Goal: Information Seeking & Learning: Learn about a topic

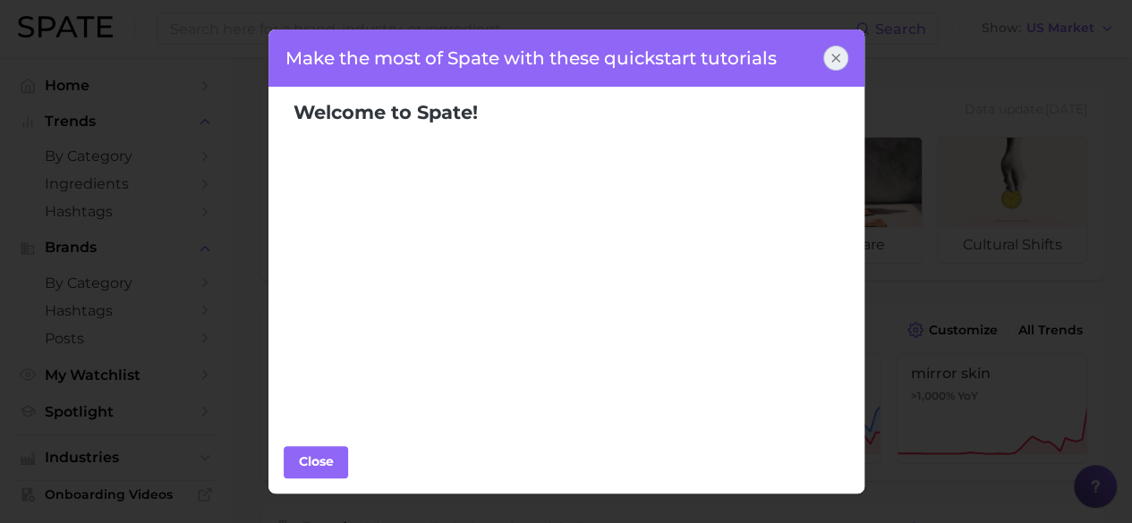
click at [830, 57] on icon at bounding box center [835, 58] width 14 height 14
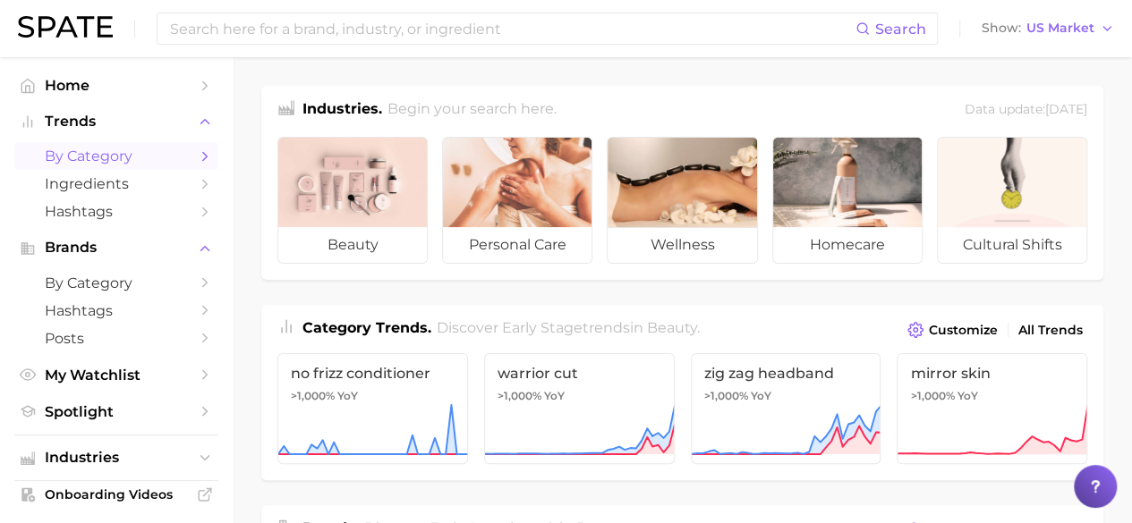
click at [102, 152] on span "by Category" at bounding box center [116, 156] width 143 height 17
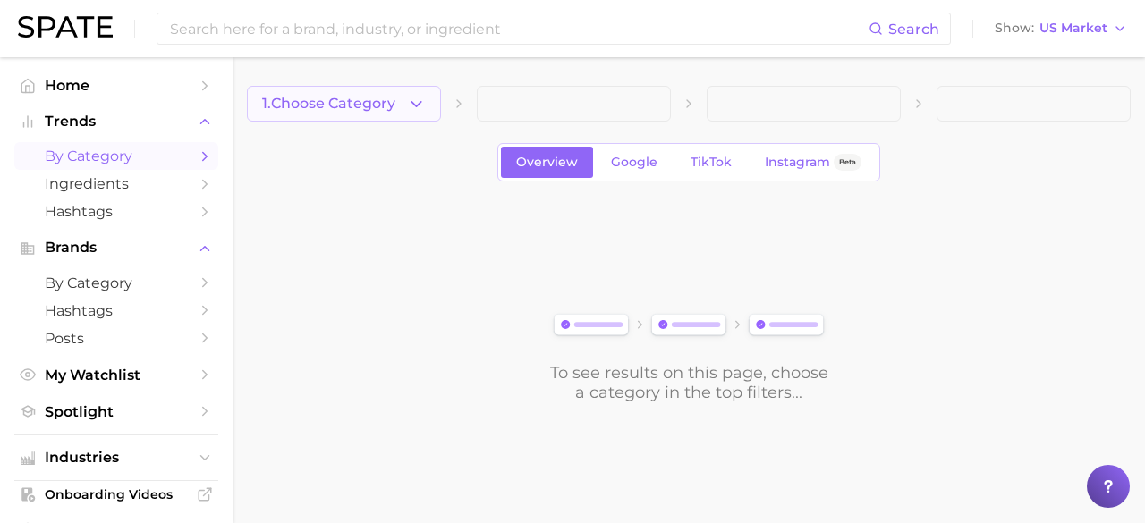
click at [395, 97] on span "1. Choose Category" at bounding box center [328, 104] width 133 height 16
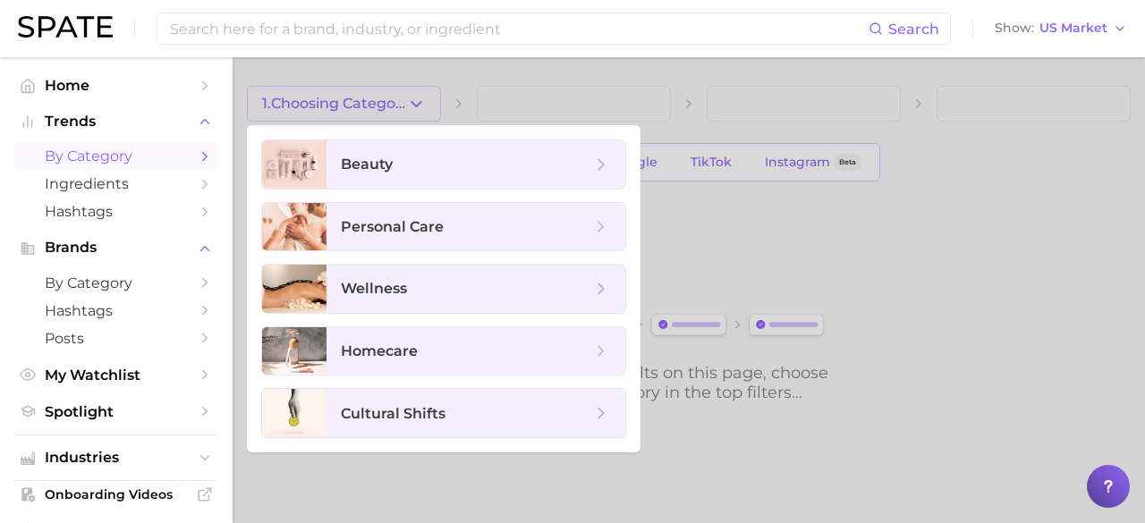
click at [381, 192] on ul "beauty personal care wellness homecare cultural shifts" at bounding box center [444, 288] width 394 height 327
click at [383, 180] on span "beauty" at bounding box center [475, 164] width 299 height 48
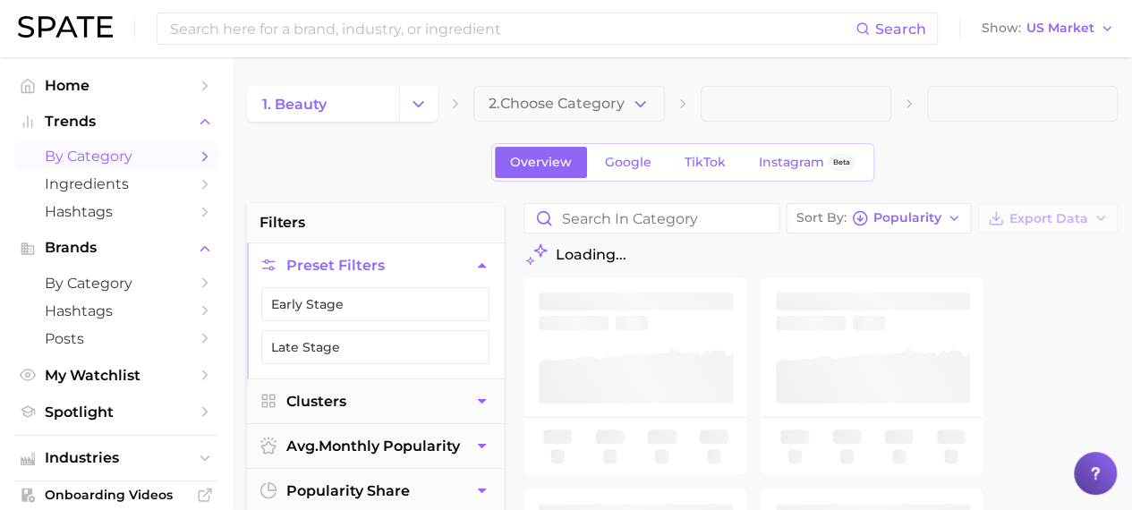
click at [569, 116] on button "2. Choose Category" at bounding box center [568, 104] width 191 height 36
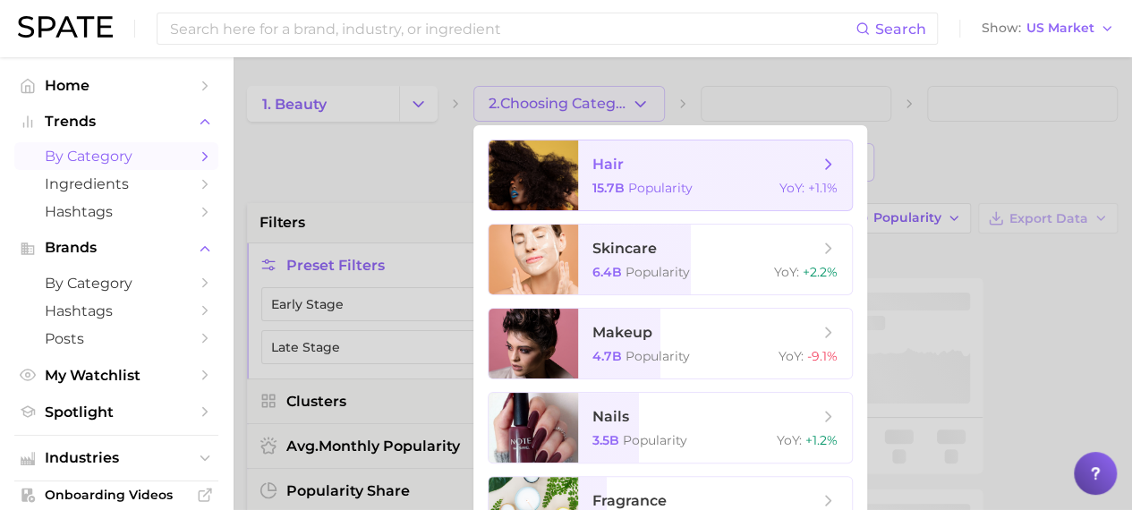
click at [575, 167] on div at bounding box center [532, 175] width 89 height 70
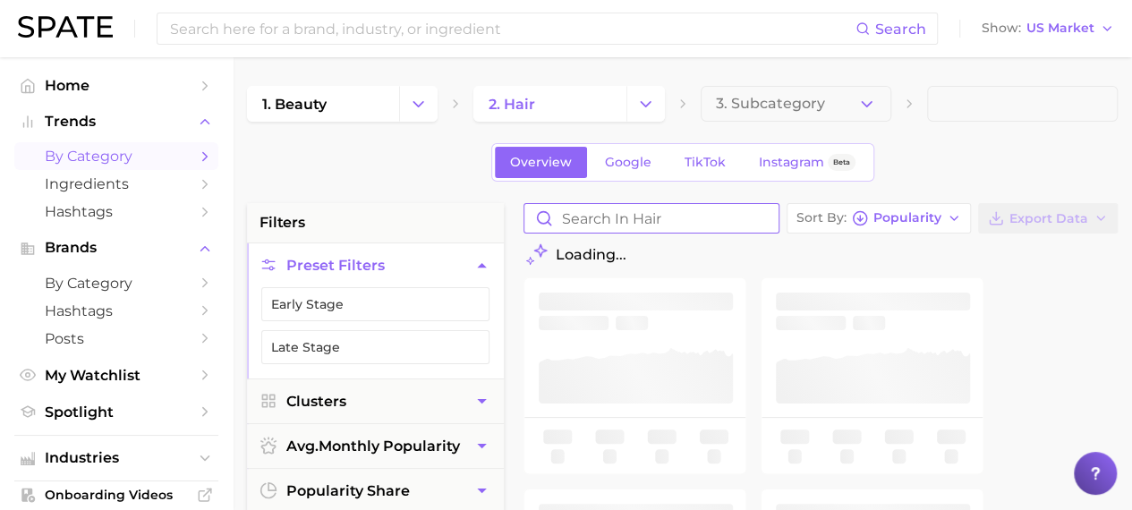
click at [635, 209] on input "Search in hair" at bounding box center [651, 218] width 254 height 29
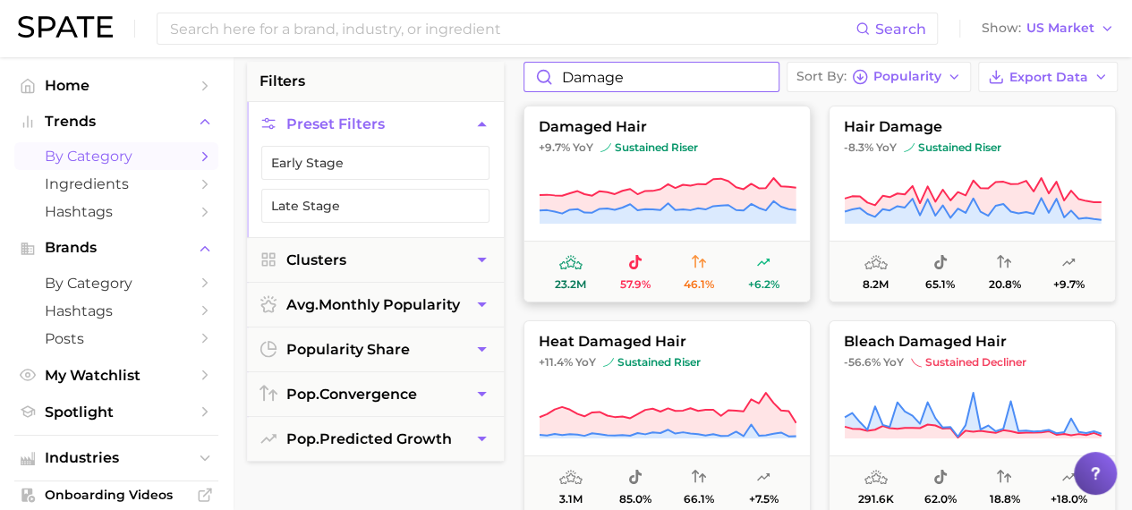
type input "damage"
click at [621, 130] on span "damaged hair" at bounding box center [666, 127] width 285 height 16
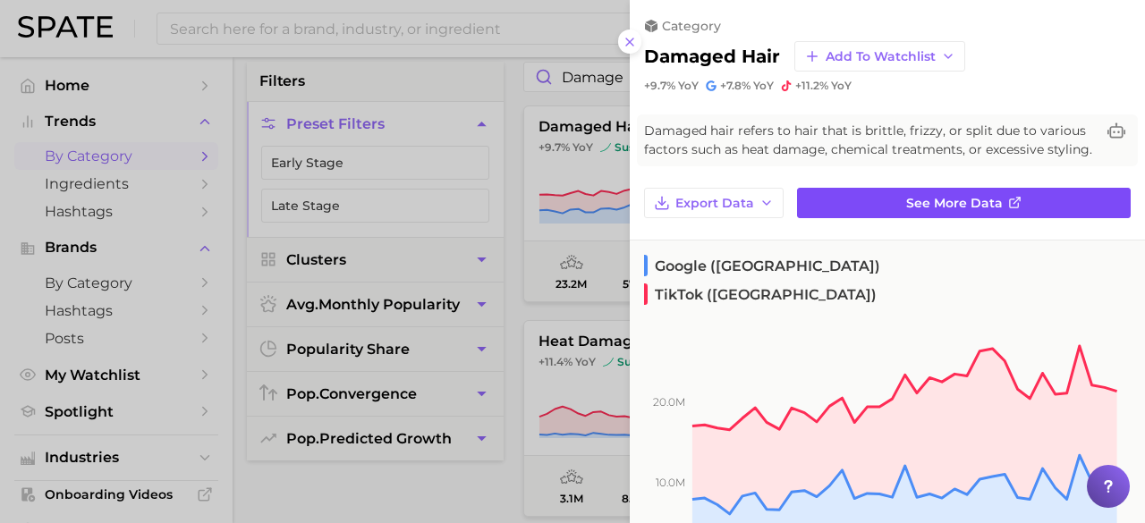
click at [825, 212] on link "See more data" at bounding box center [964, 203] width 334 height 30
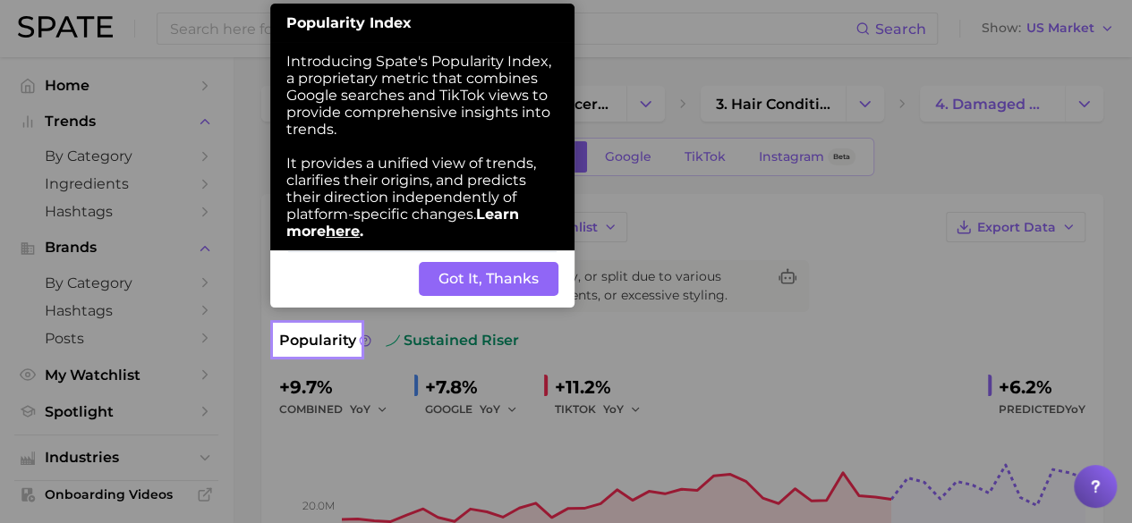
click at [499, 287] on button "Got It, Thanks" at bounding box center [489, 279] width 140 height 34
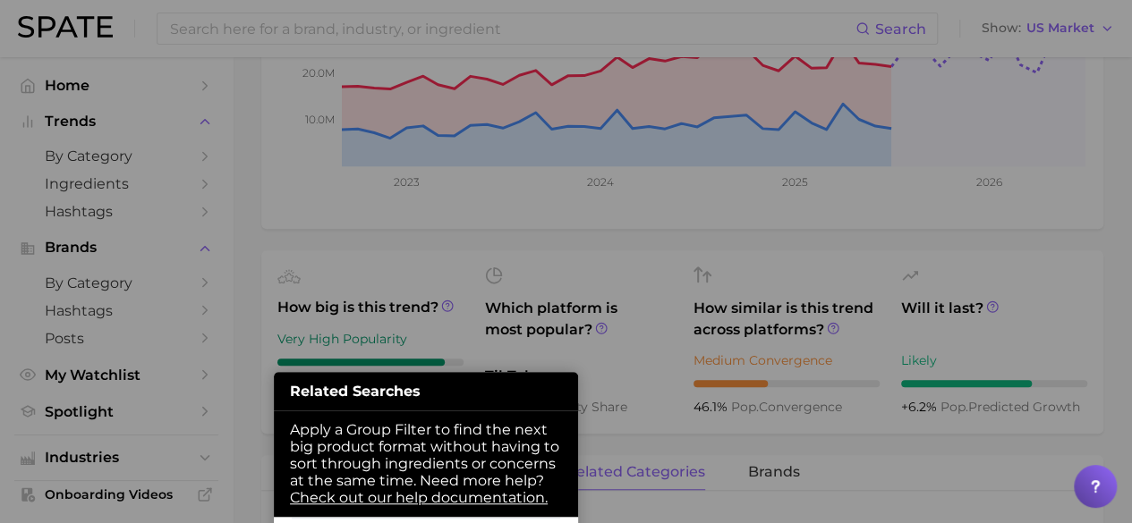
scroll to position [619, 0]
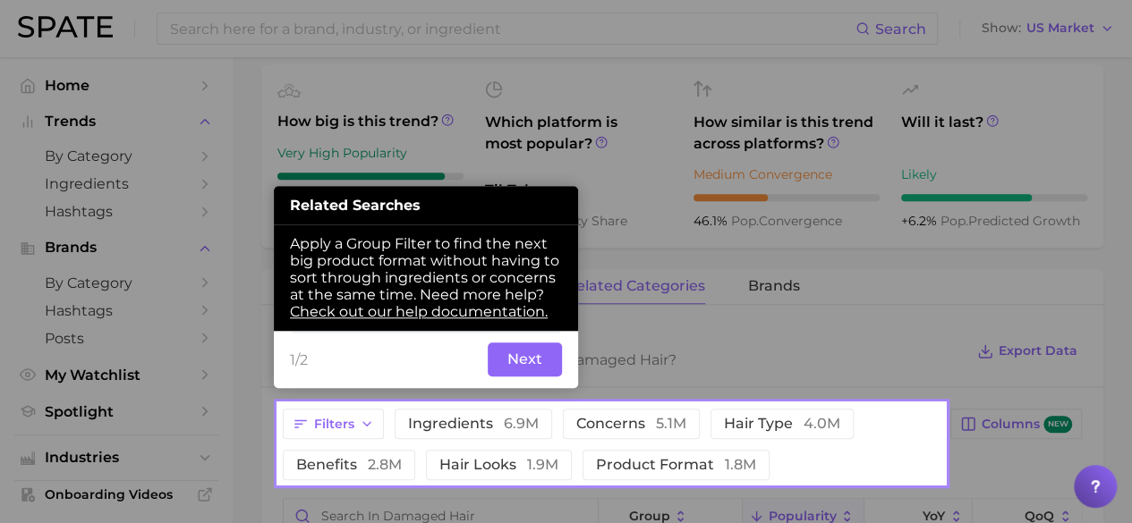
click at [529, 360] on button "Next" at bounding box center [525, 360] width 74 height 34
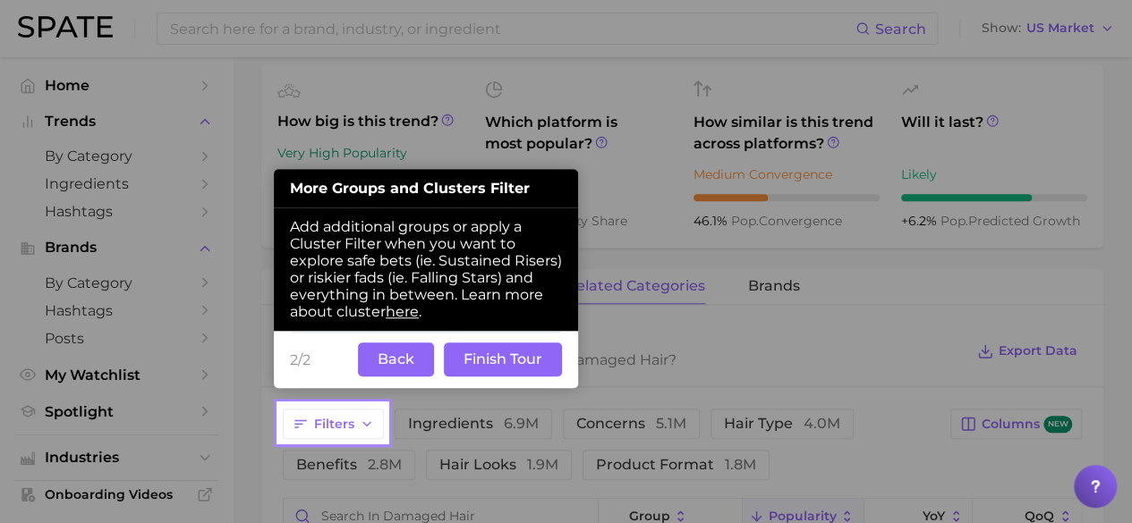
click at [400, 362] on button "Back" at bounding box center [396, 360] width 76 height 34
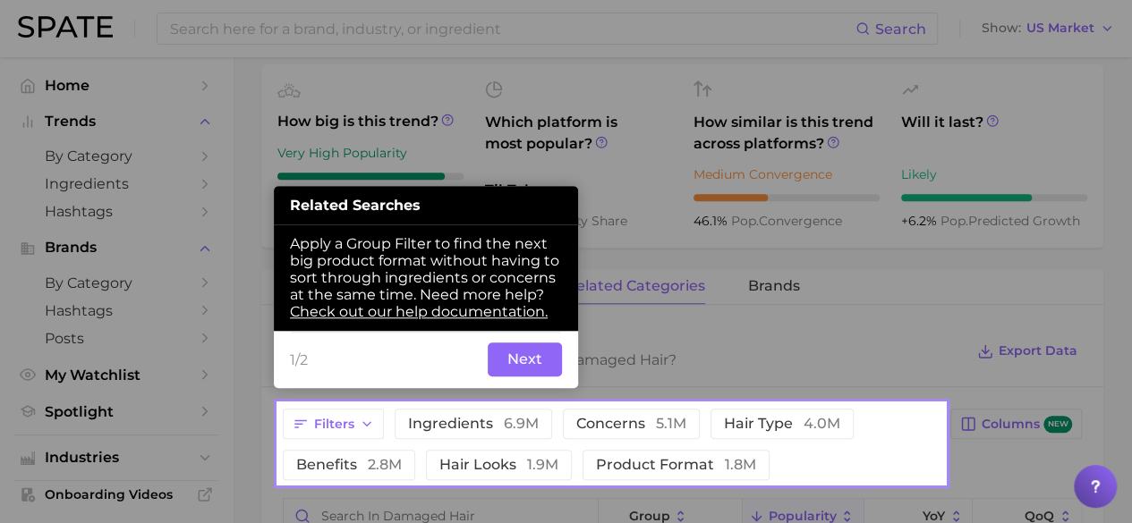
click at [524, 357] on button "Next" at bounding box center [525, 360] width 74 height 34
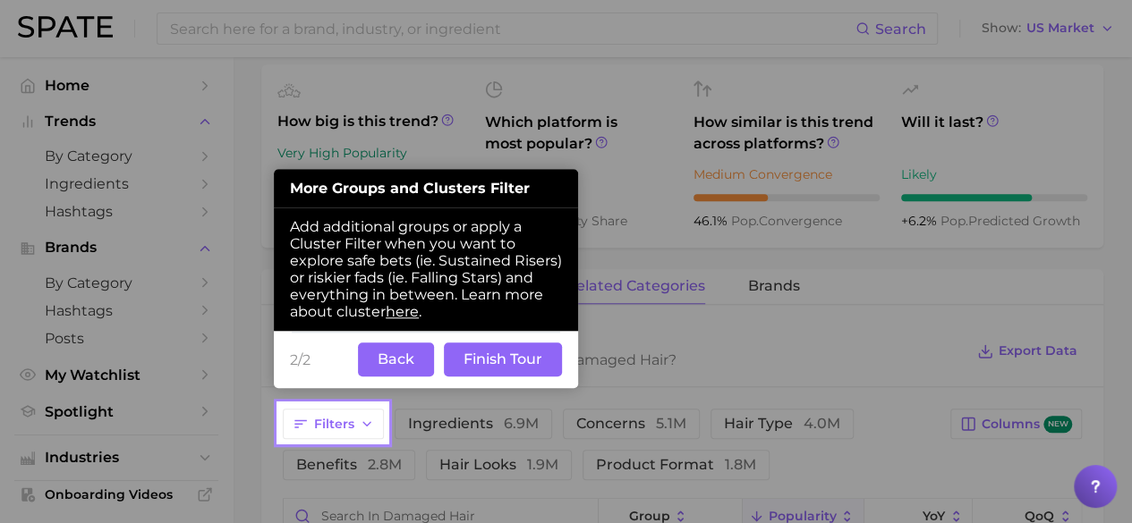
click at [505, 363] on button "Finish Tour" at bounding box center [503, 360] width 118 height 34
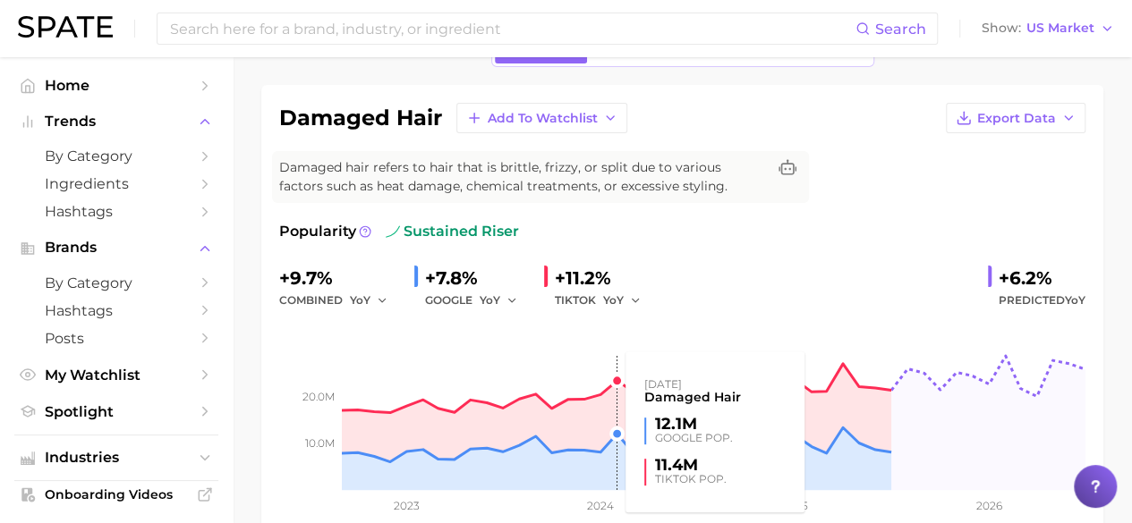
scroll to position [0, 0]
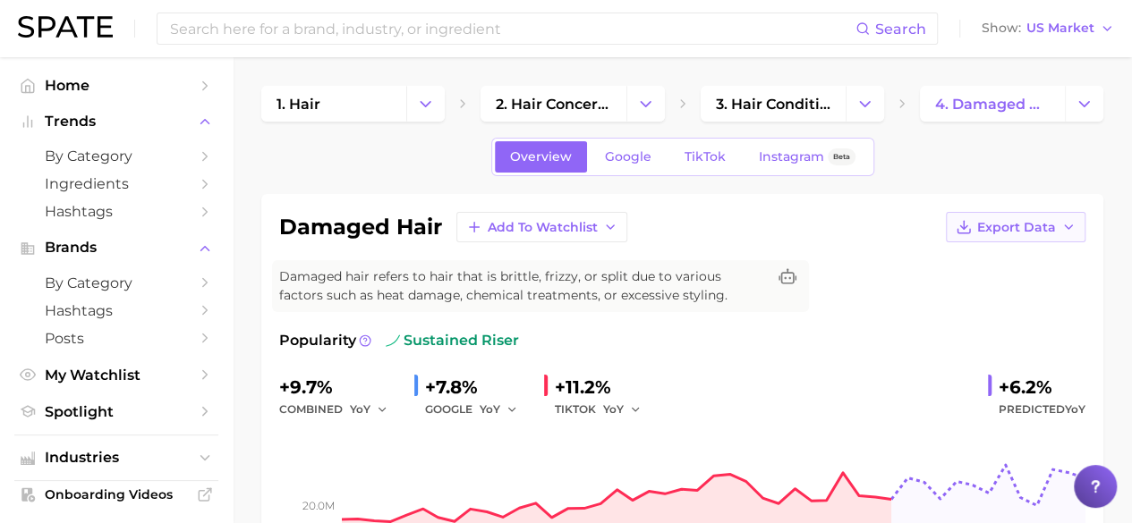
click at [1013, 216] on button "Export Data" at bounding box center [1015, 227] width 140 height 30
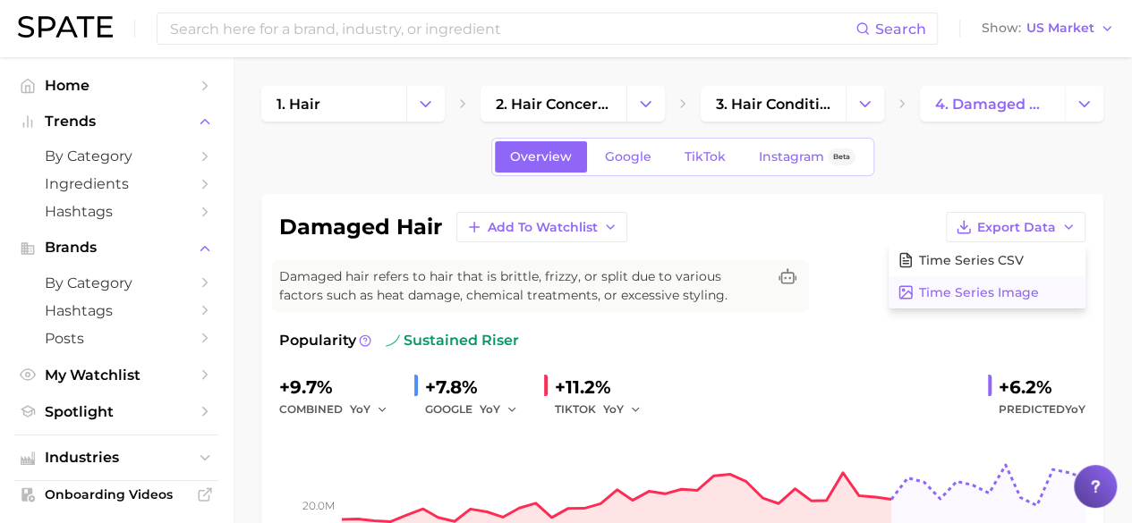
click at [985, 294] on span "Time Series Image" at bounding box center [979, 292] width 120 height 15
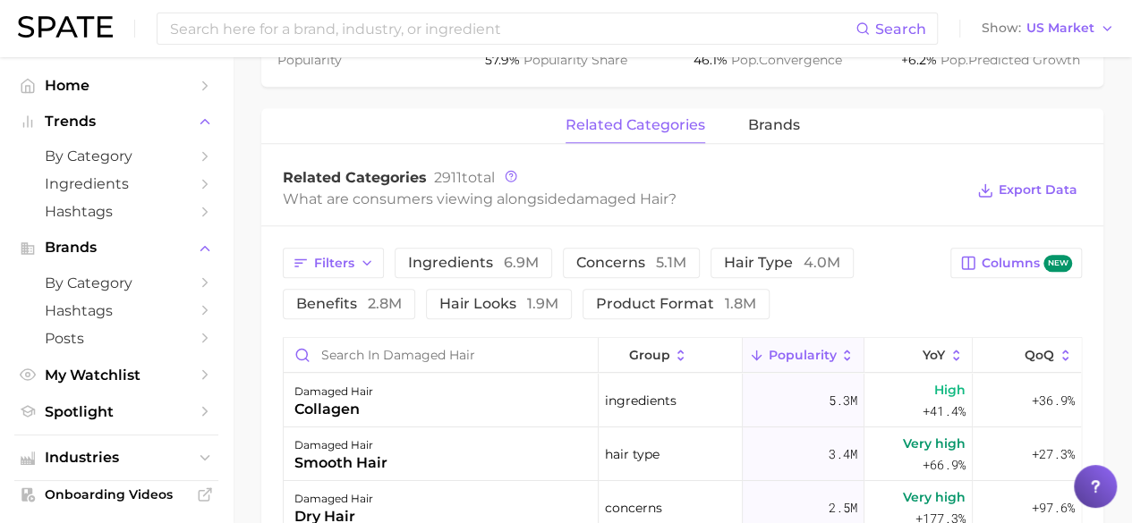
scroll to position [805, 0]
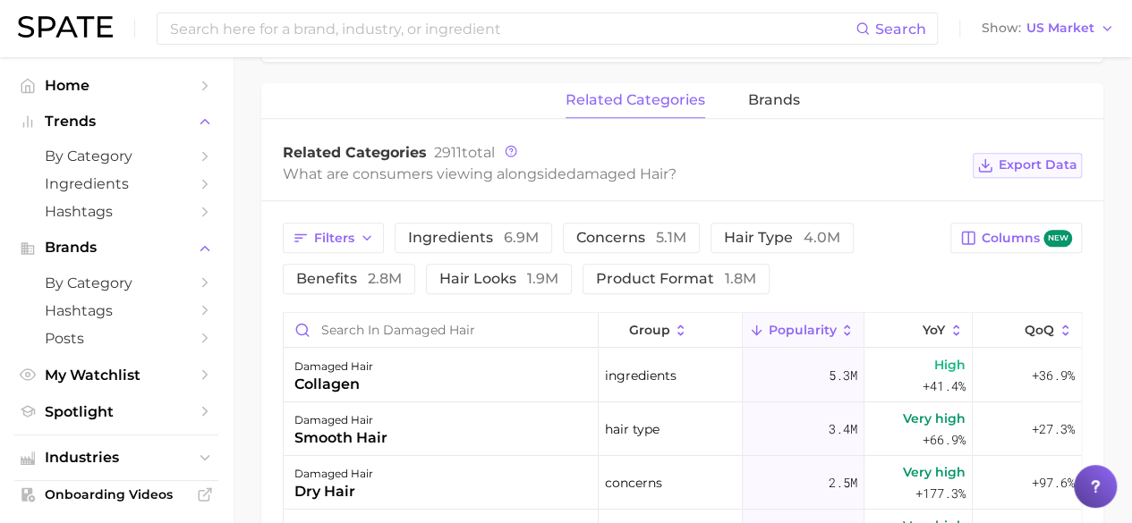
click at [1009, 167] on span "Export Data" at bounding box center [1037, 164] width 79 height 15
click at [770, 101] on span "brands" at bounding box center [774, 100] width 52 height 16
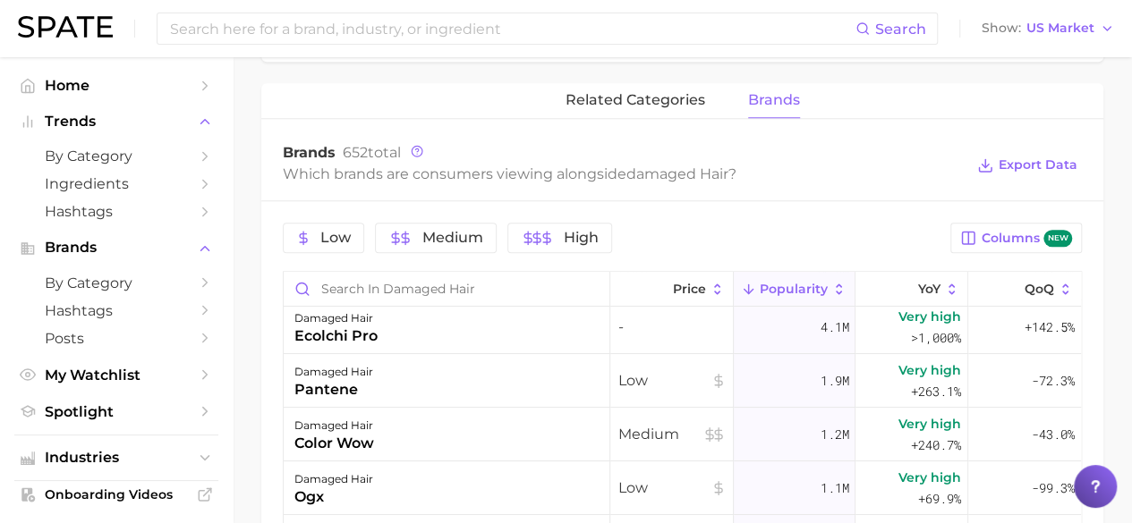
scroll to position [0, 0]
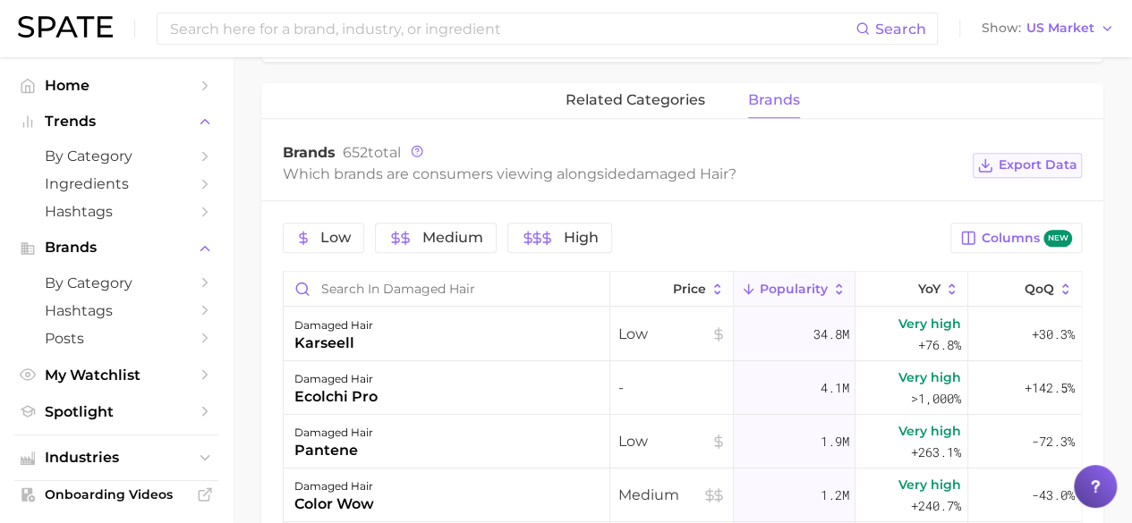
click at [1020, 167] on span "Export Data" at bounding box center [1037, 164] width 79 height 15
click at [678, 99] on span "related categories" at bounding box center [635, 100] width 140 height 16
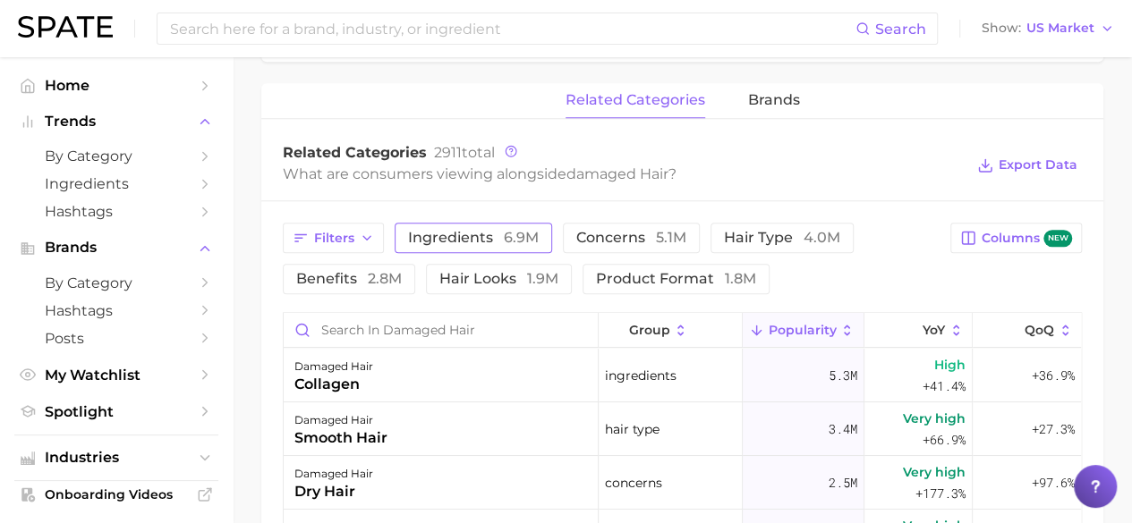
click at [528, 241] on span "6.9m" at bounding box center [521, 237] width 35 height 17
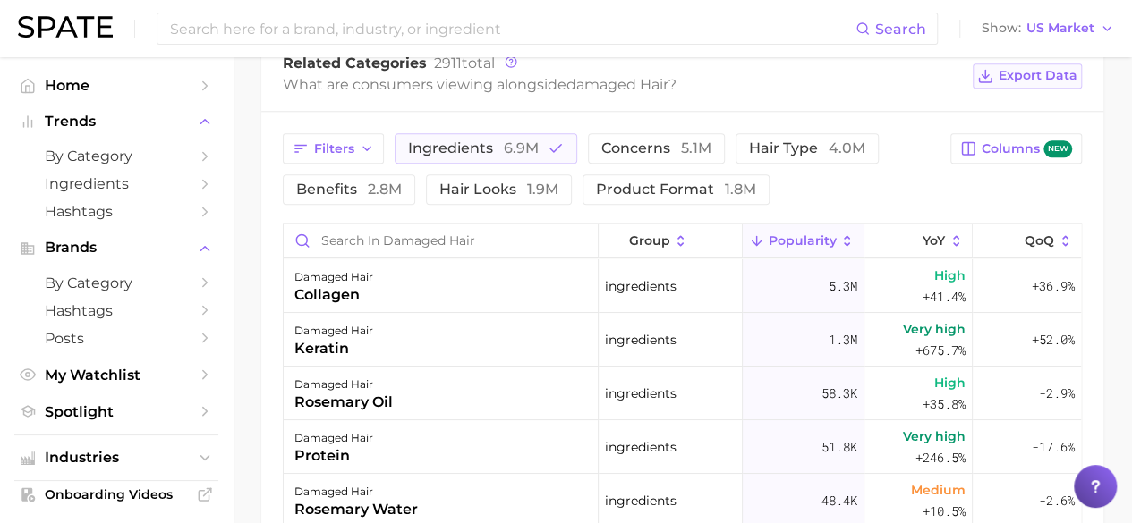
click at [1030, 64] on button "Export Data" at bounding box center [1026, 76] width 109 height 25
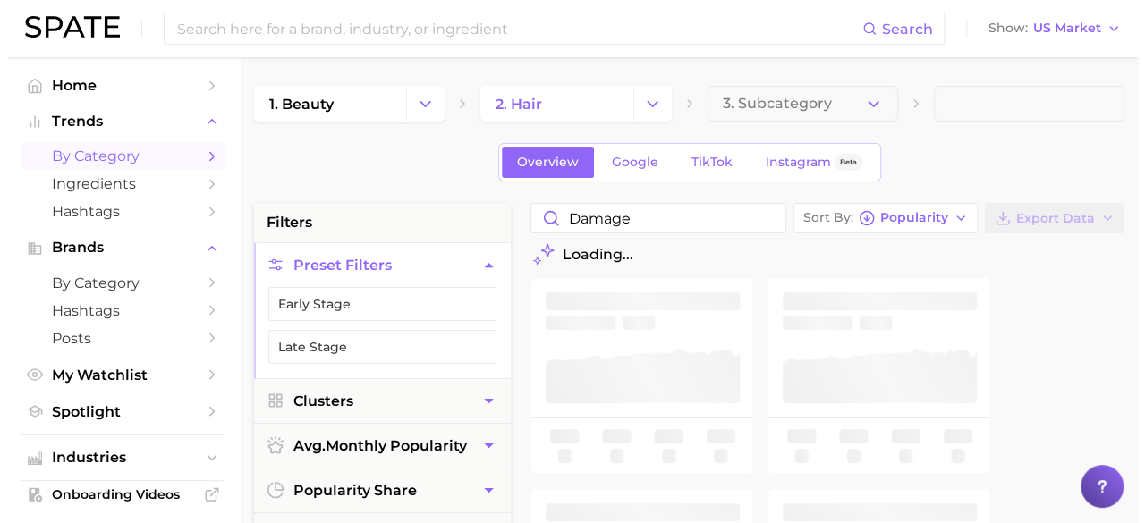
scroll to position [141, 0]
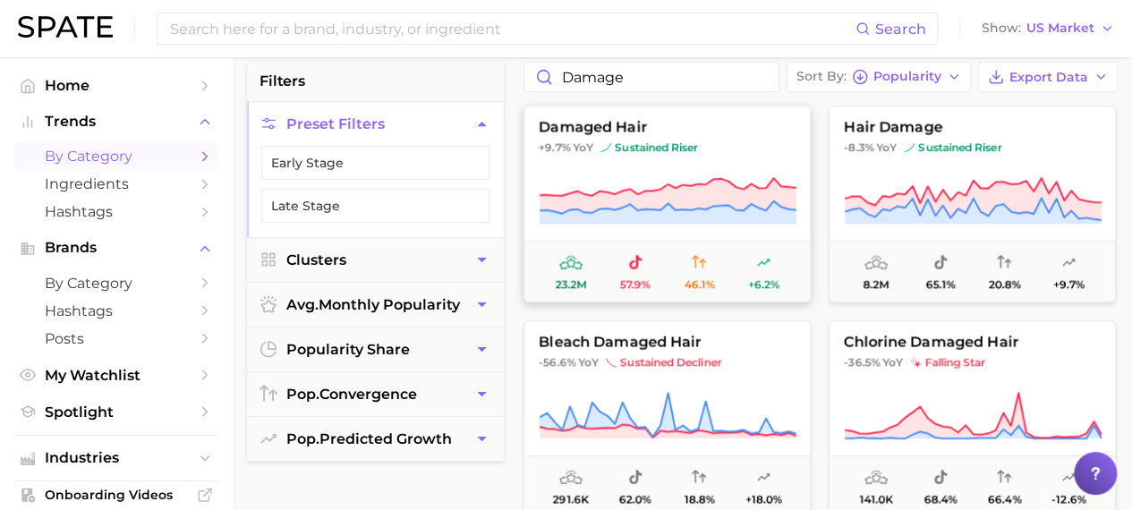
click at [695, 157] on button "damaged hair +9.7% YoY sustained riser 23.2m 57.9% 46.1% +6.2%" at bounding box center [666, 204] width 287 height 197
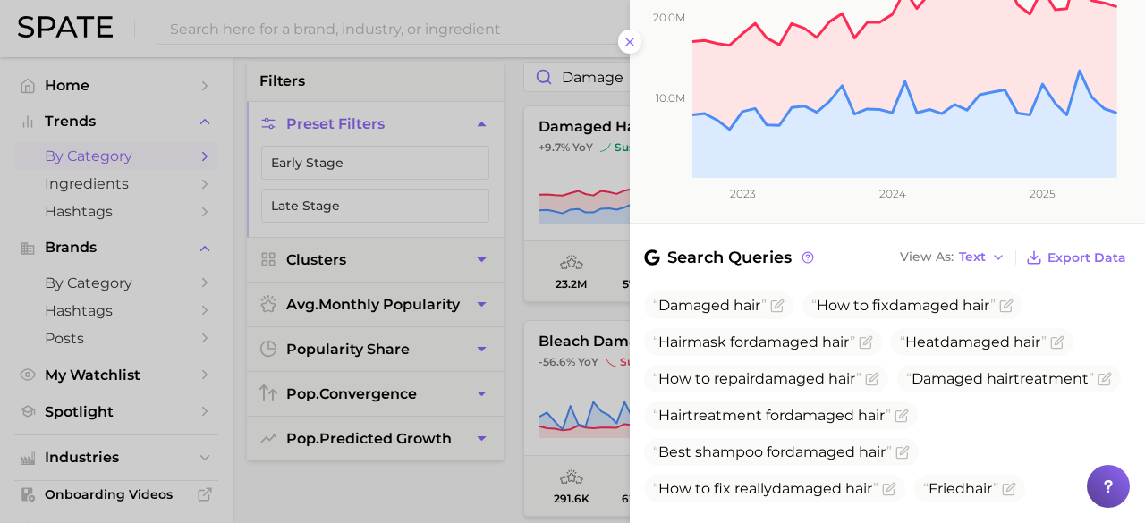
scroll to position [447, 0]
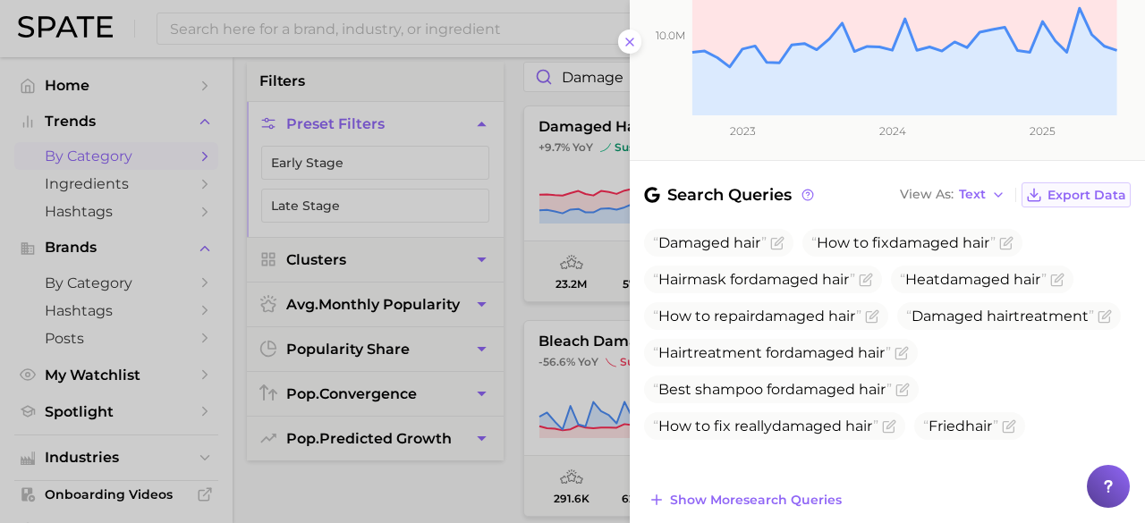
click at [1065, 191] on span "Export Data" at bounding box center [1086, 195] width 79 height 15
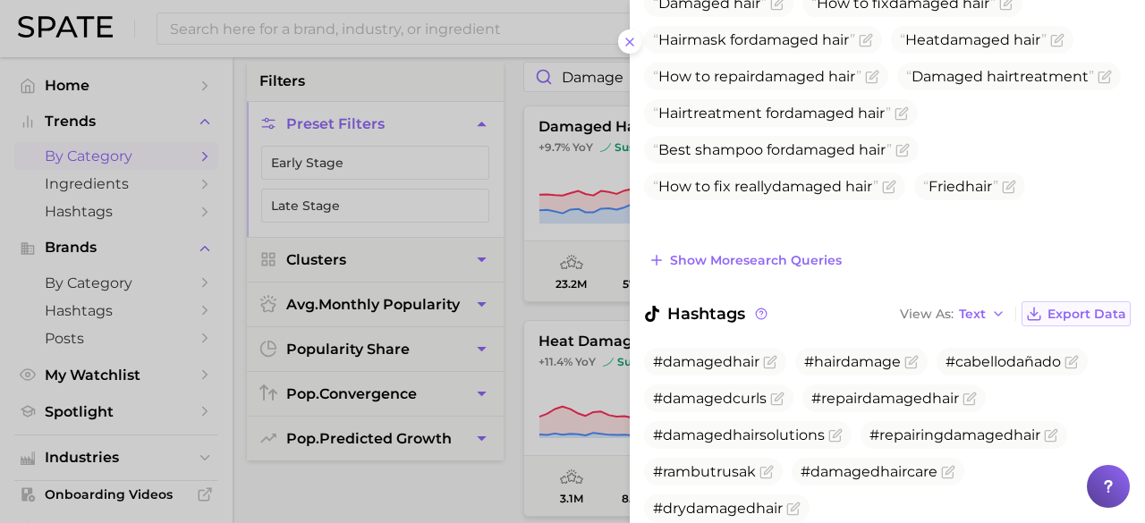
scroll to position [716, 0]
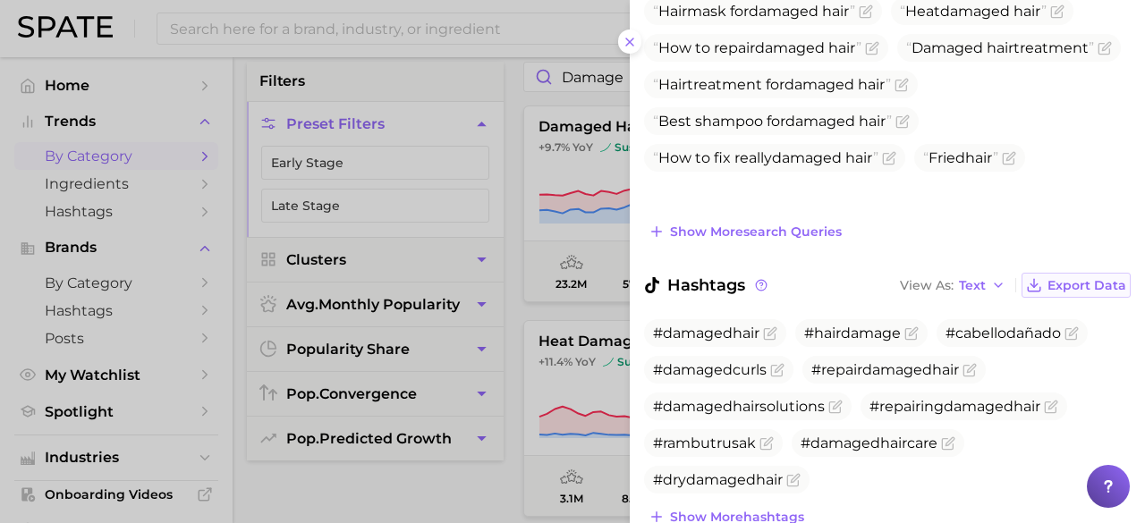
click at [1063, 278] on span "Export Data" at bounding box center [1086, 285] width 79 height 15
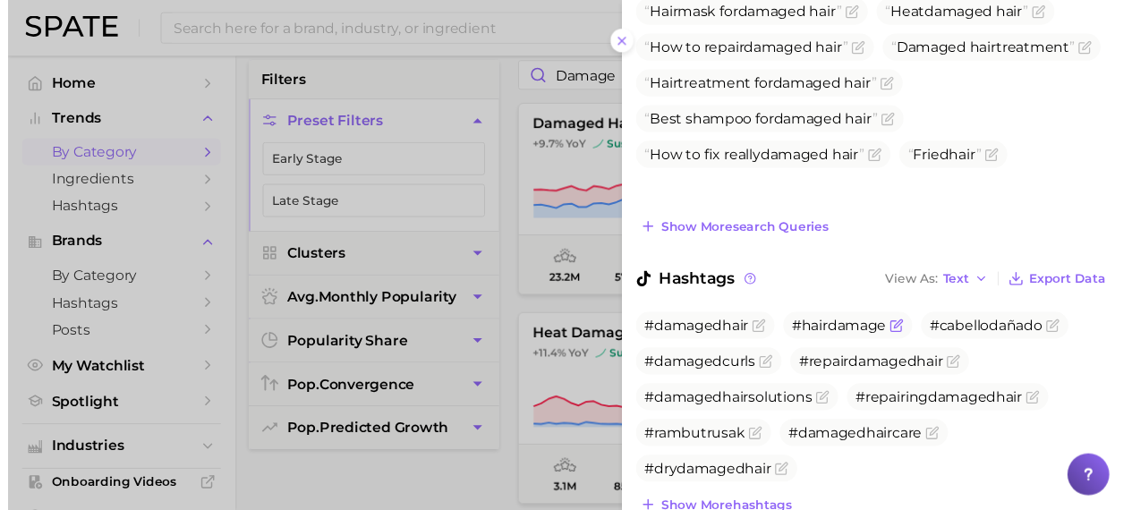
scroll to position [768, 0]
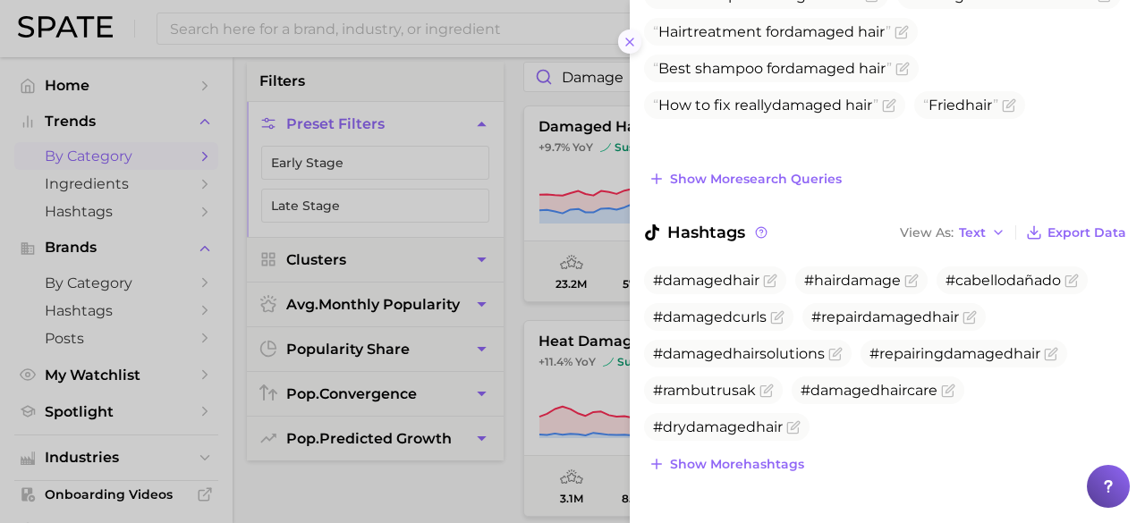
click at [635, 40] on icon at bounding box center [630, 42] width 14 height 14
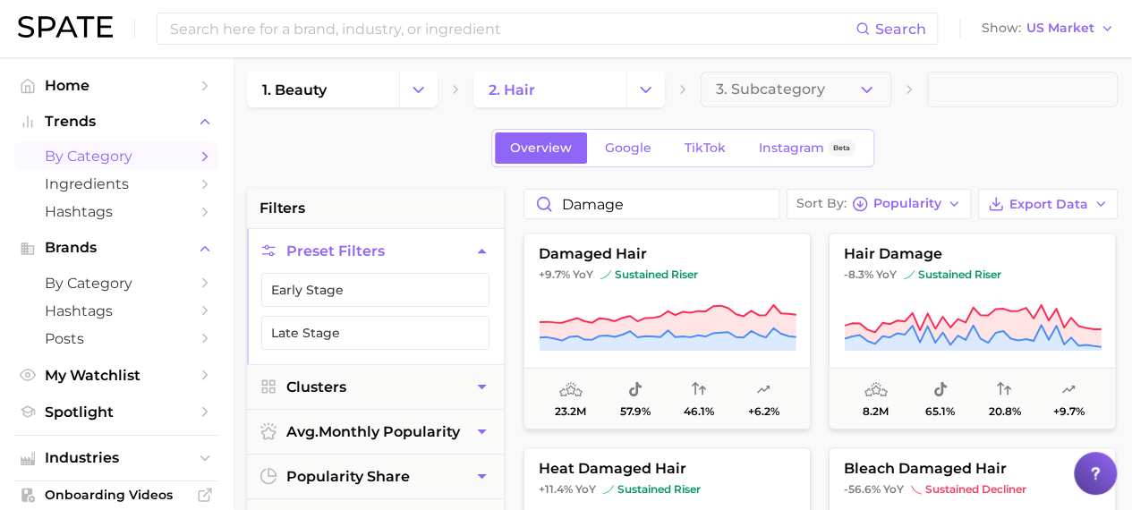
scroll to position [0, 0]
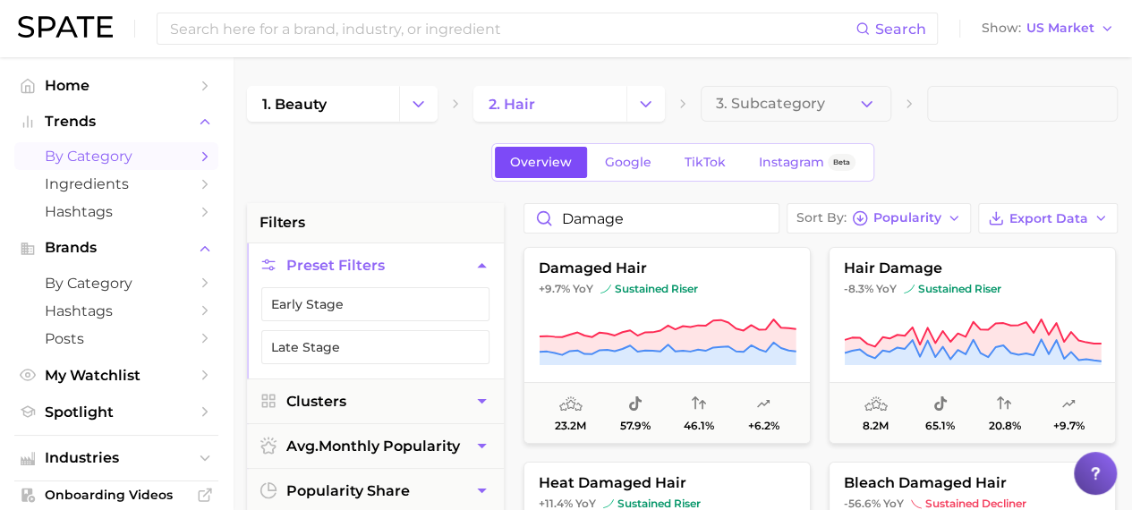
click at [533, 165] on span "Overview" at bounding box center [541, 162] width 62 height 15
drag, startPoint x: 515, startPoint y: 243, endPoint x: 281, endPoint y: 262, distance: 235.1
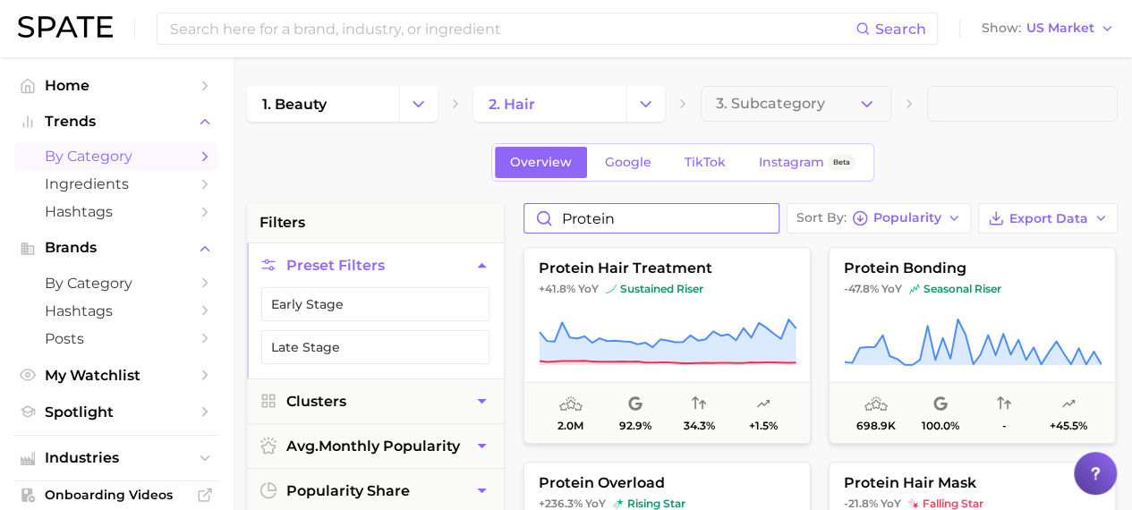
drag, startPoint x: 666, startPoint y: 219, endPoint x: 377, endPoint y: 240, distance: 290.5
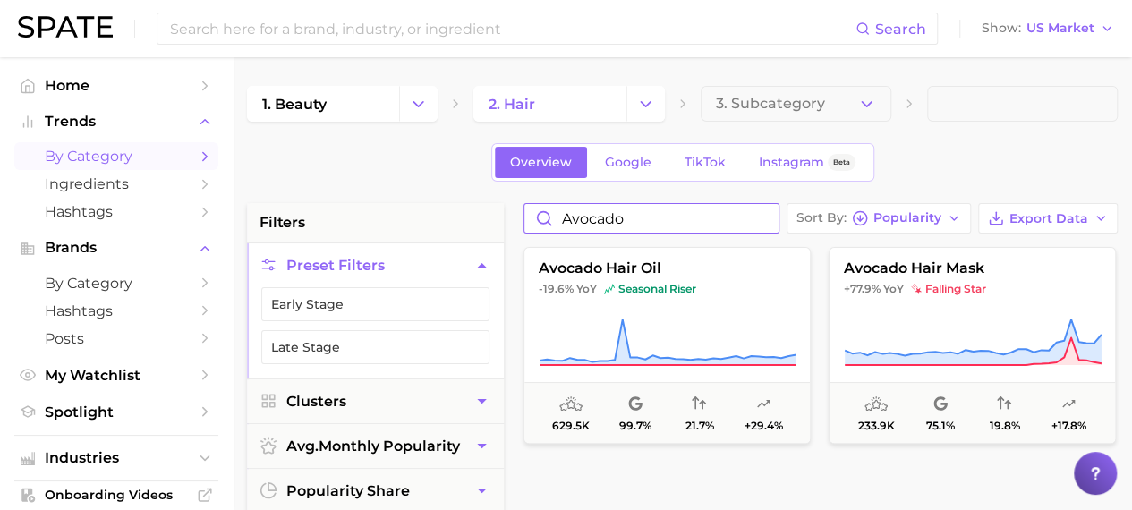
drag, startPoint x: 635, startPoint y: 226, endPoint x: 452, endPoint y: 208, distance: 184.2
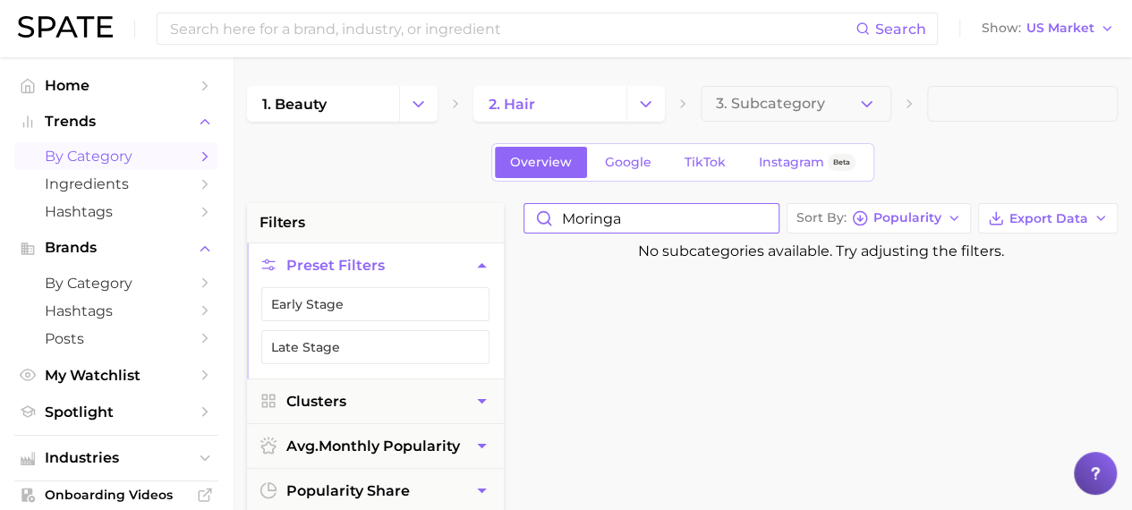
type input "moringa"
click at [66, 181] on span "Ingredients" at bounding box center [116, 183] width 143 height 17
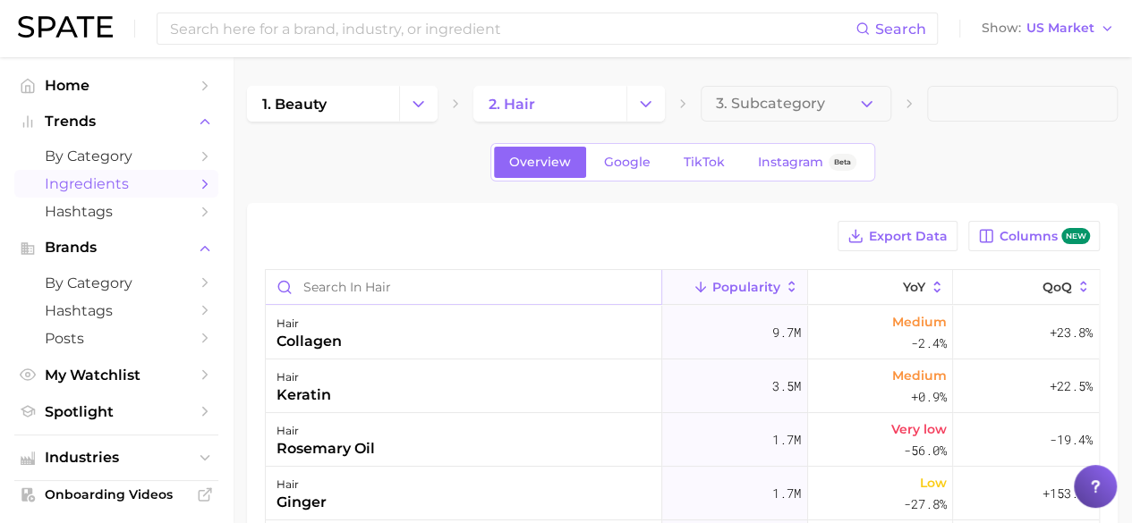
click at [521, 296] on input "Search in hair" at bounding box center [463, 287] width 395 height 34
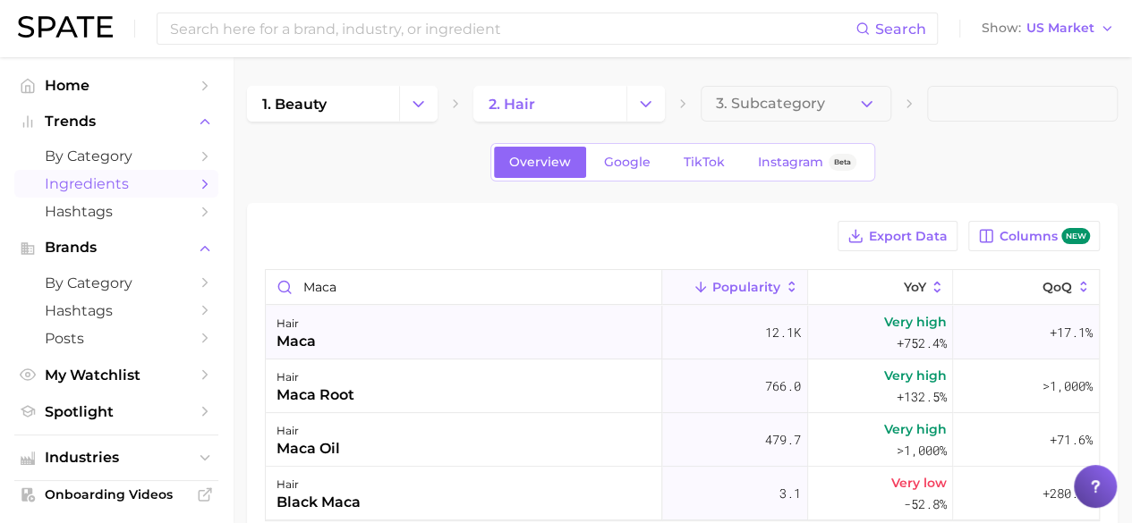
click at [313, 339] on div "maca" at bounding box center [295, 341] width 39 height 21
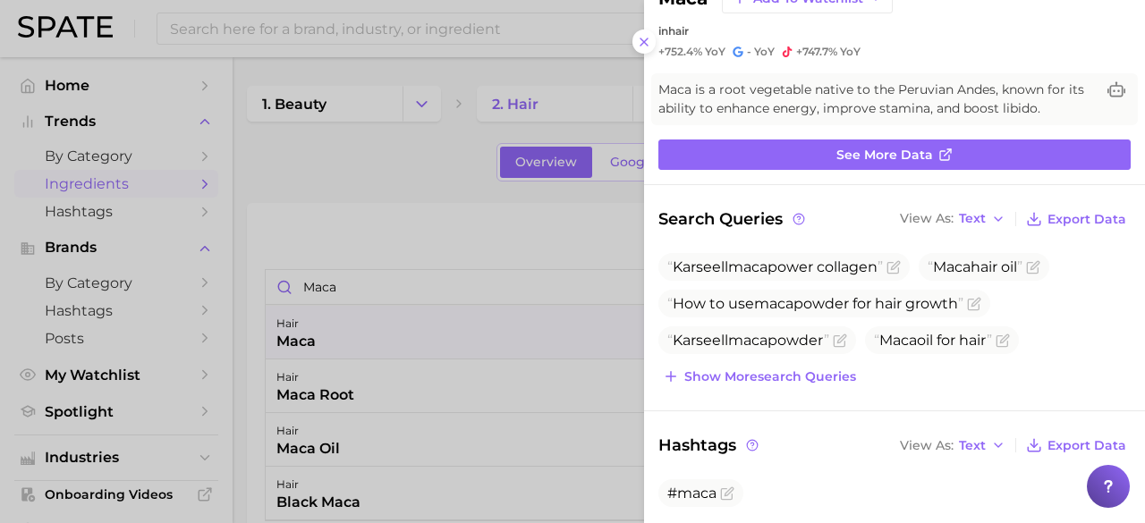
scroll to position [89, 0]
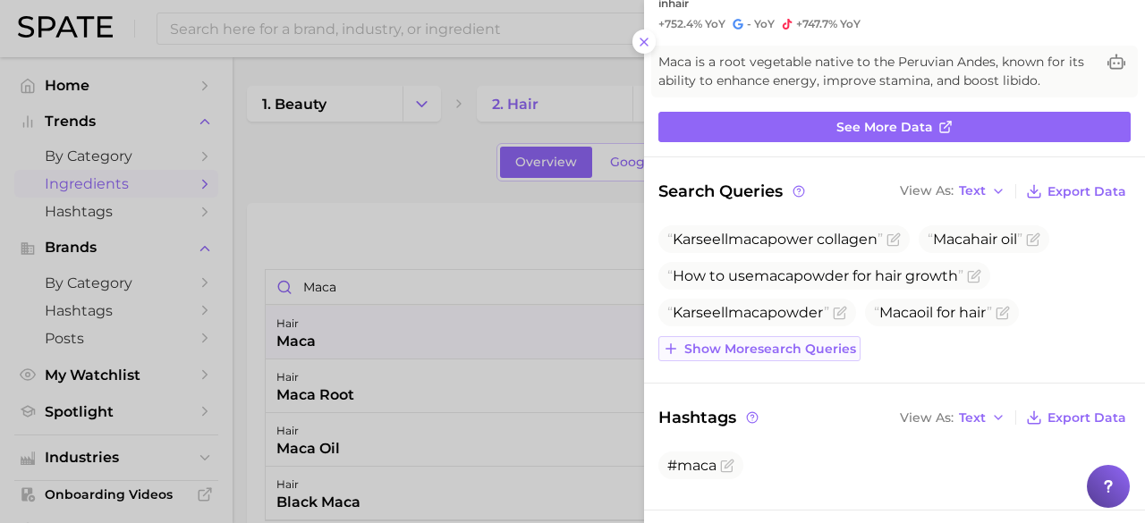
click at [742, 348] on span "Show more search queries" at bounding box center [770, 349] width 172 height 15
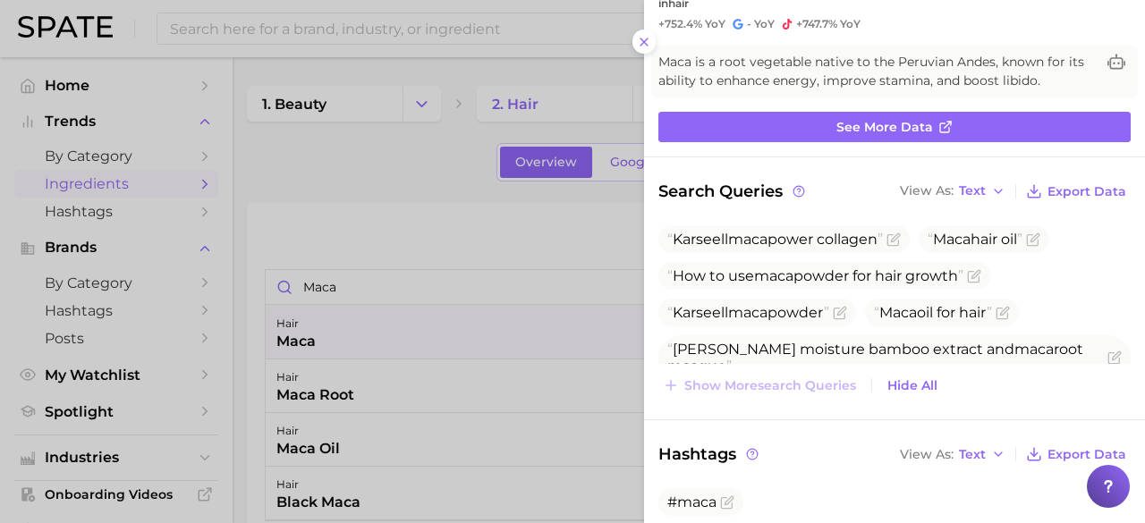
click at [646, 46] on icon at bounding box center [644, 42] width 14 height 14
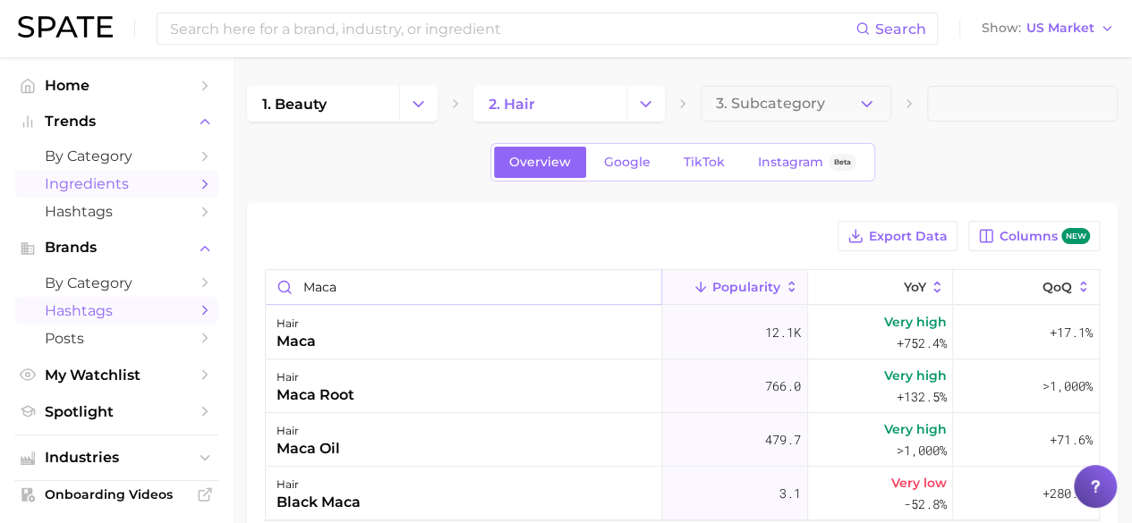
drag, startPoint x: 394, startPoint y: 289, endPoint x: 131, endPoint y: 307, distance: 264.5
click at [131, 307] on div "Search Show US Market Home Trends by Category Ingredients Hashtags Brands by Ca…" at bounding box center [566, 343] width 1132 height 572
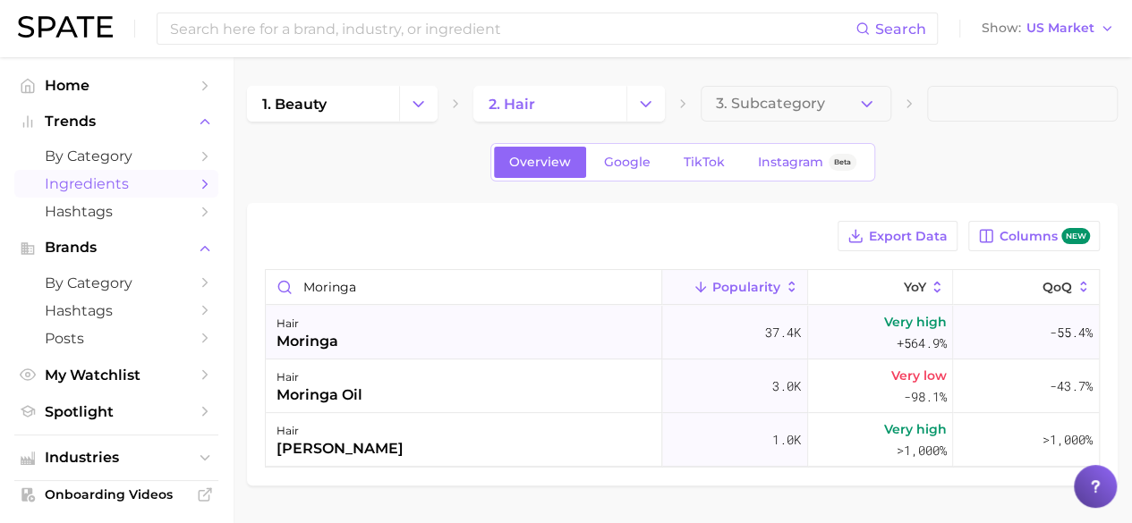
click at [322, 344] on div "moringa" at bounding box center [307, 341] width 62 height 21
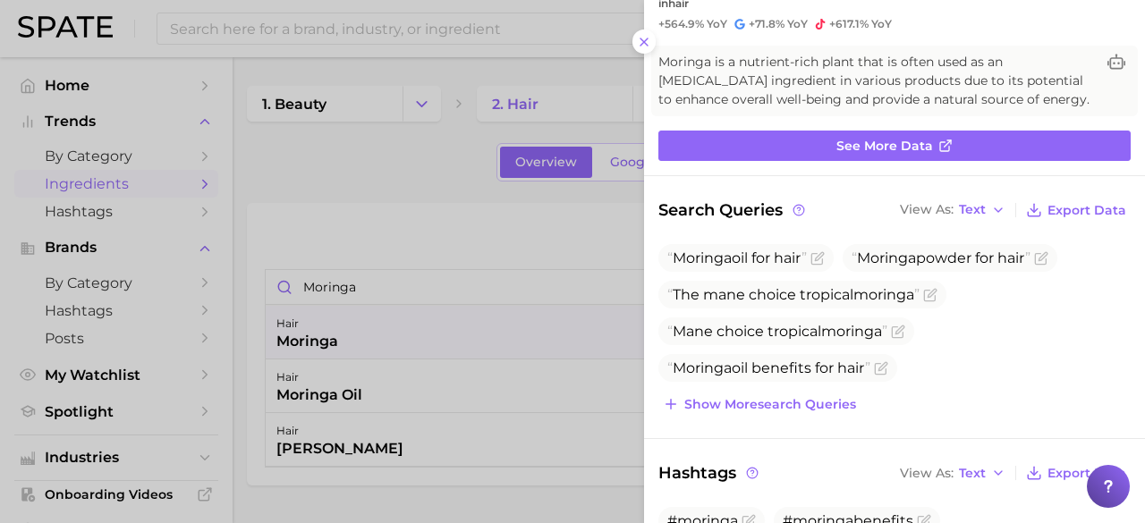
drag, startPoint x: 649, startPoint y: 36, endPoint x: 626, endPoint y: 84, distance: 53.2
click at [649, 36] on icon at bounding box center [644, 42] width 14 height 14
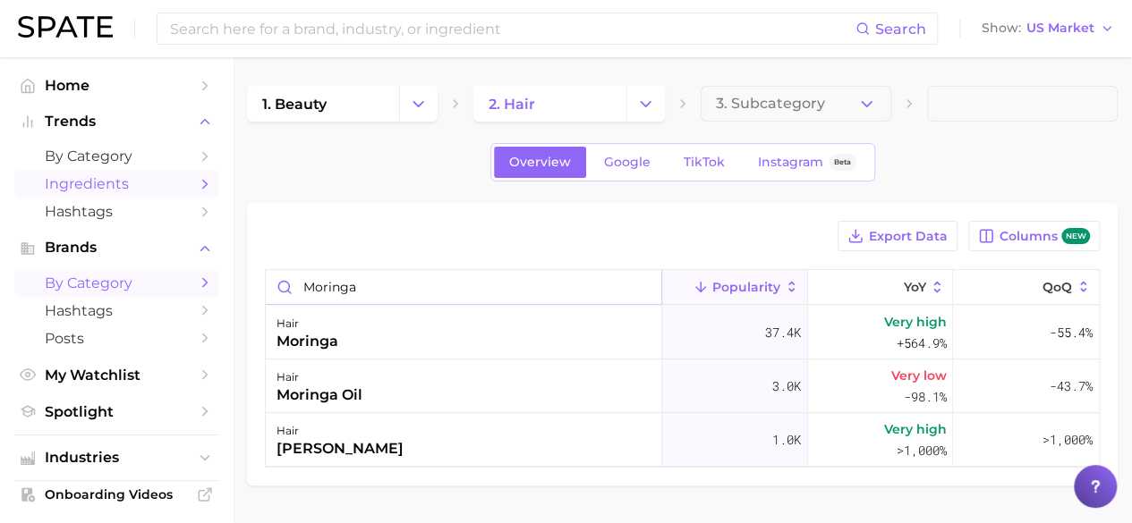
drag, startPoint x: 376, startPoint y: 293, endPoint x: 88, endPoint y: 289, distance: 288.1
click at [92, 301] on div "Search Show US Market Home Trends by Category Ingredients Hashtags Brands by Ca…" at bounding box center [566, 316] width 1132 height 518
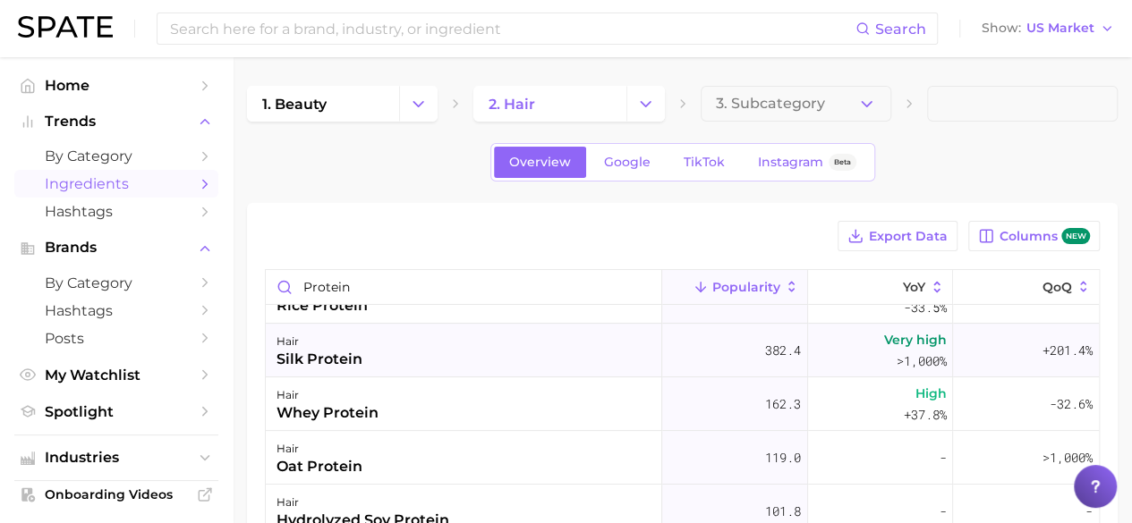
click at [340, 353] on div "silk protein" at bounding box center [319, 359] width 86 height 21
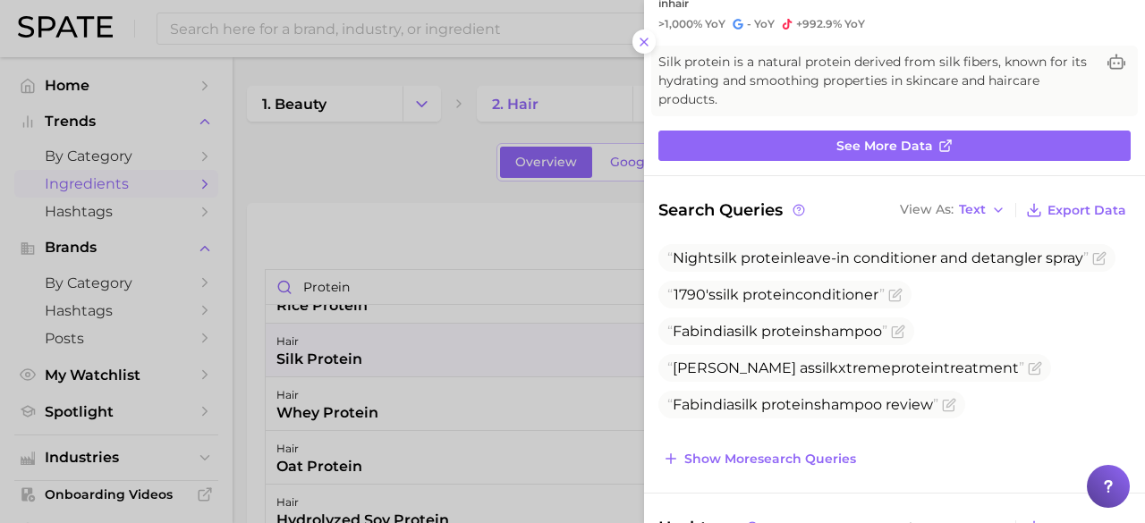
click at [380, 314] on div at bounding box center [572, 261] width 1145 height 523
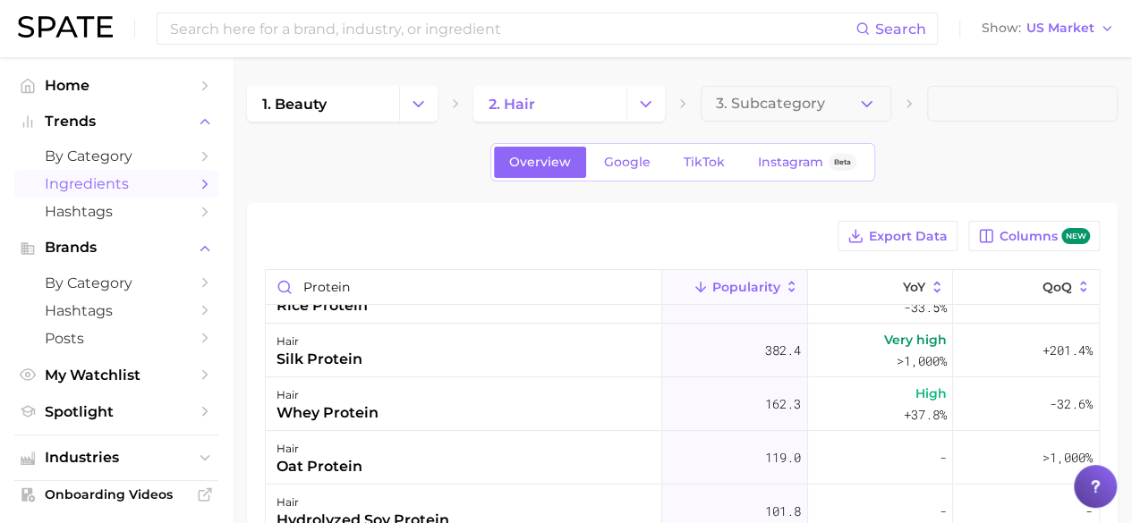
click at [381, 312] on div "hair rice protein" at bounding box center [464, 297] width 396 height 54
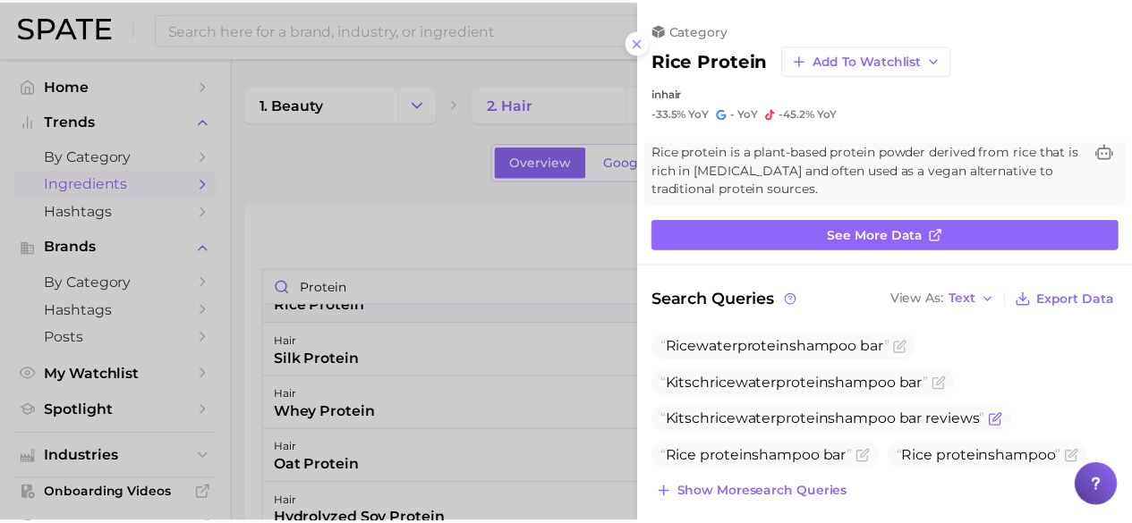
scroll to position [0, 0]
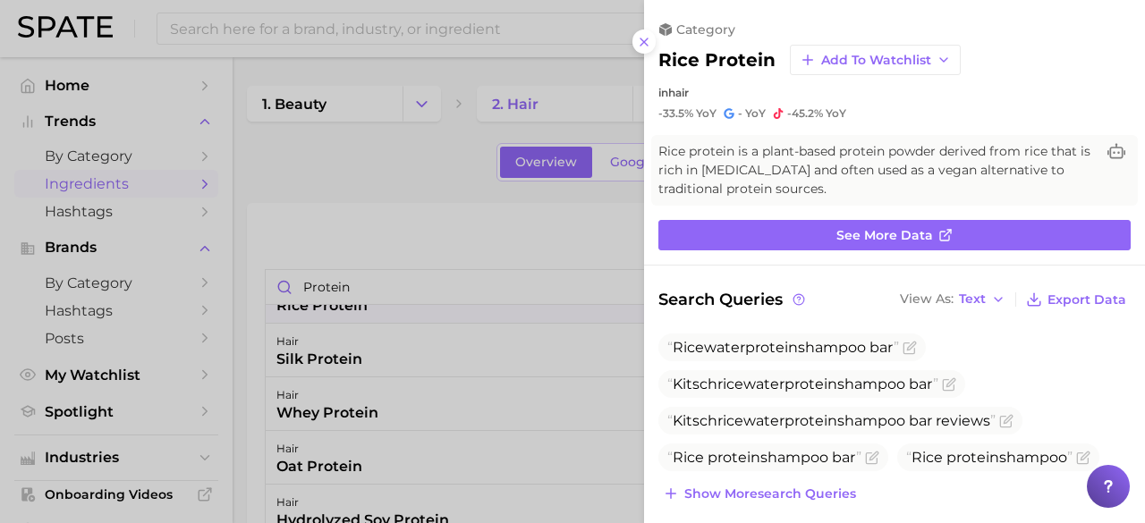
click at [657, 33] on div "category rice protein Add to Watchlist in hair -33.5% YoY - YoY -45.2% YoY" at bounding box center [894, 70] width 501 height 99
click at [646, 42] on icon at bounding box center [644, 42] width 14 height 14
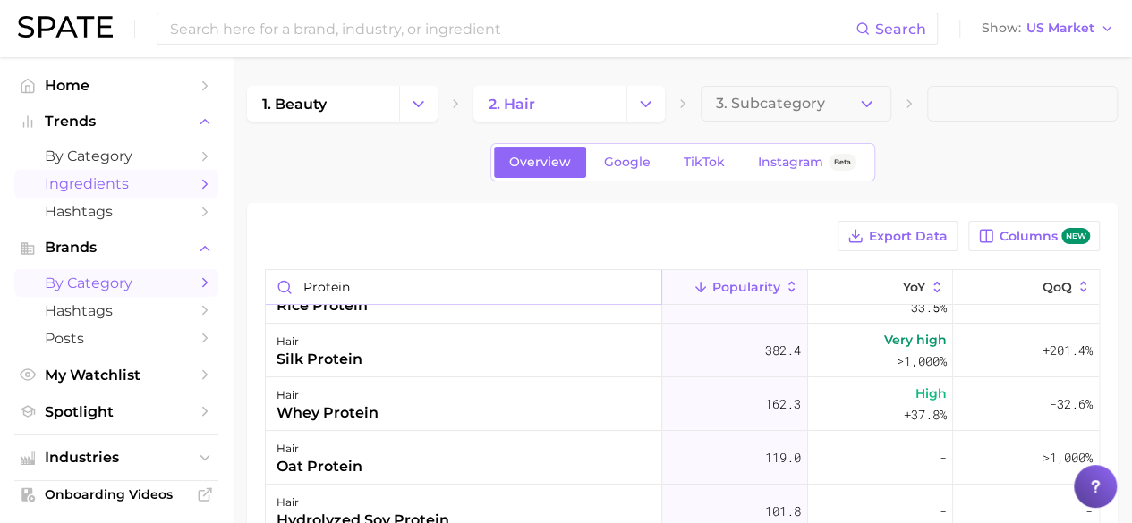
drag, startPoint x: 353, startPoint y: 285, endPoint x: 122, endPoint y: 276, distance: 231.8
click at [122, 276] on div "Search Show US Market Home Trends by Category Ingredients Hashtags Brands by Ca…" at bounding box center [566, 478] width 1132 height 843
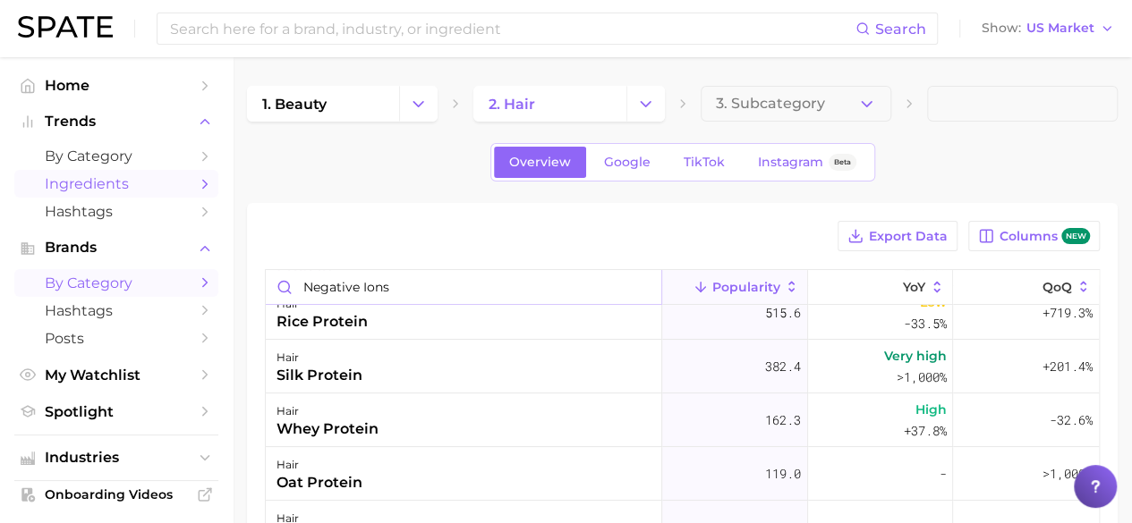
type input "negative ions"
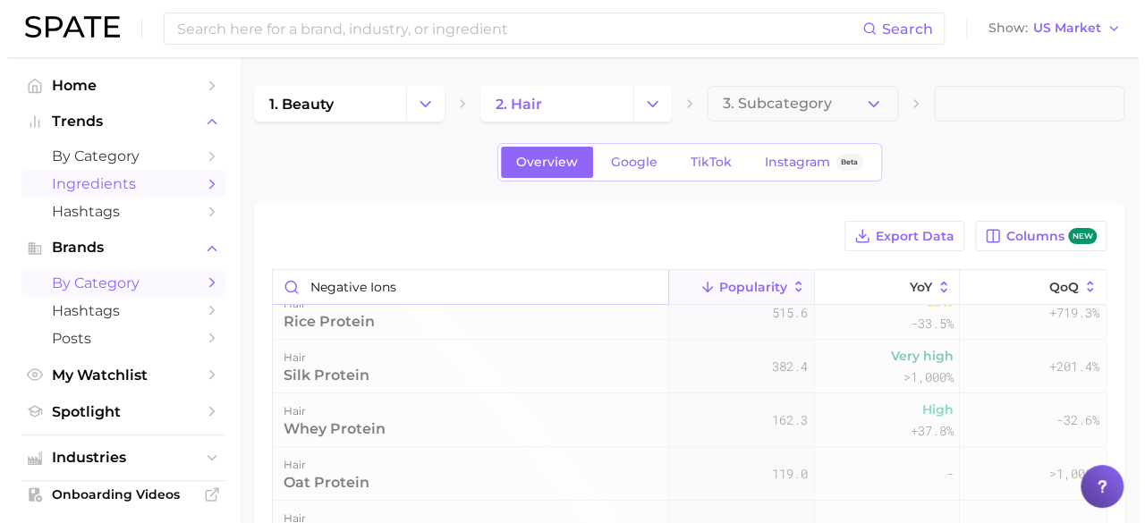
scroll to position [0, 0]
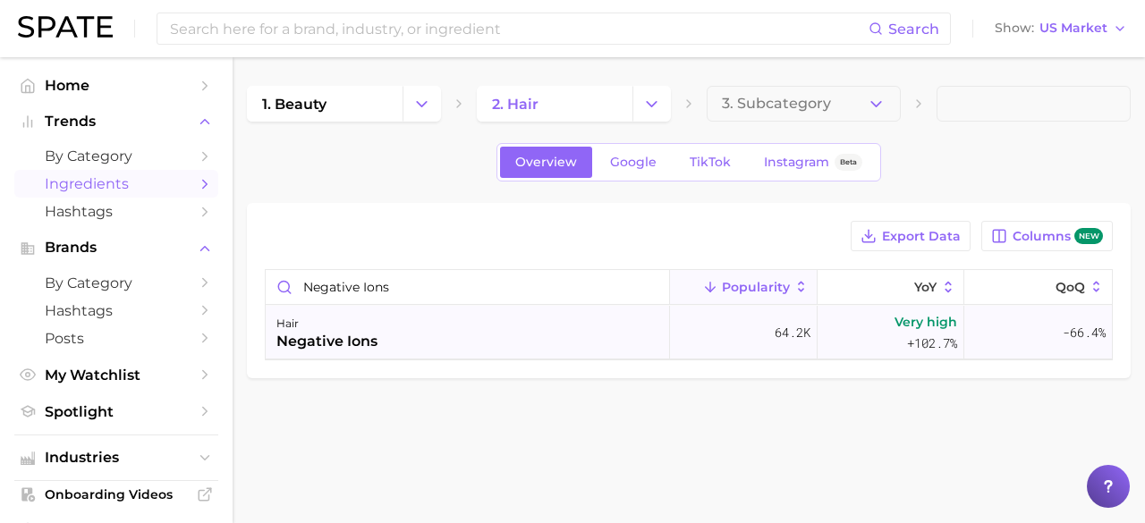
click at [424, 332] on div "hair negative ions" at bounding box center [468, 333] width 404 height 54
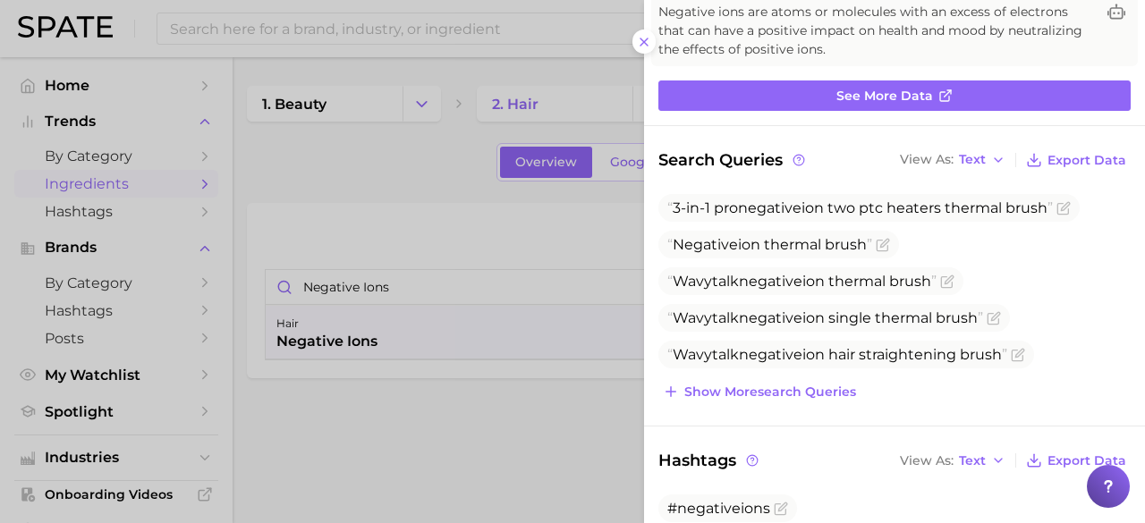
scroll to position [179, 0]
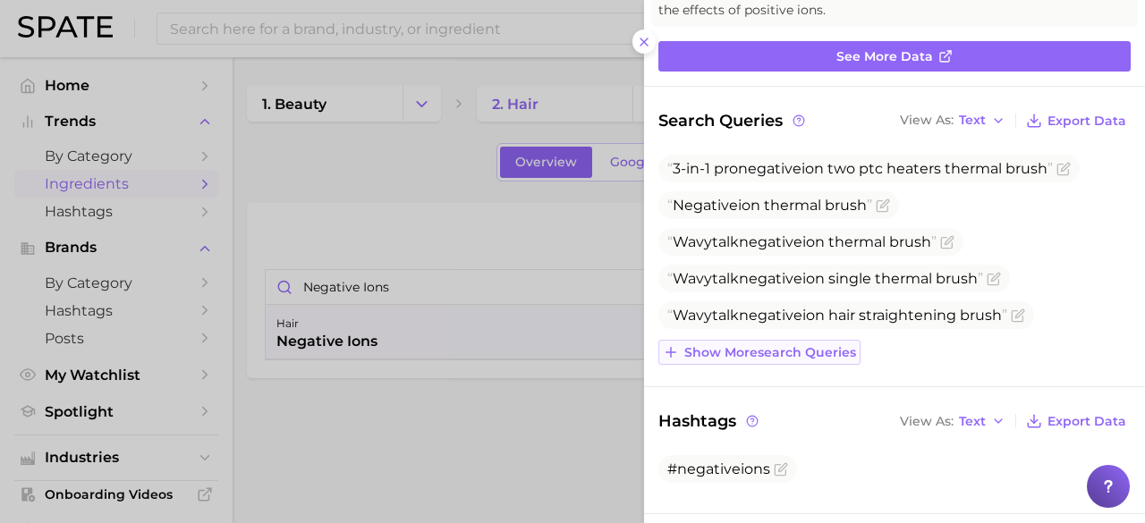
click at [832, 351] on span "Show more search queries" at bounding box center [770, 352] width 172 height 15
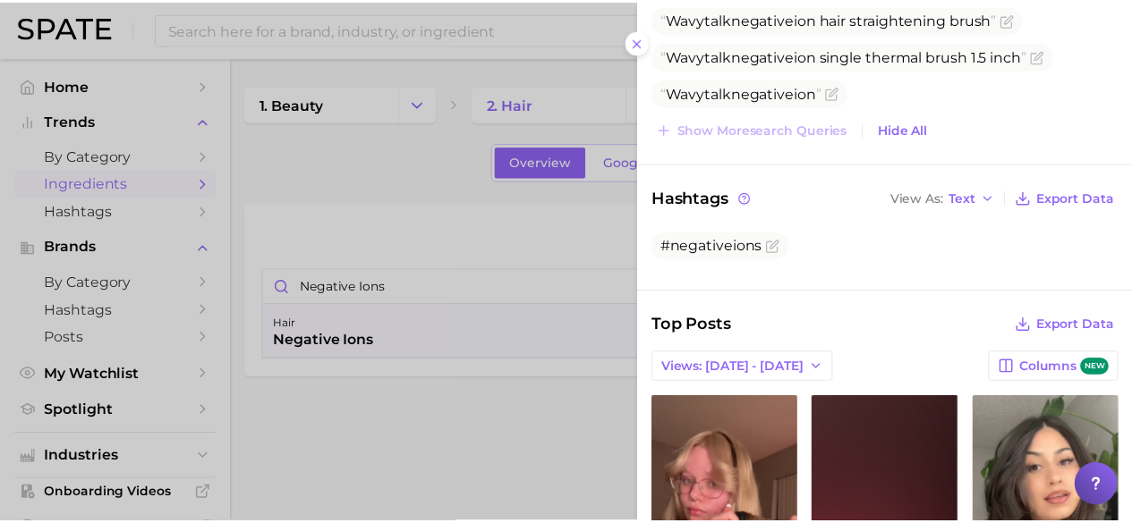
scroll to position [537, 0]
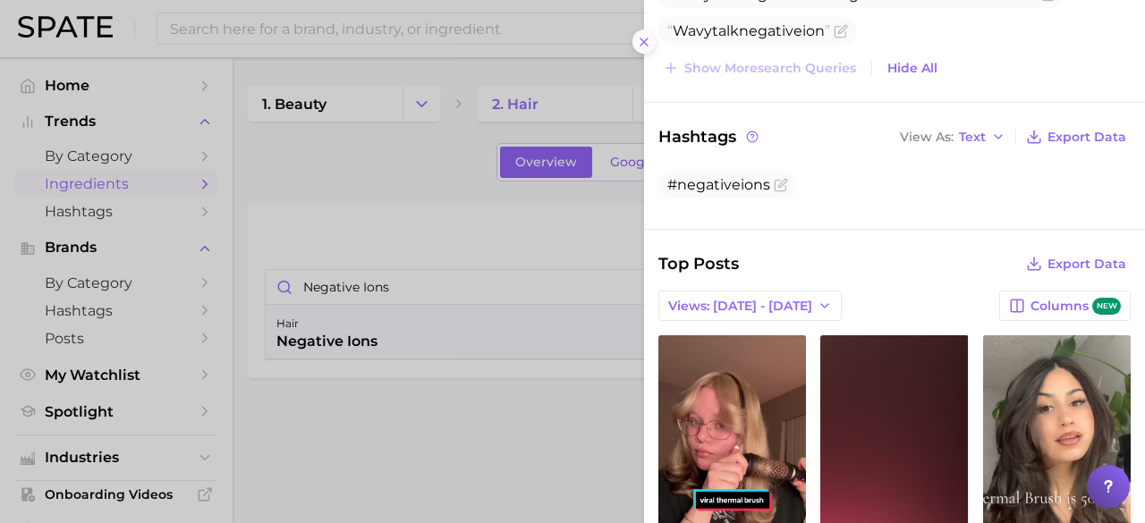
click at [640, 44] on icon at bounding box center [644, 42] width 14 height 14
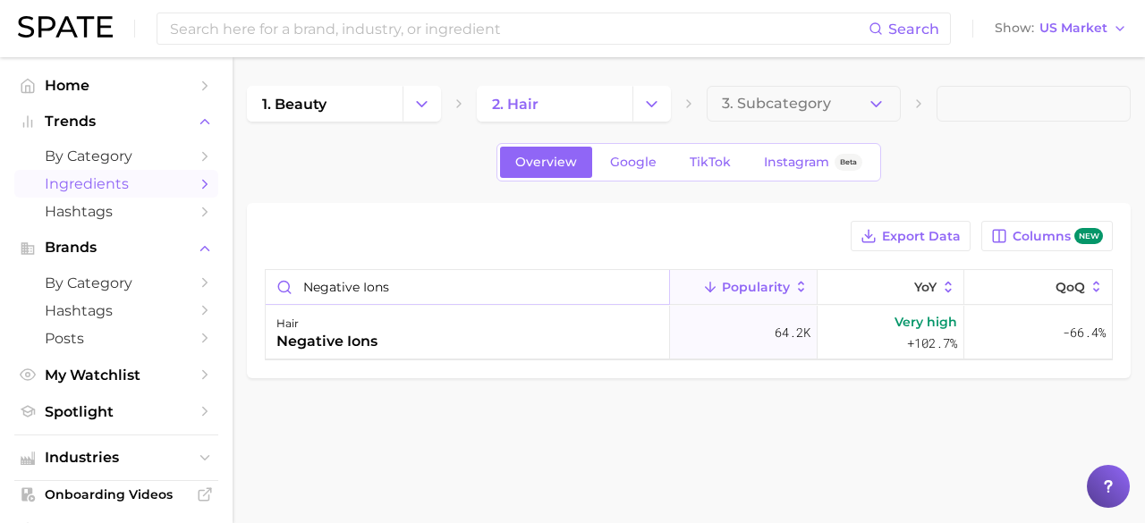
click at [662, 294] on input "negative ions" at bounding box center [467, 287] width 403 height 34
click at [646, 280] on input "negative ions" at bounding box center [467, 287] width 403 height 34
click at [651, 285] on input "negative ions" at bounding box center [467, 287] width 403 height 34
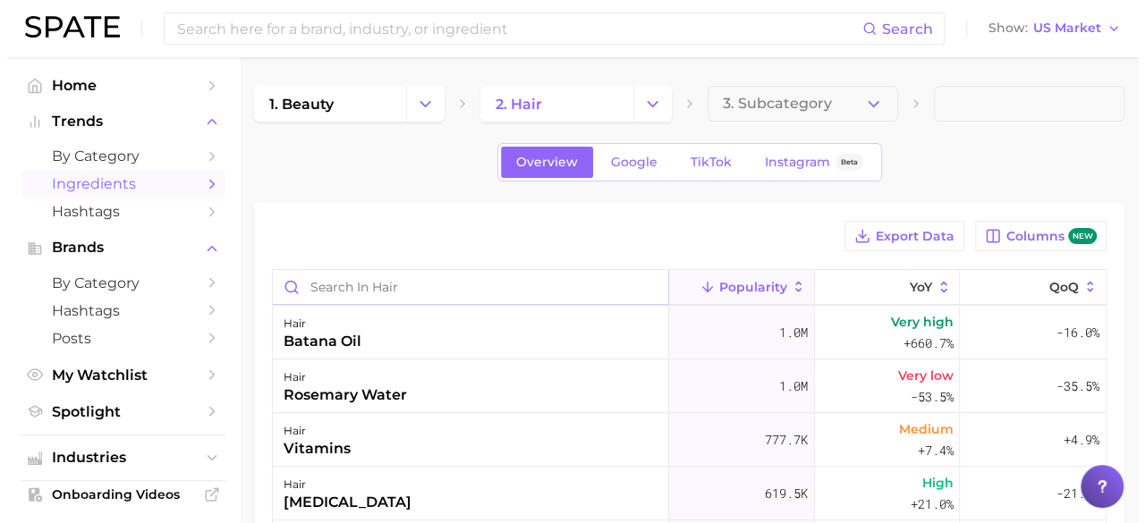
scroll to position [179, 0]
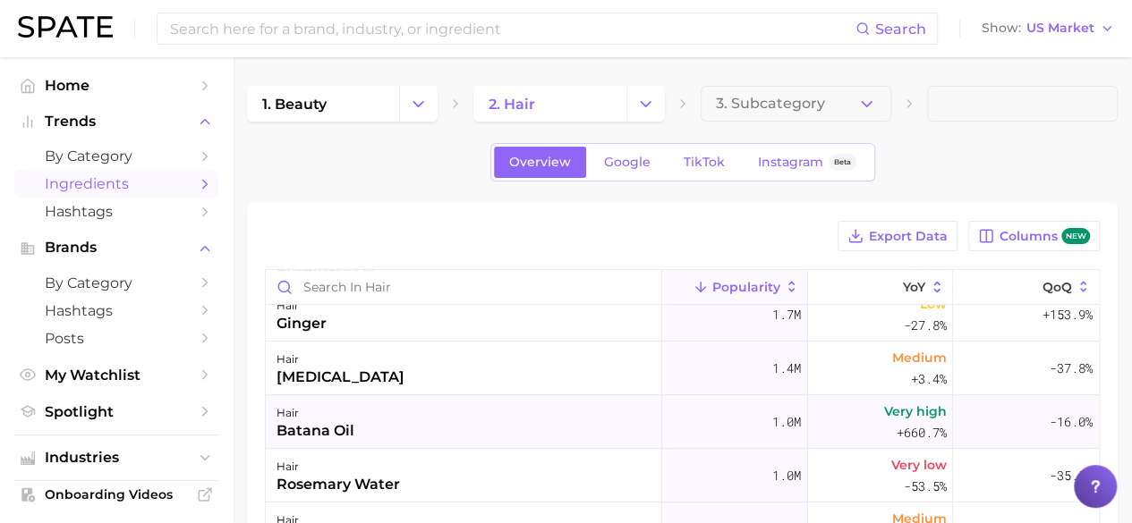
click at [352, 433] on div "batana oil" at bounding box center [315, 430] width 78 height 21
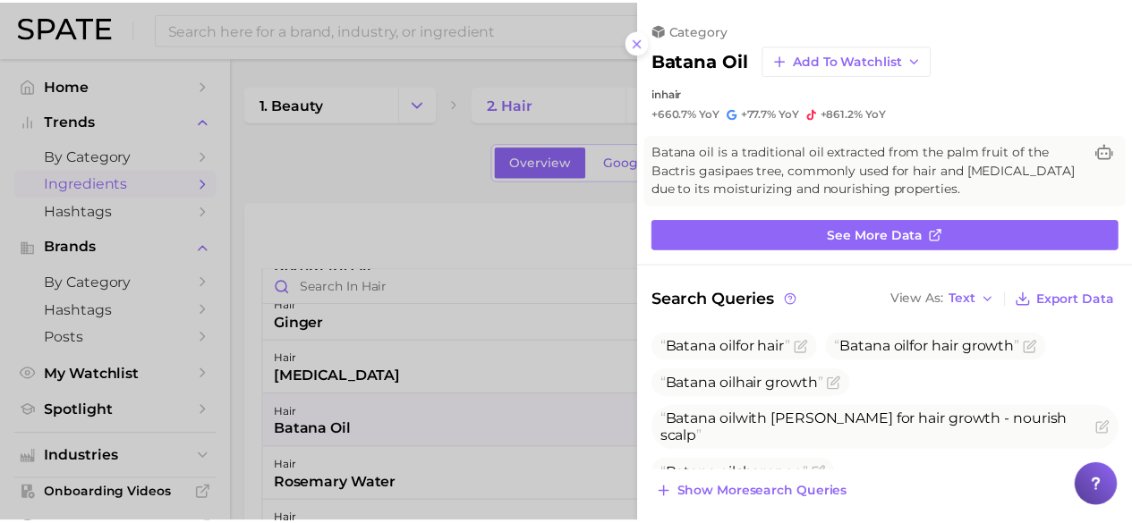
scroll to position [89, 0]
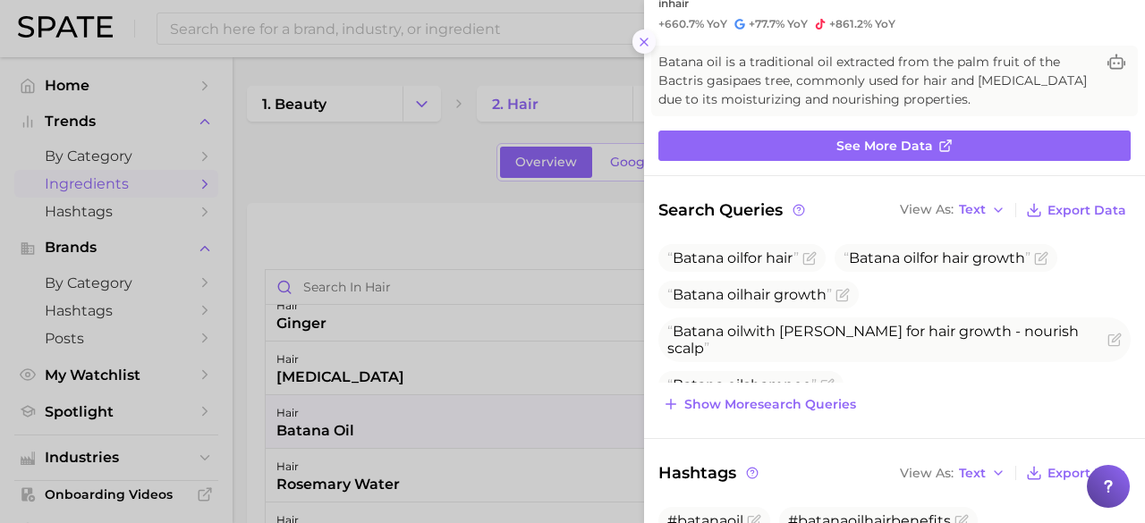
click at [645, 44] on icon at bounding box center [644, 42] width 14 height 14
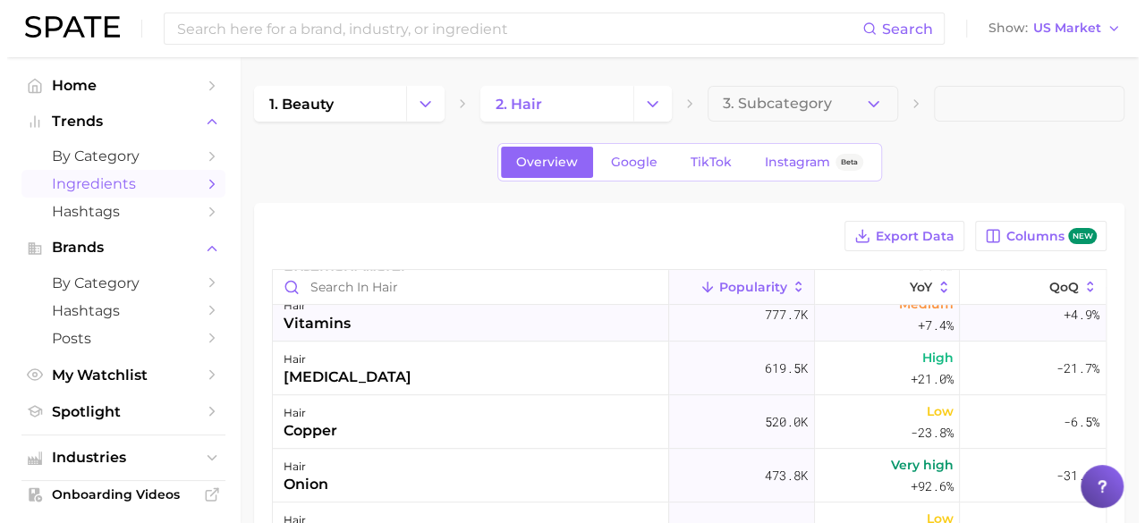
scroll to position [358, 0]
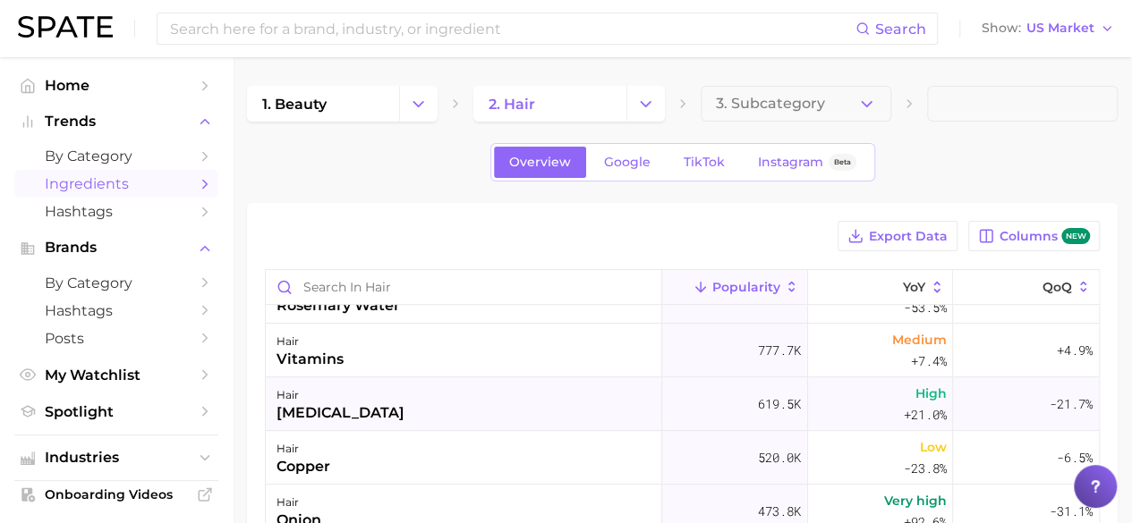
click at [411, 402] on div "hair biotin" at bounding box center [464, 404] width 396 height 54
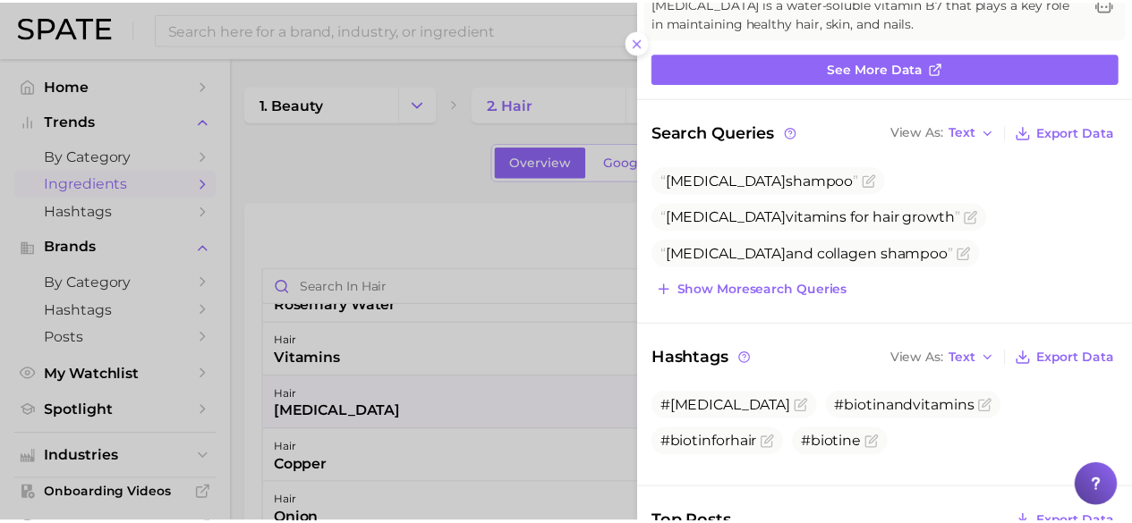
scroll to position [0, 0]
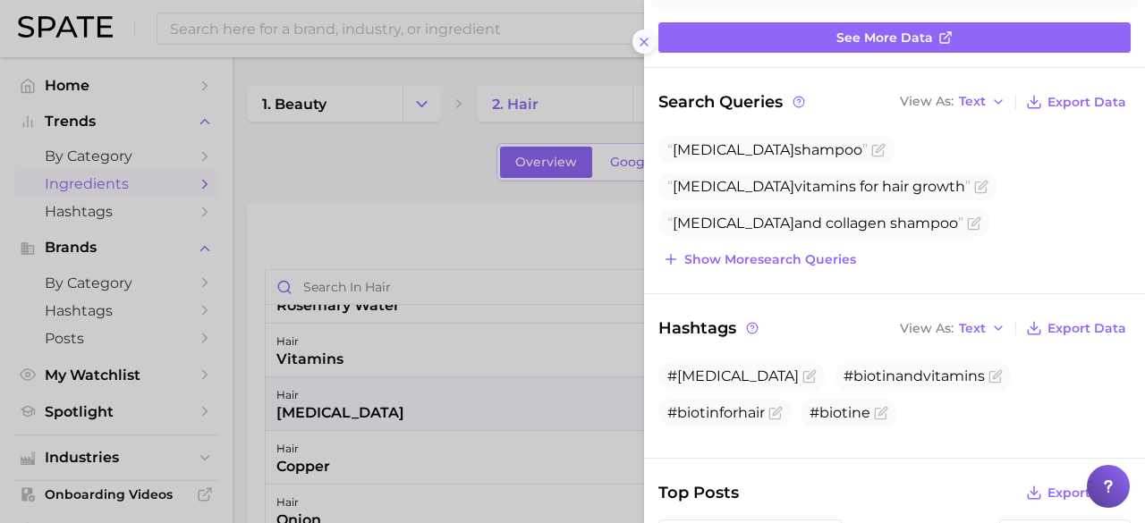
click at [643, 37] on icon at bounding box center [644, 42] width 14 height 14
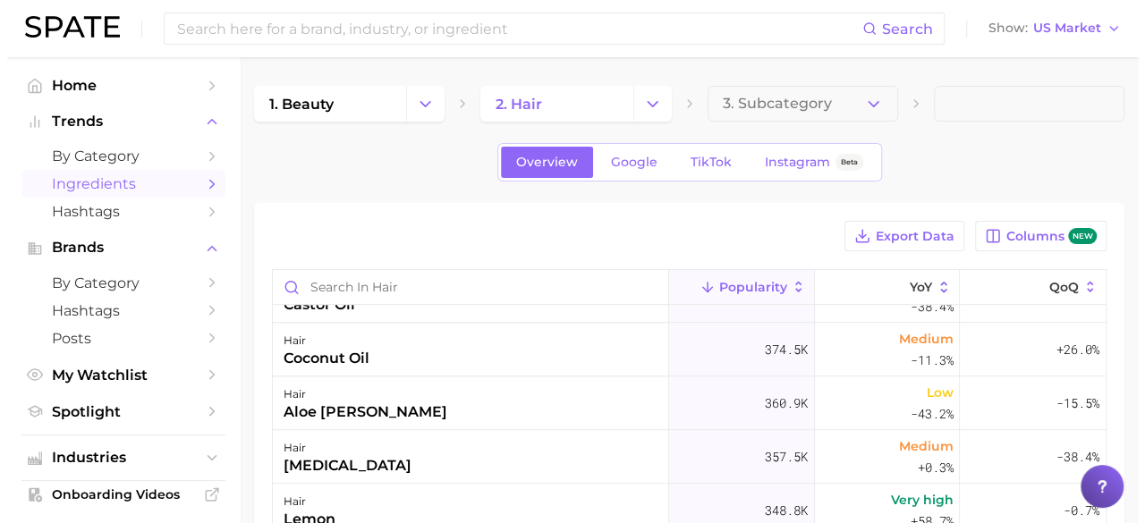
scroll to position [716, 0]
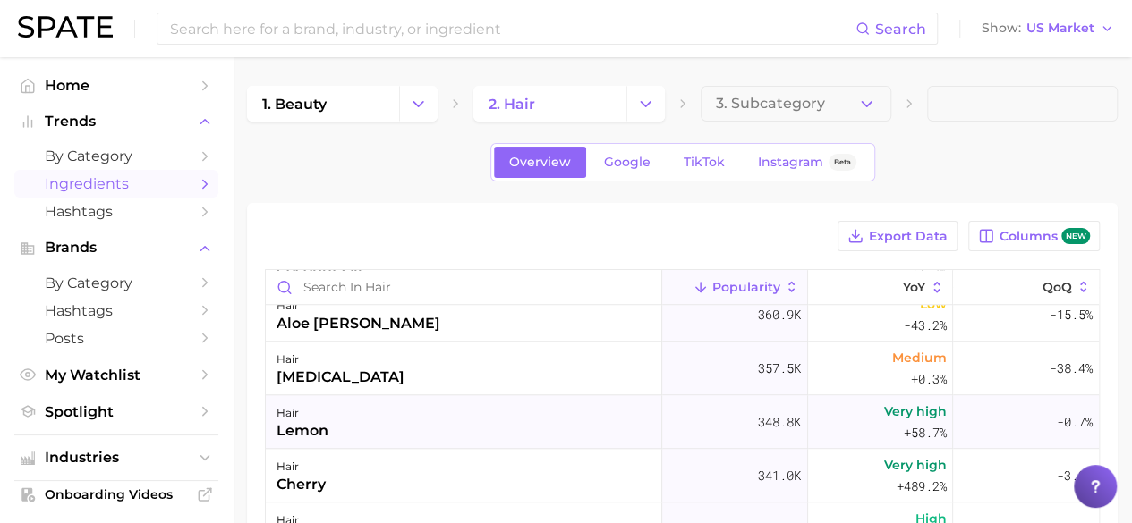
click at [351, 428] on div "hair lemon" at bounding box center [464, 422] width 396 height 54
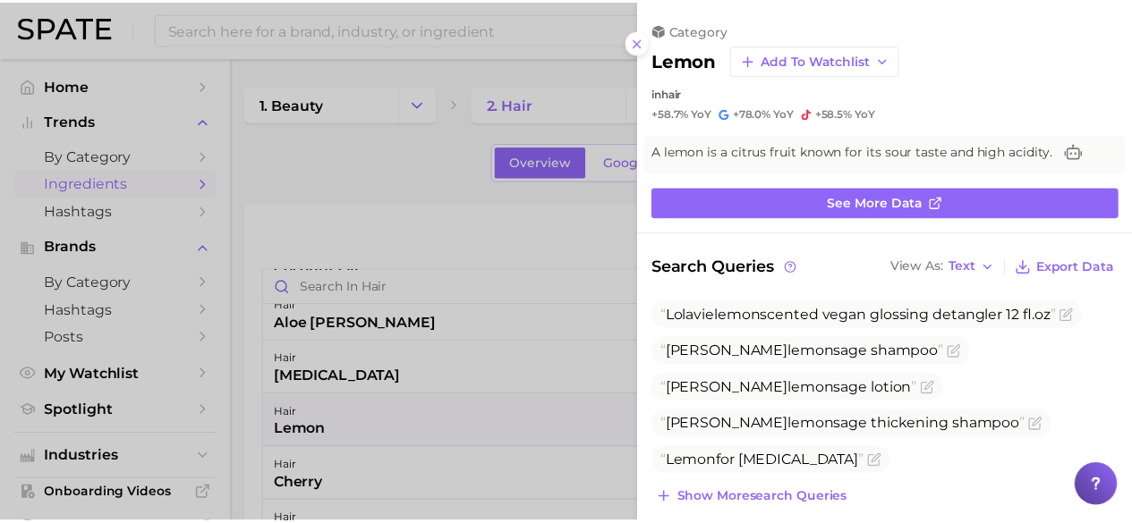
scroll to position [179, 0]
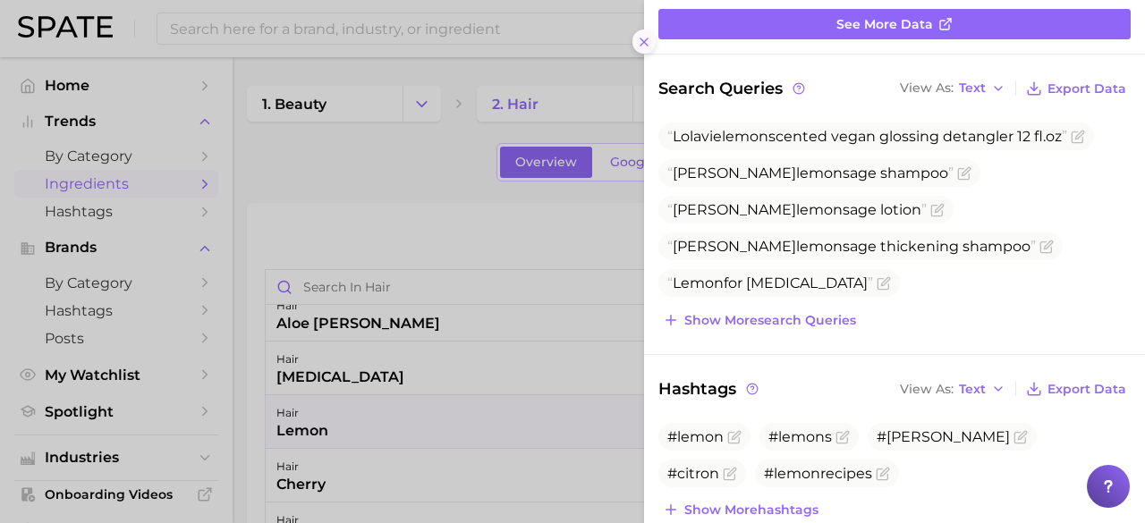
click at [640, 35] on icon at bounding box center [644, 42] width 14 height 14
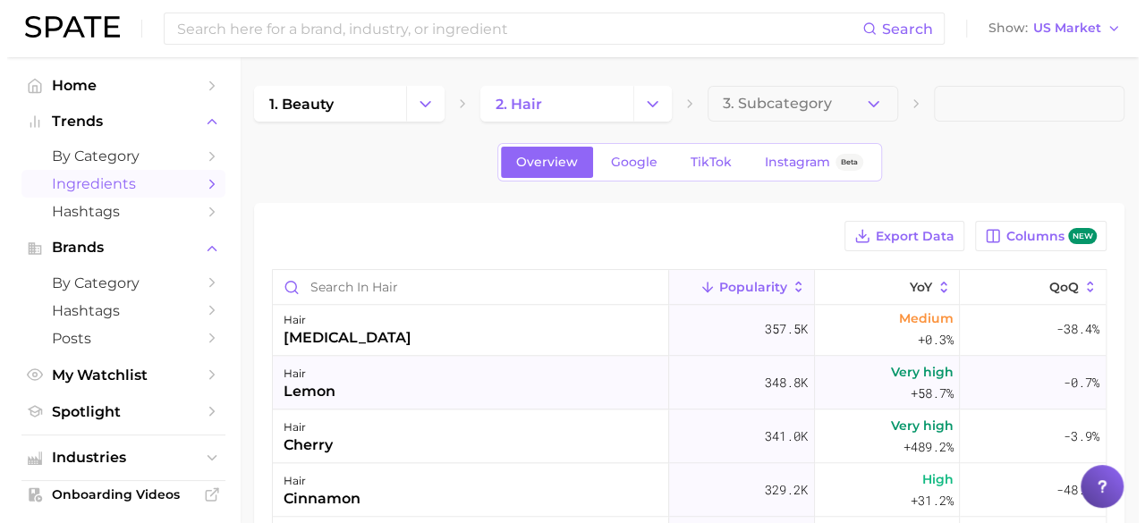
scroll to position [805, 0]
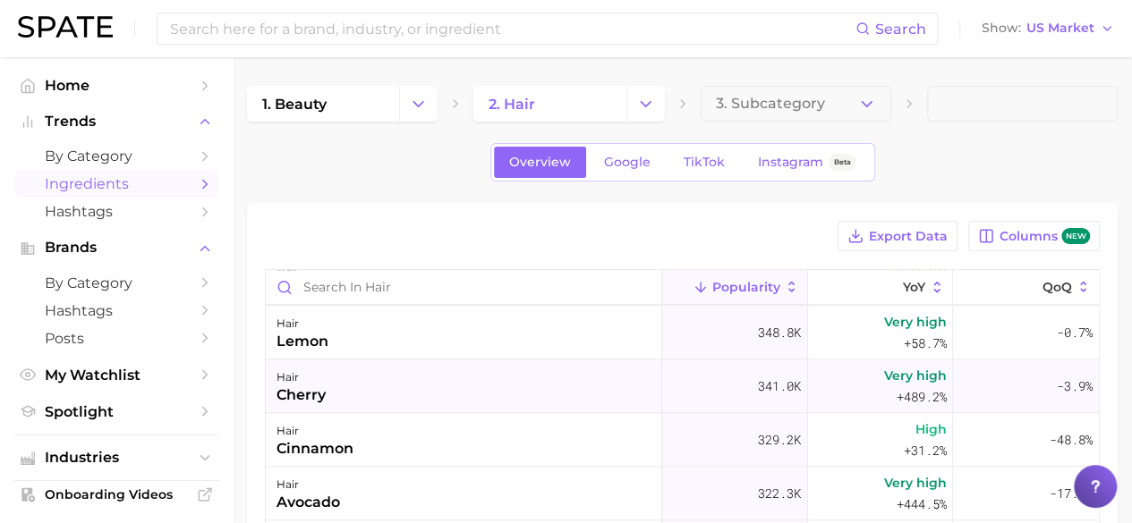
click at [400, 395] on div "hair cherry" at bounding box center [464, 387] width 396 height 54
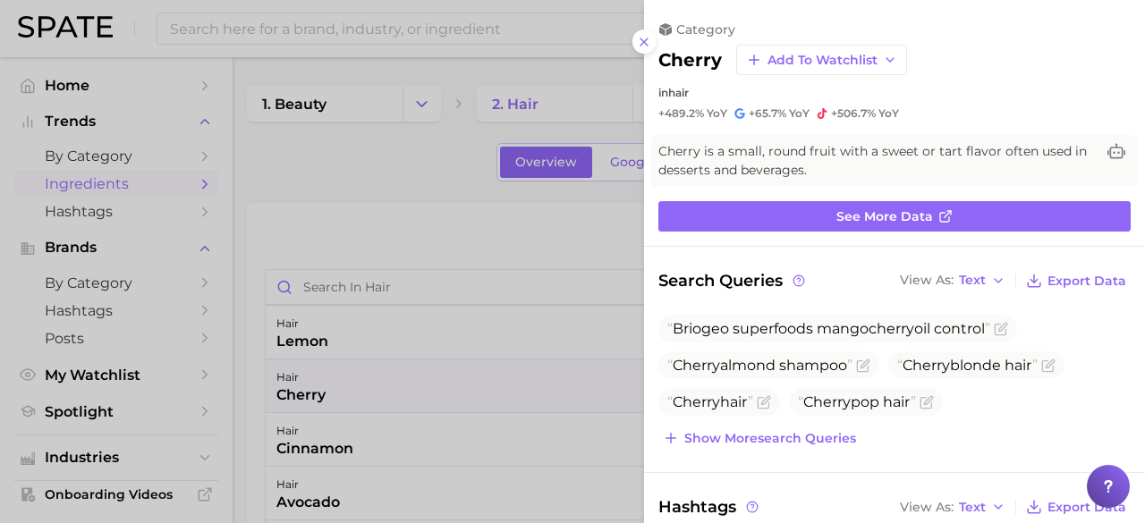
scroll to position [0, 0]
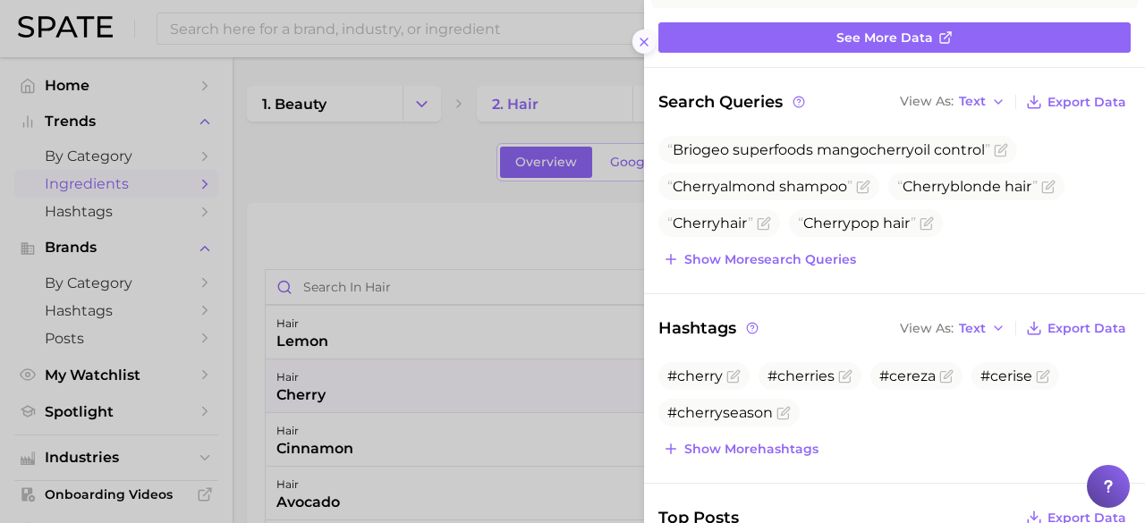
click at [644, 47] on icon at bounding box center [644, 42] width 14 height 14
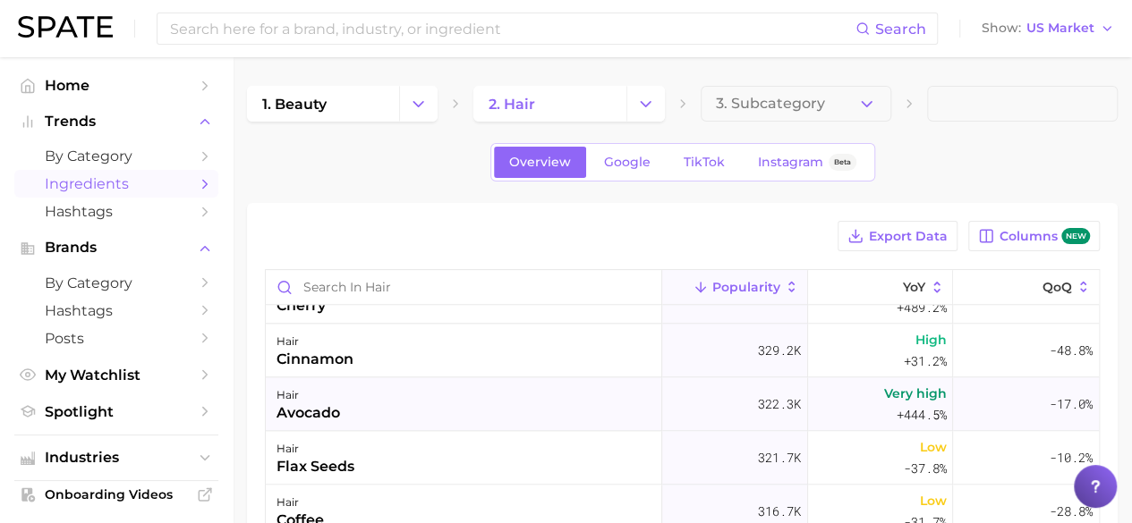
click at [508, 398] on div "hair avocado" at bounding box center [464, 404] width 396 height 54
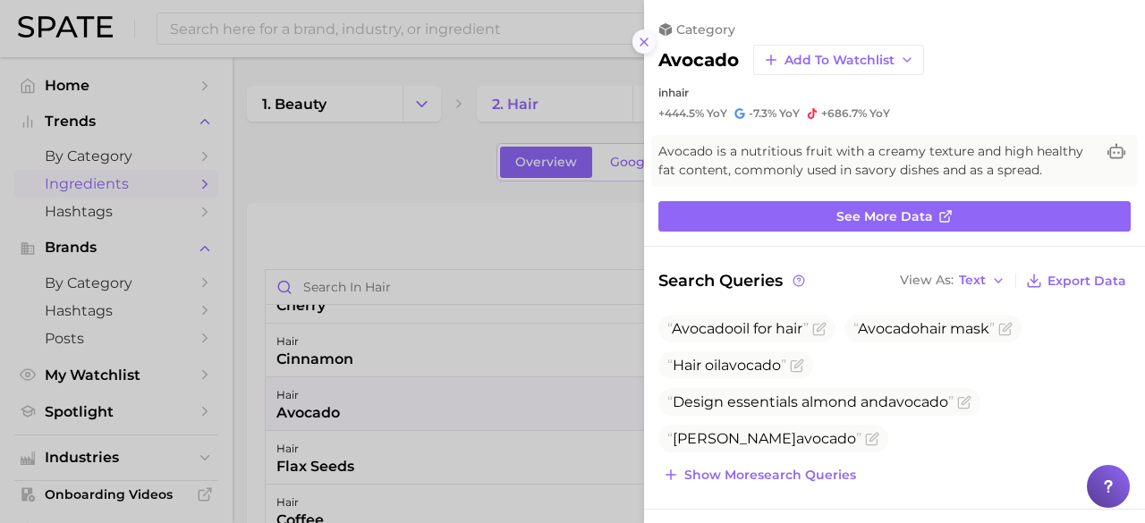
click at [643, 36] on icon at bounding box center [644, 42] width 14 height 14
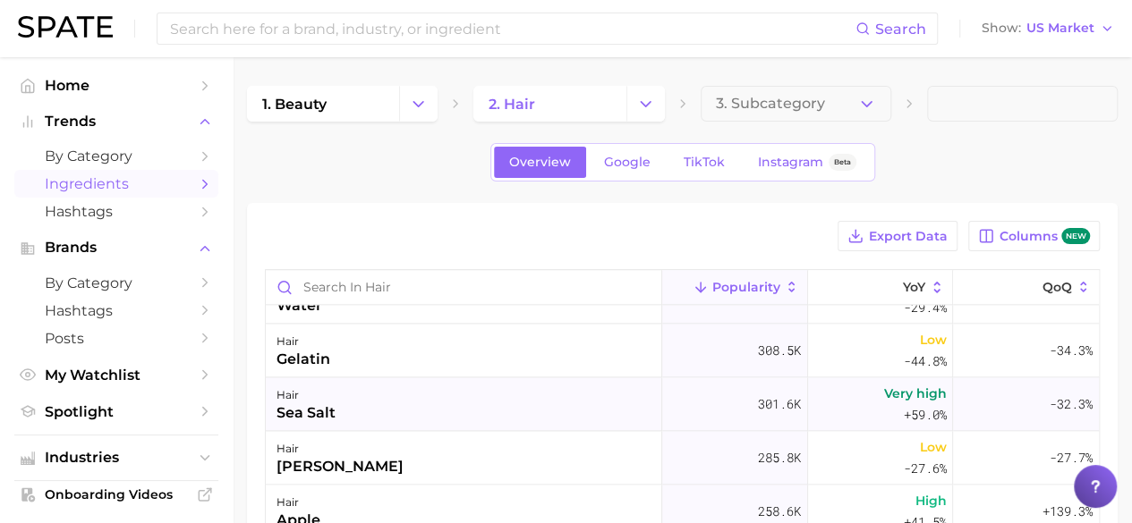
click at [390, 408] on div "hair sea salt" at bounding box center [464, 404] width 396 height 54
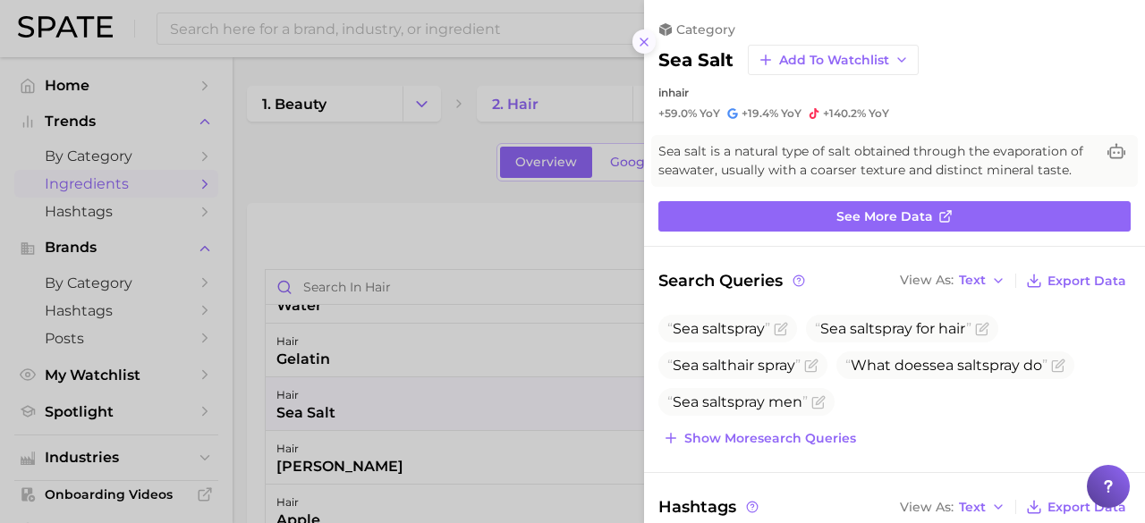
click at [643, 37] on icon at bounding box center [644, 42] width 14 height 14
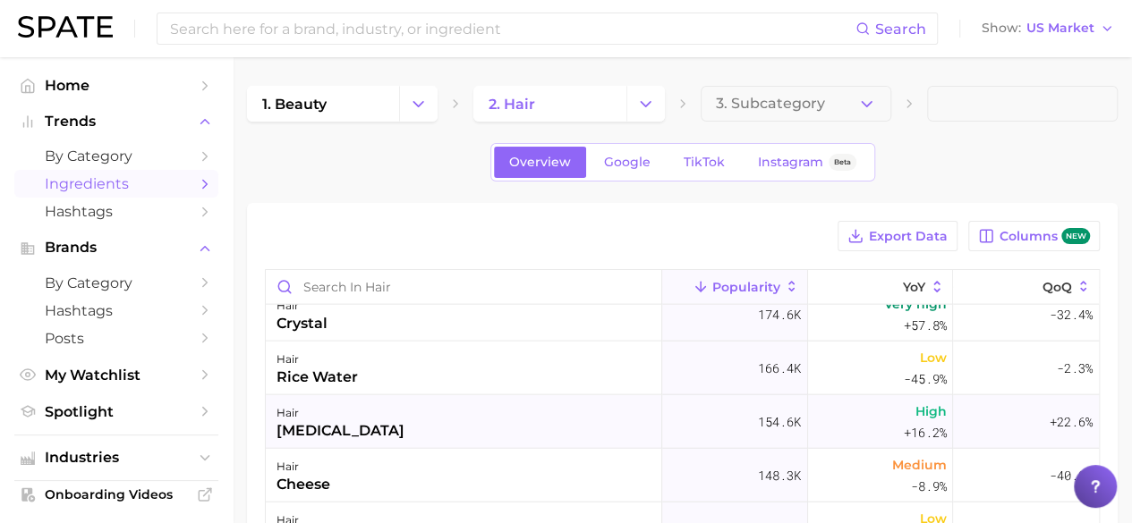
click at [426, 409] on div "hair ketoconazole" at bounding box center [464, 422] width 396 height 54
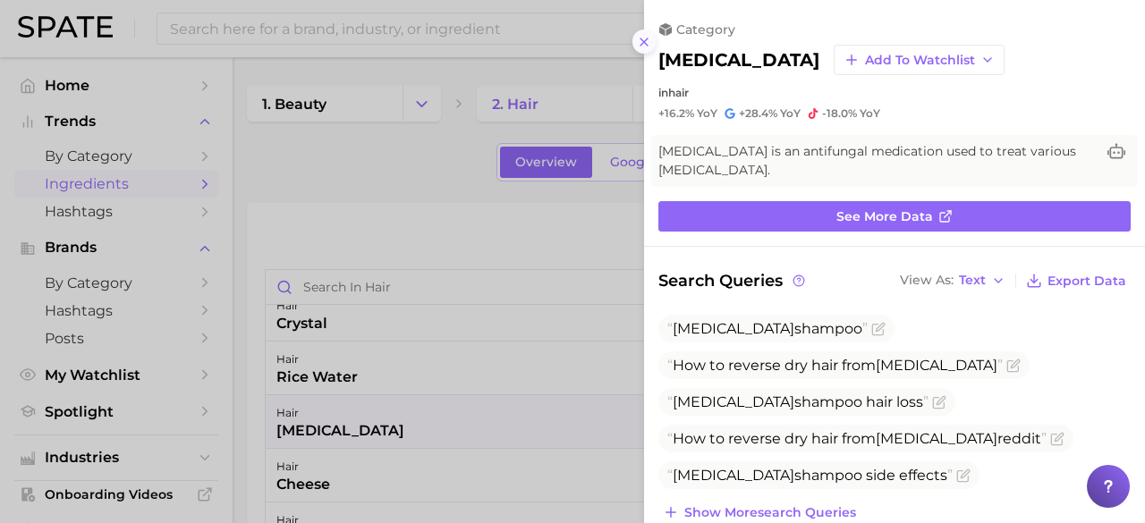
click at [640, 39] on icon at bounding box center [644, 42] width 14 height 14
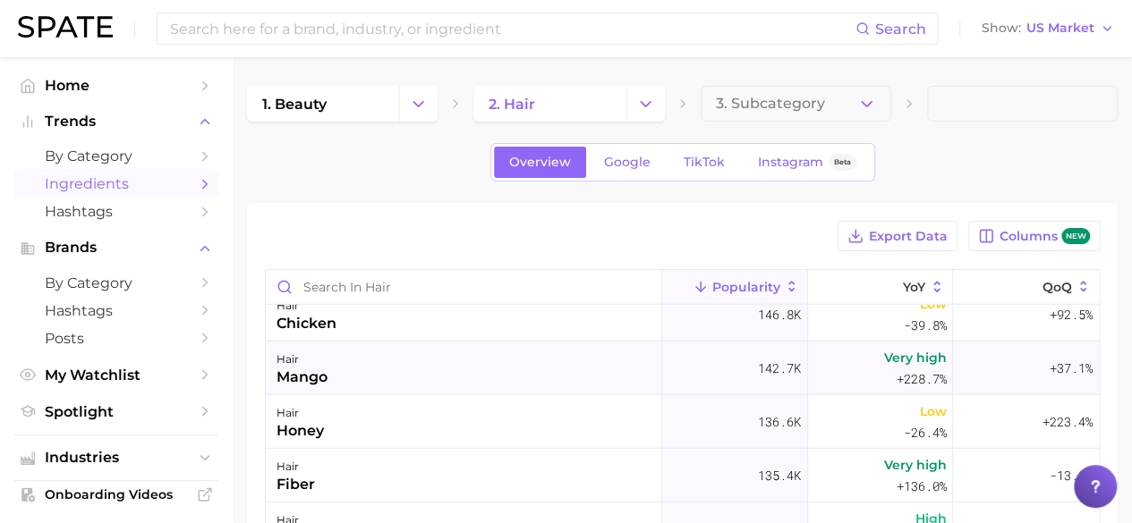
click at [406, 360] on div "hair mango" at bounding box center [464, 369] width 396 height 54
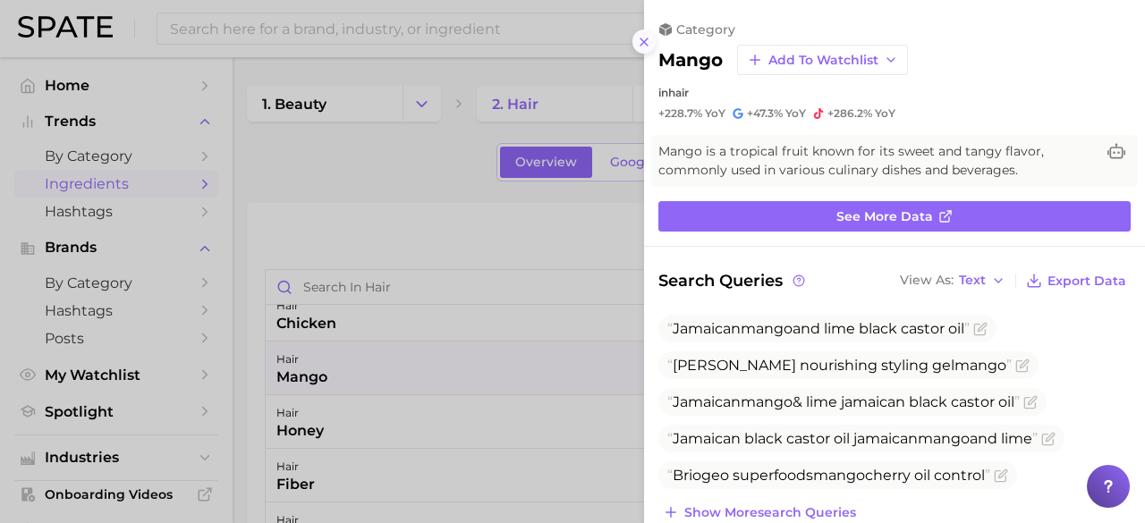
click at [646, 44] on line at bounding box center [643, 41] width 7 height 7
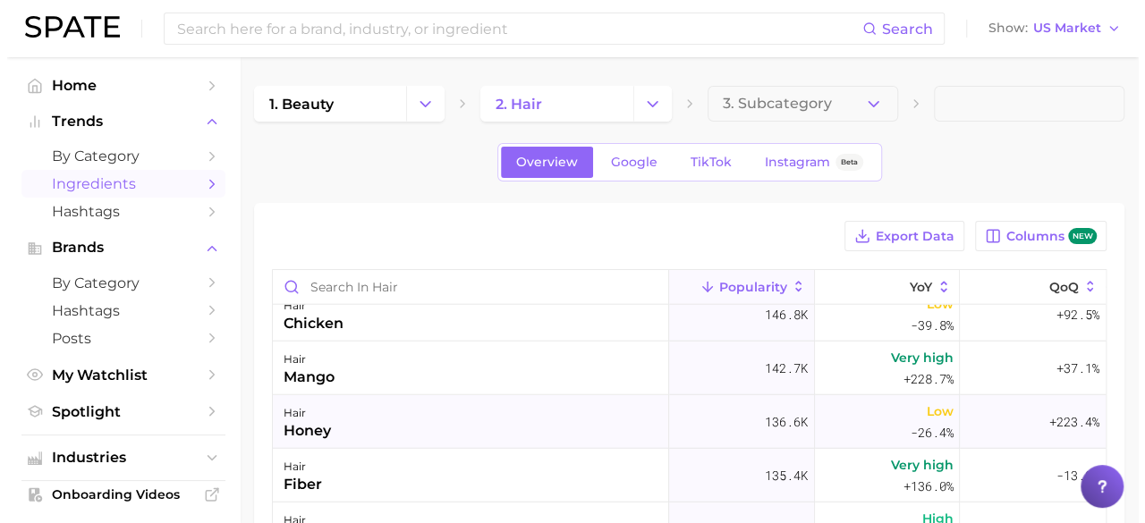
scroll to position [2415, 0]
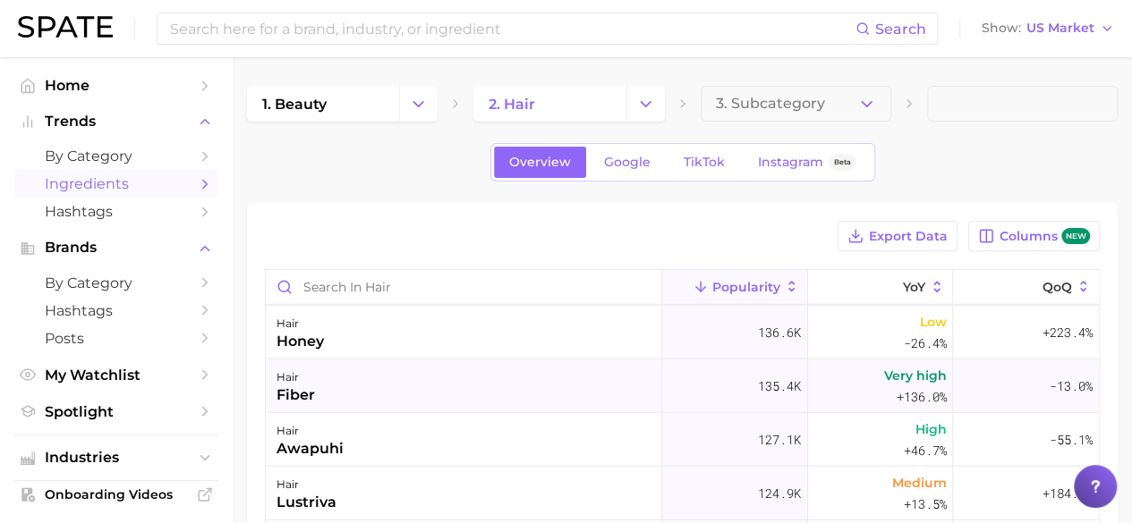
click at [360, 387] on div "hair fiber" at bounding box center [464, 387] width 396 height 54
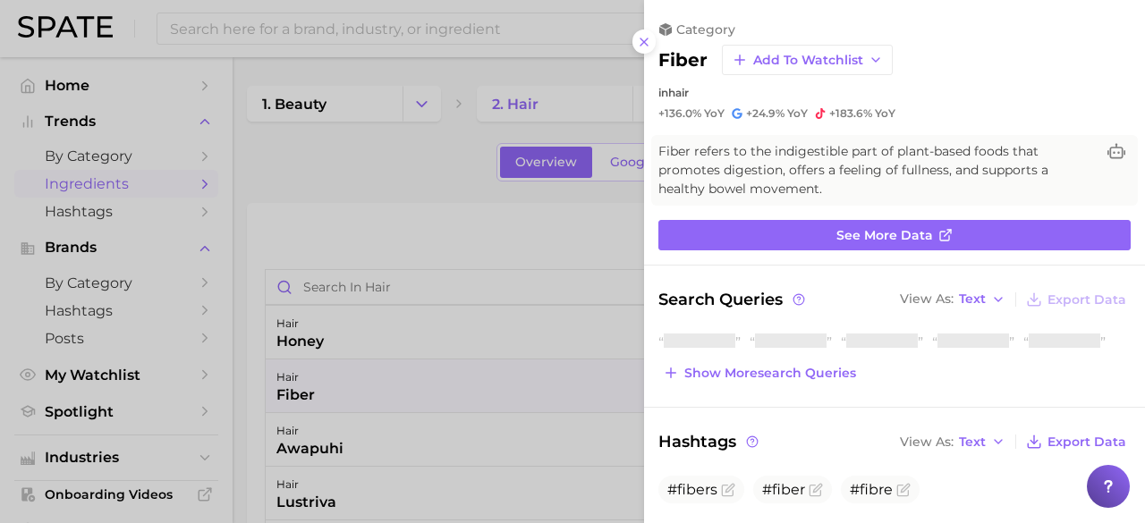
scroll to position [0, 0]
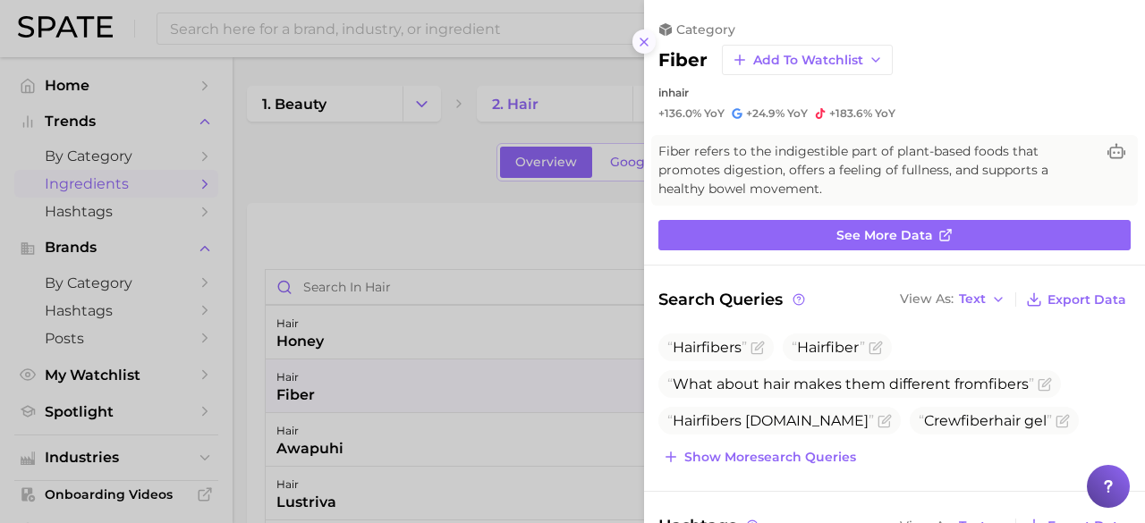
drag, startPoint x: 637, startPoint y: 39, endPoint x: 580, endPoint y: 182, distance: 153.3
click at [637, 39] on icon at bounding box center [644, 42] width 14 height 14
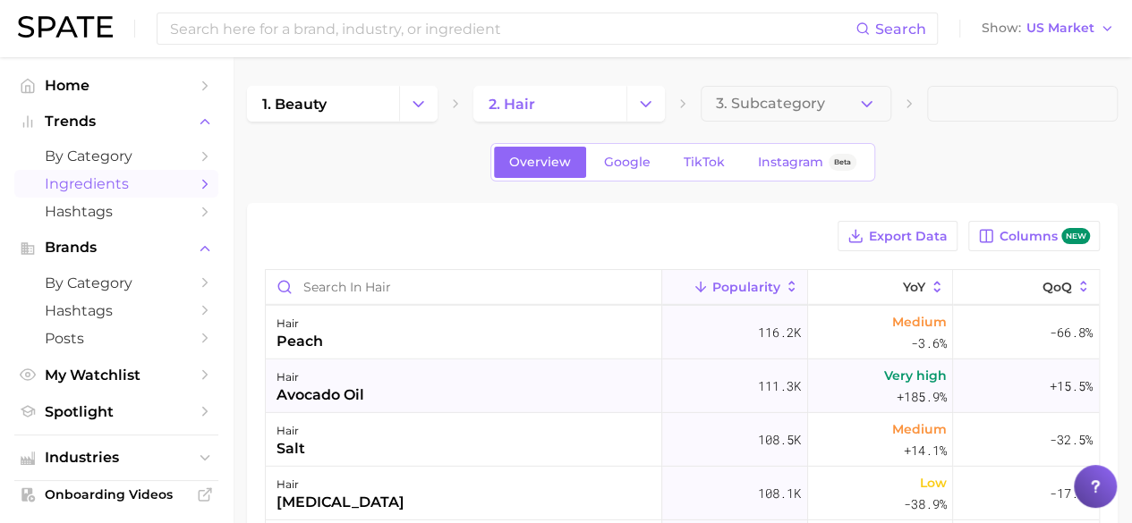
click at [351, 389] on div "avocado oil" at bounding box center [320, 395] width 88 height 21
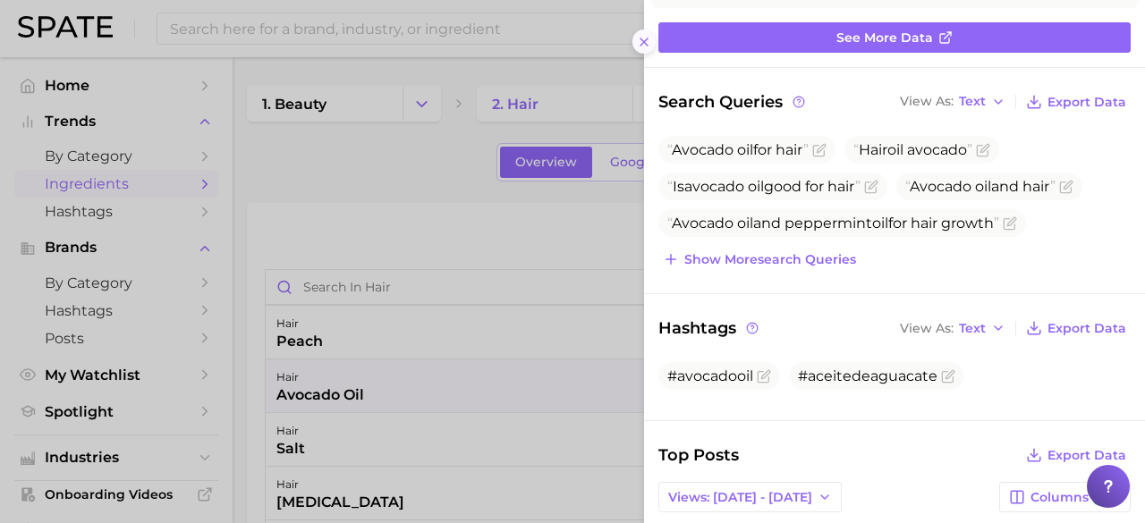
click at [644, 30] on button at bounding box center [644, 42] width 24 height 24
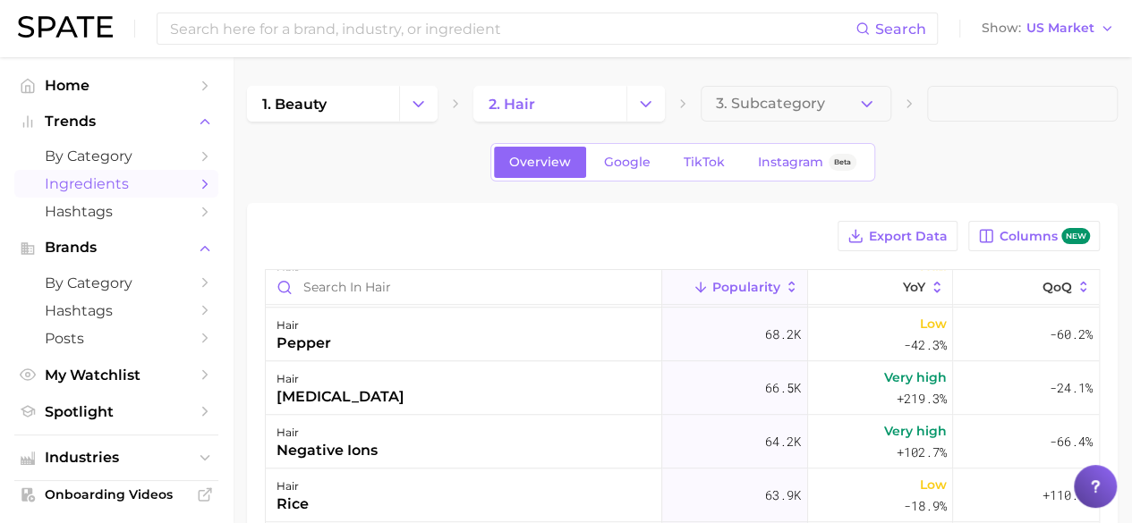
scroll to position [4025, 0]
click at [411, 286] on input "Search in hair" at bounding box center [463, 287] width 395 height 34
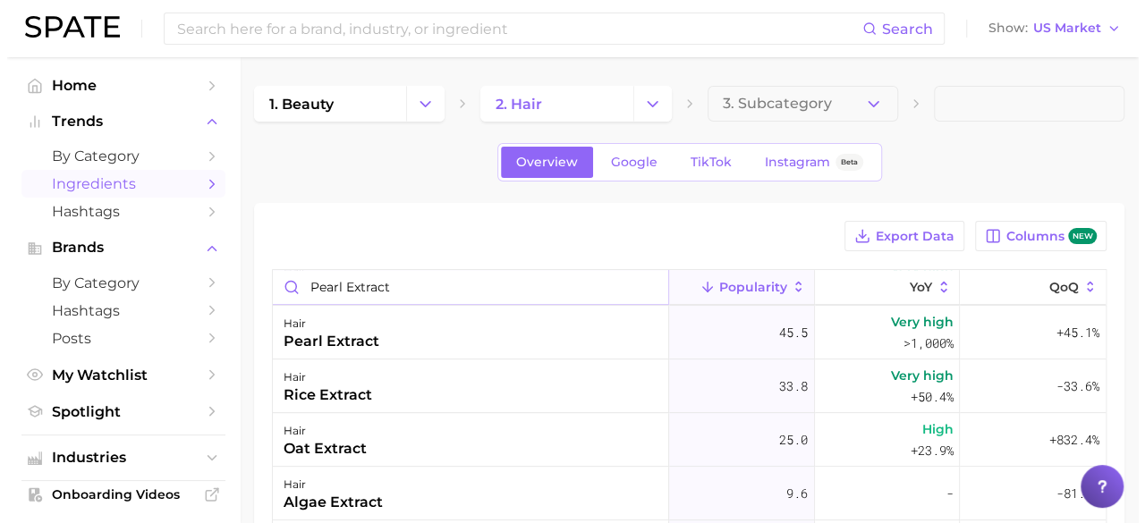
scroll to position [179, 0]
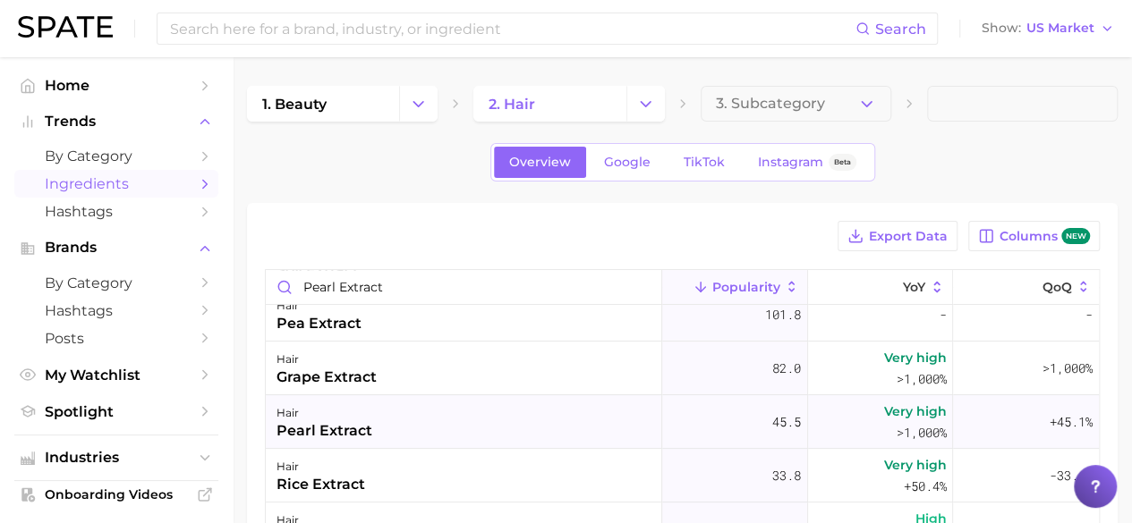
click at [352, 420] on div "pearl extract" at bounding box center [324, 430] width 96 height 21
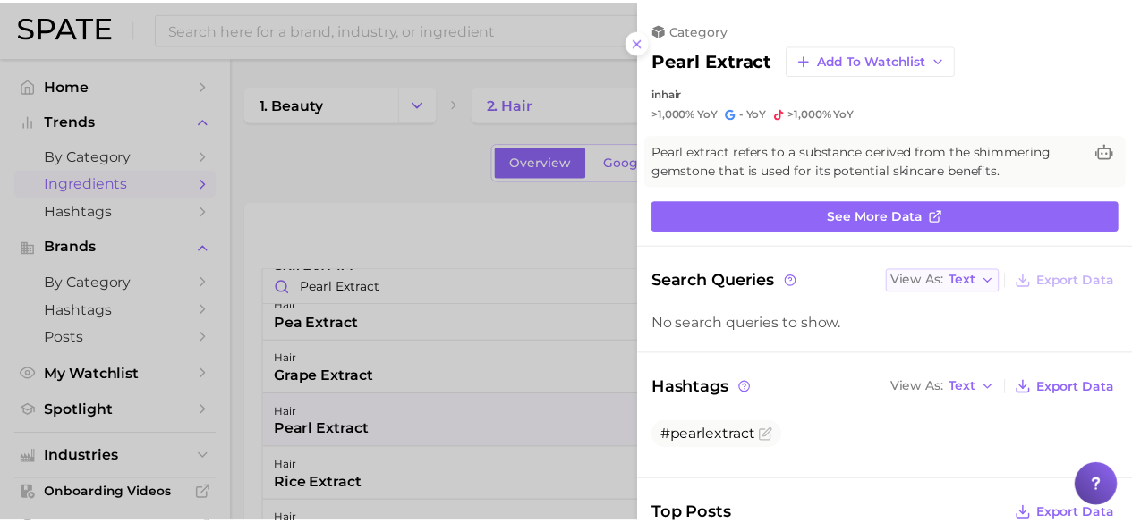
scroll to position [0, 0]
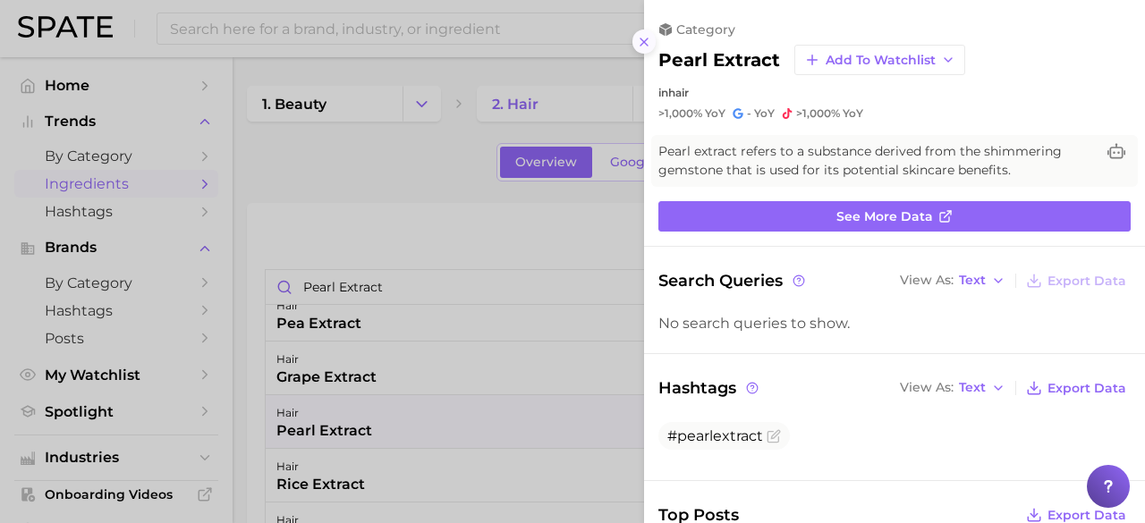
click at [643, 35] on icon at bounding box center [644, 42] width 14 height 14
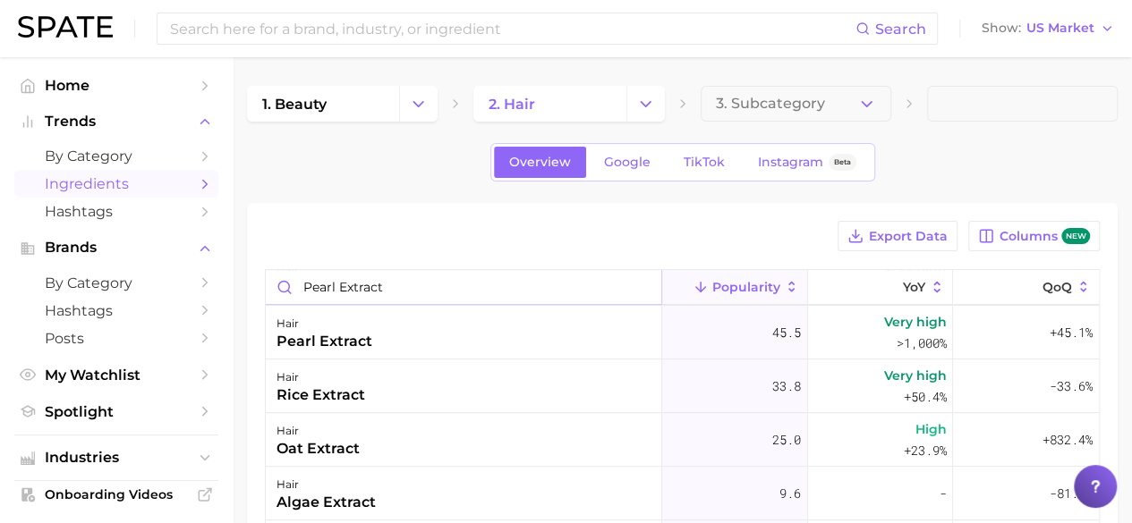
scroll to position [256, 0]
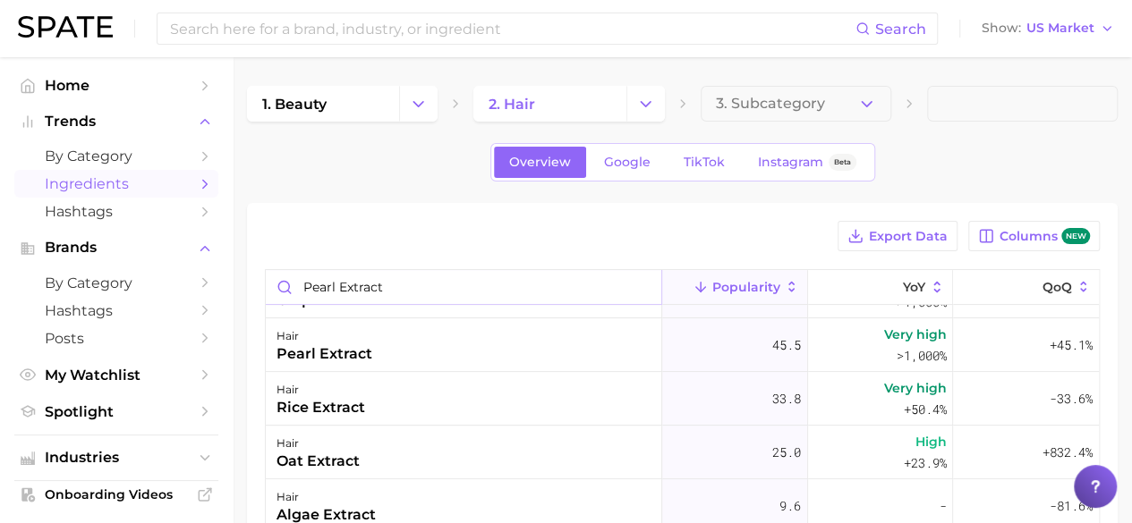
drag, startPoint x: 409, startPoint y: 276, endPoint x: 243, endPoint y: 284, distance: 165.7
click at [243, 284] on main "1. beauty 2. hair 3. Subcategory Overview Google TikTok Instagram Beta Export D…" at bounding box center [682, 478] width 899 height 843
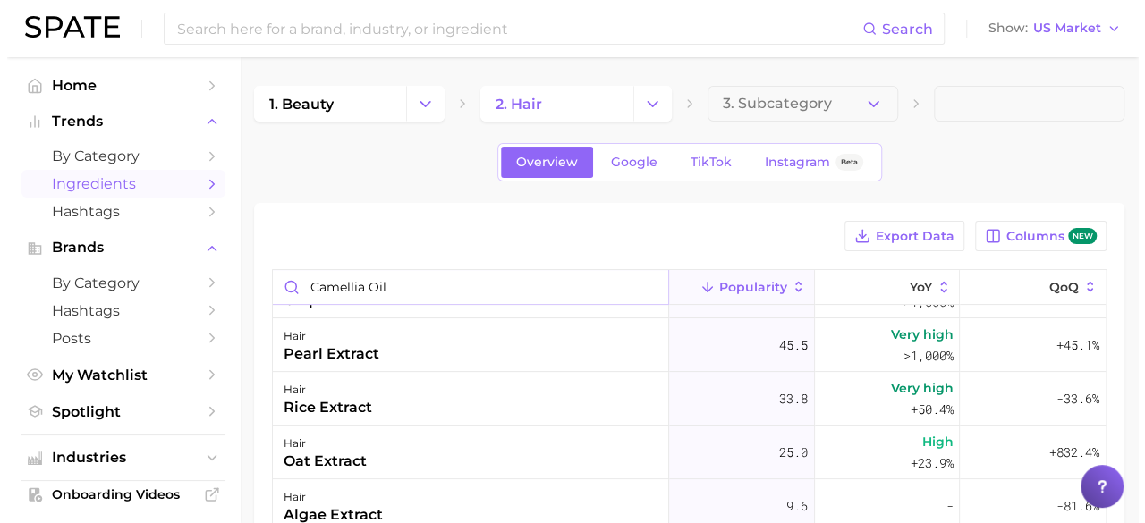
scroll to position [0, 0]
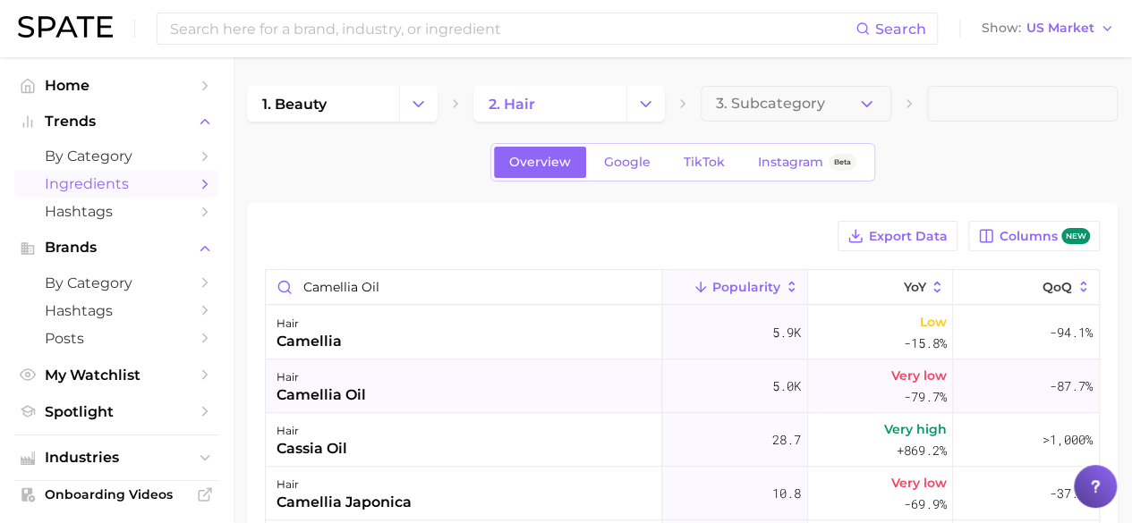
click at [354, 398] on div "camellia oil" at bounding box center [320, 395] width 89 height 21
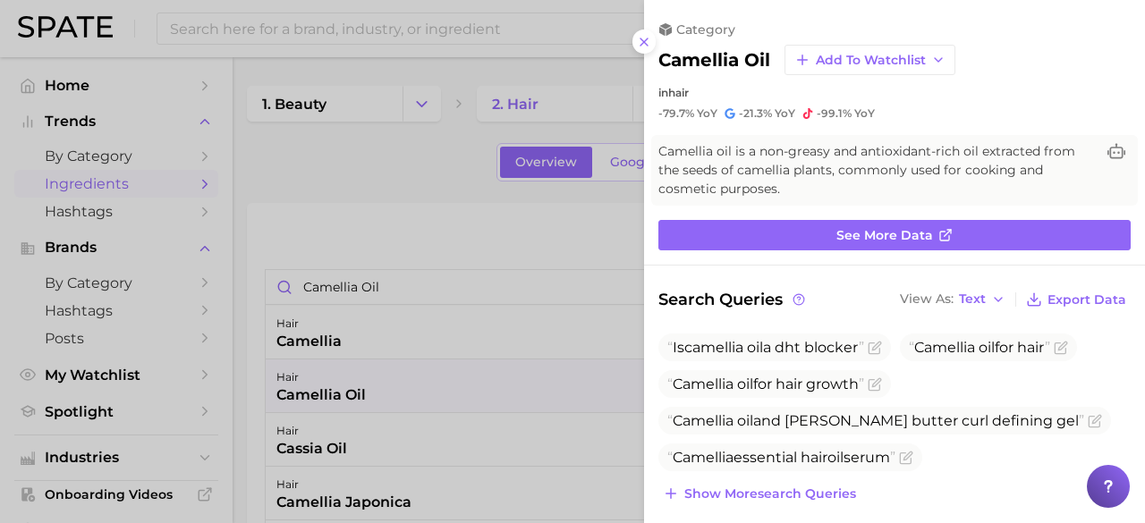
drag, startPoint x: 649, startPoint y: 46, endPoint x: 635, endPoint y: 59, distance: 19.6
click at [649, 46] on icon at bounding box center [644, 42] width 14 height 14
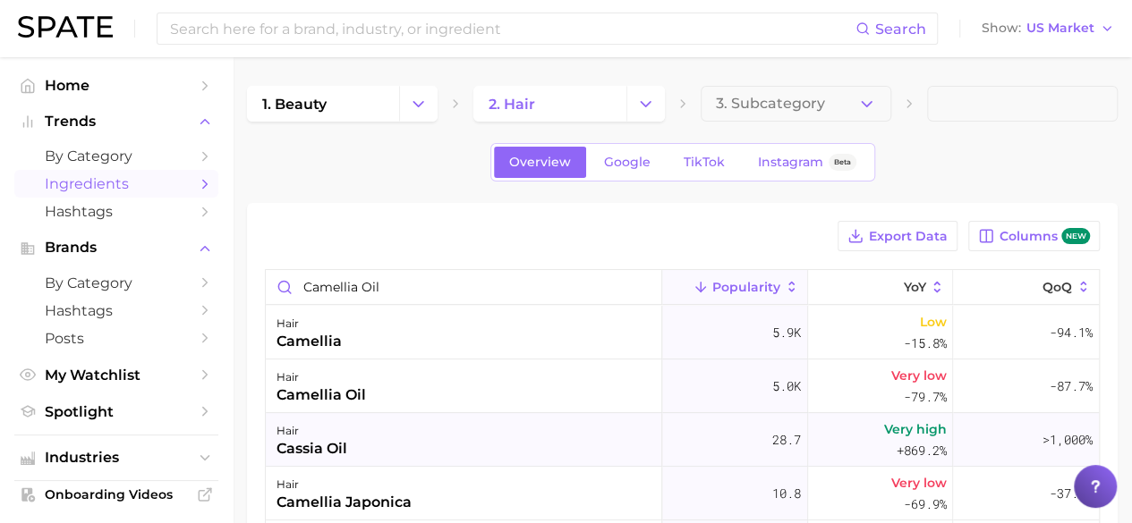
click at [361, 453] on div "hair cassia oil" at bounding box center [464, 440] width 396 height 54
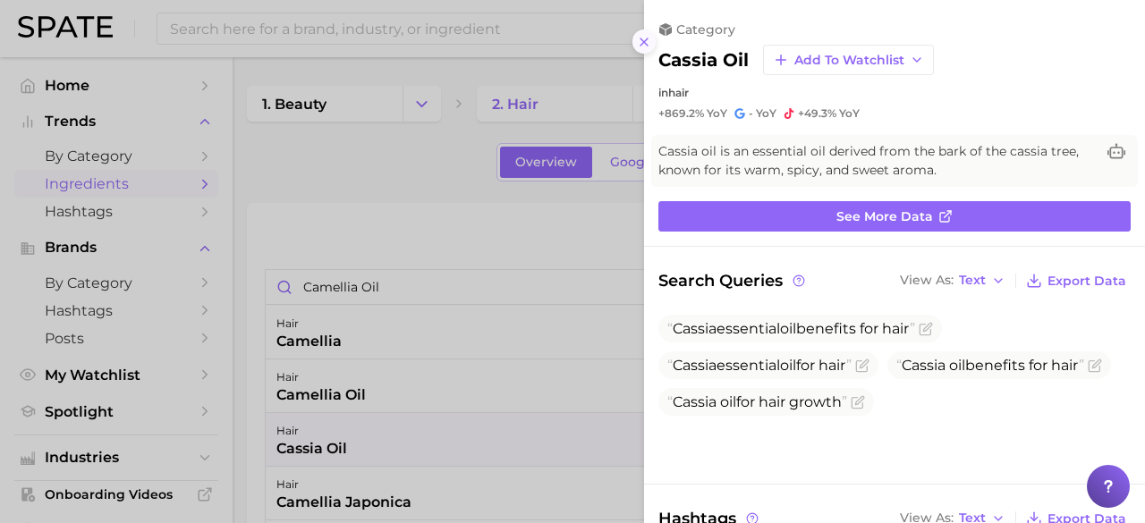
click at [641, 42] on icon at bounding box center [644, 42] width 14 height 14
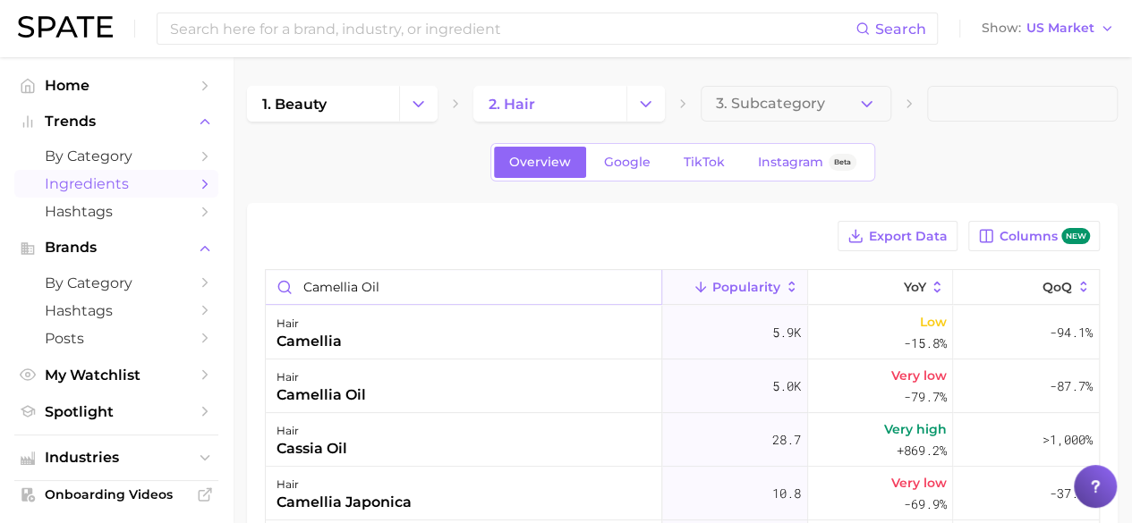
drag, startPoint x: 415, startPoint y: 285, endPoint x: 179, endPoint y: 265, distance: 237.0
click at [167, 292] on div "Search Show US Market Home Trends by Category Ingredients Hashtags Brands by Ca…" at bounding box center [566, 396] width 1132 height 679
type input "protein"
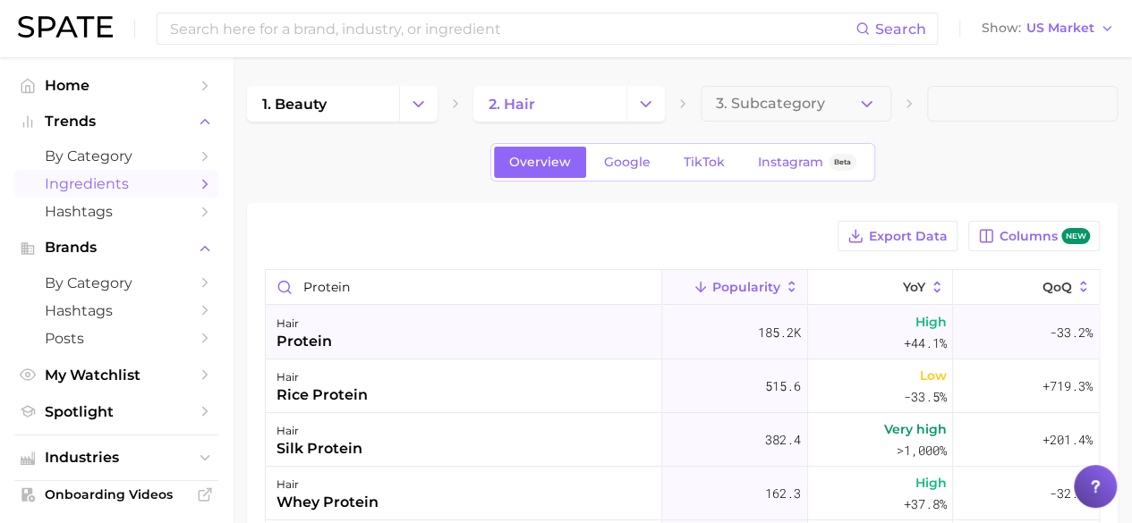
click at [329, 326] on div "hair" at bounding box center [303, 323] width 55 height 21
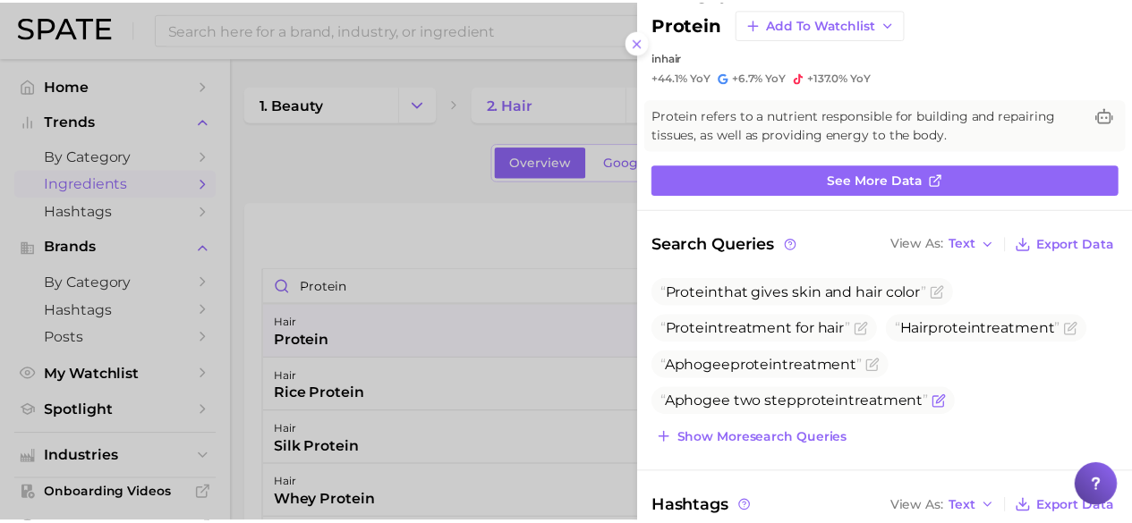
scroll to position [89, 0]
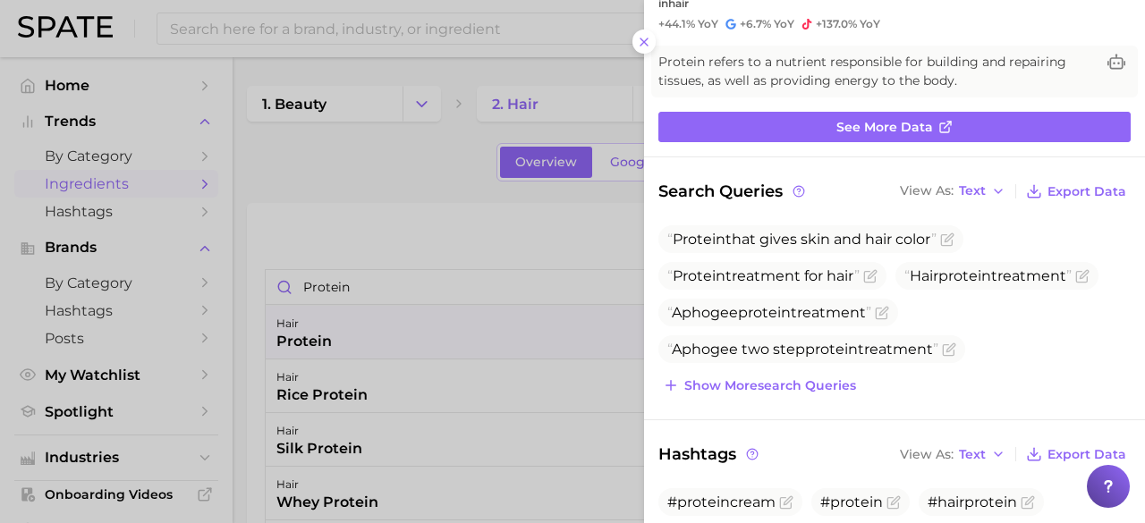
click at [633, 49] on div at bounding box center [572, 261] width 1145 height 523
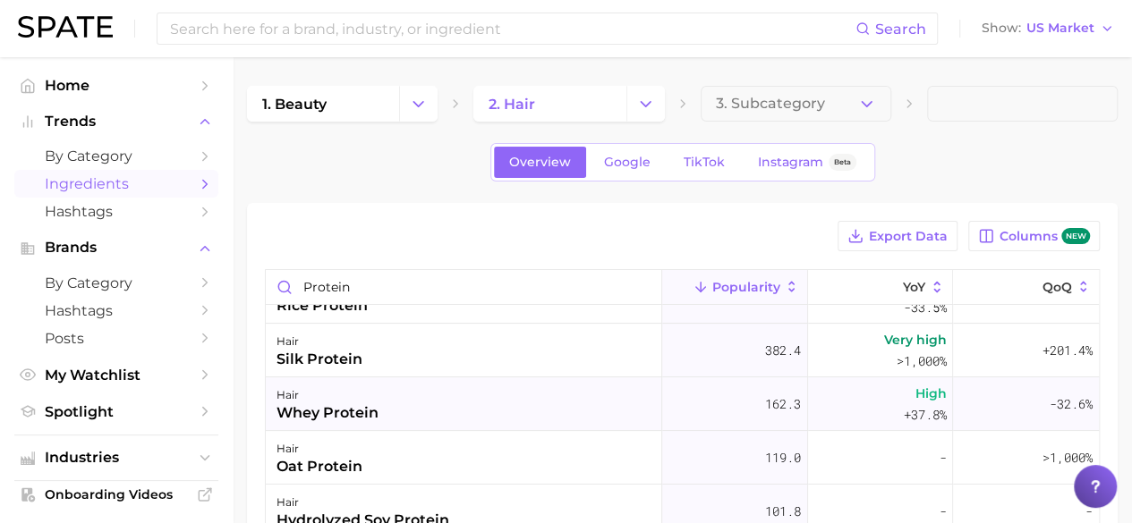
click at [357, 412] on div "whey protein" at bounding box center [327, 413] width 102 height 21
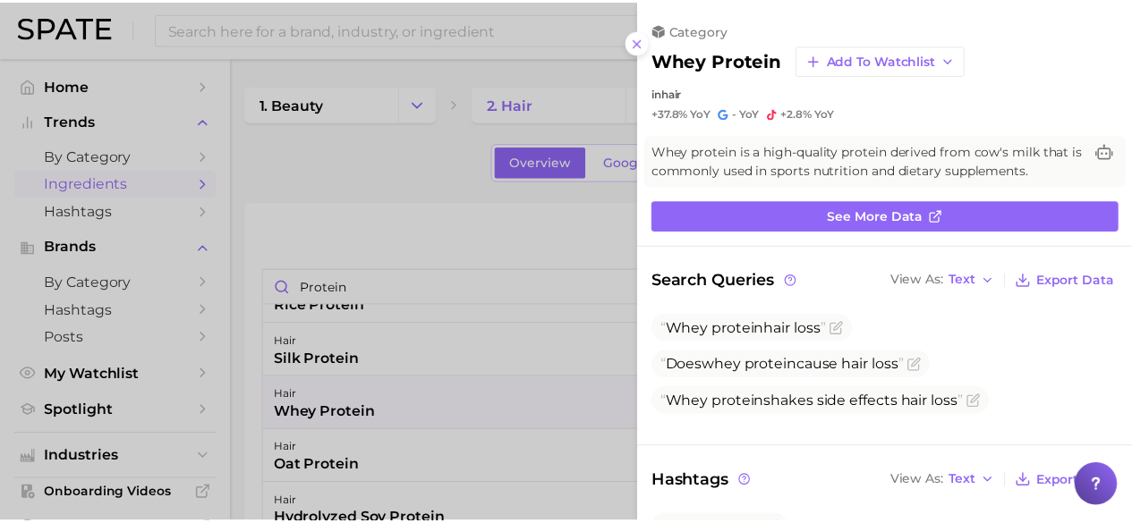
scroll to position [0, 0]
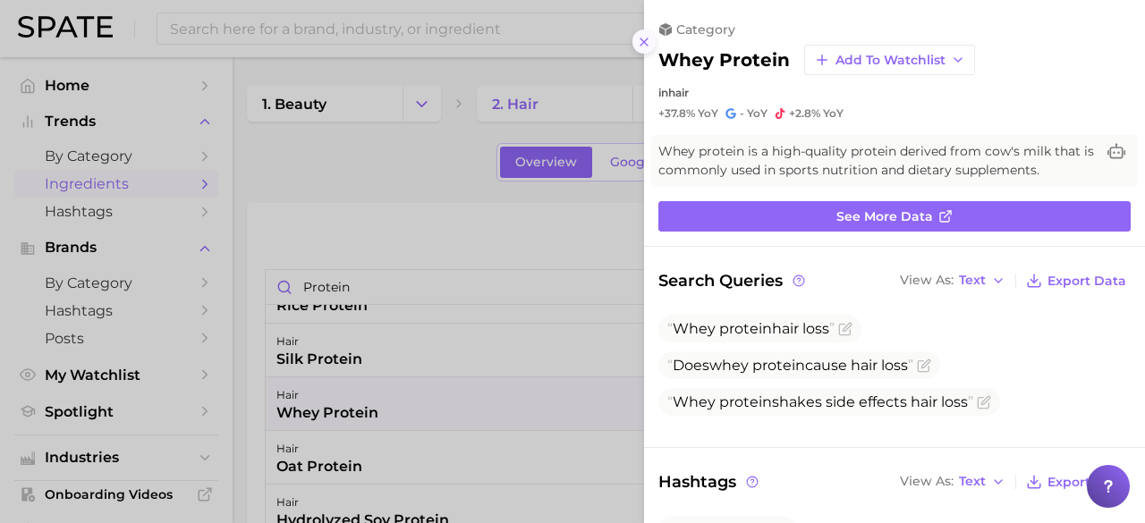
click at [640, 40] on icon at bounding box center [644, 42] width 14 height 14
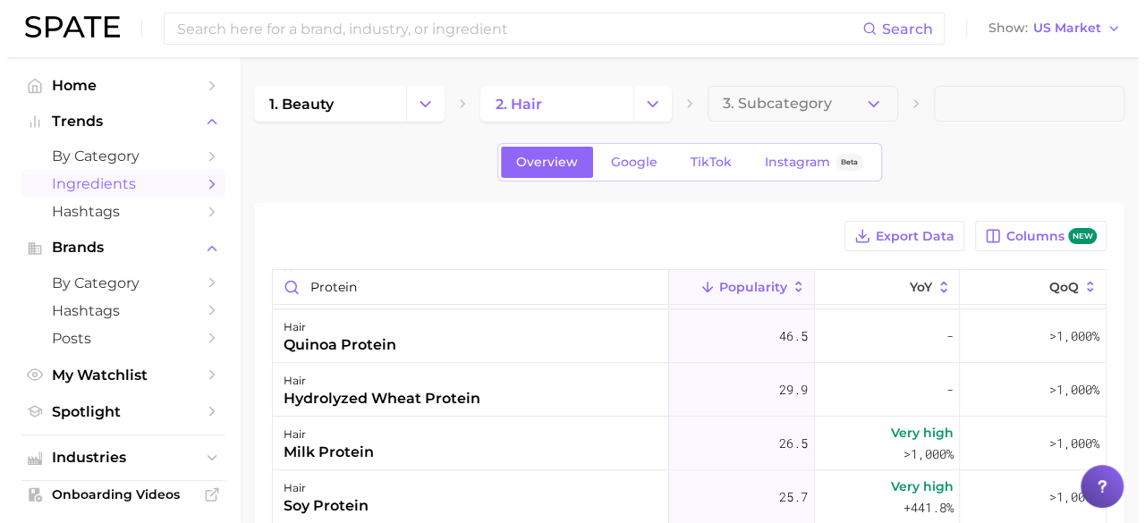
scroll to position [89, 0]
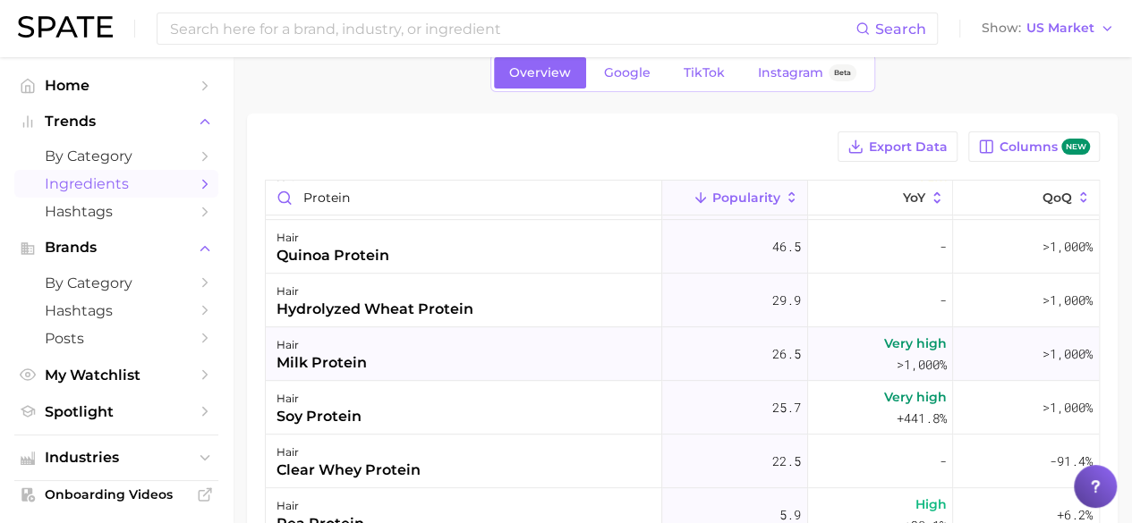
click at [399, 357] on div "hair milk protein" at bounding box center [464, 354] width 396 height 54
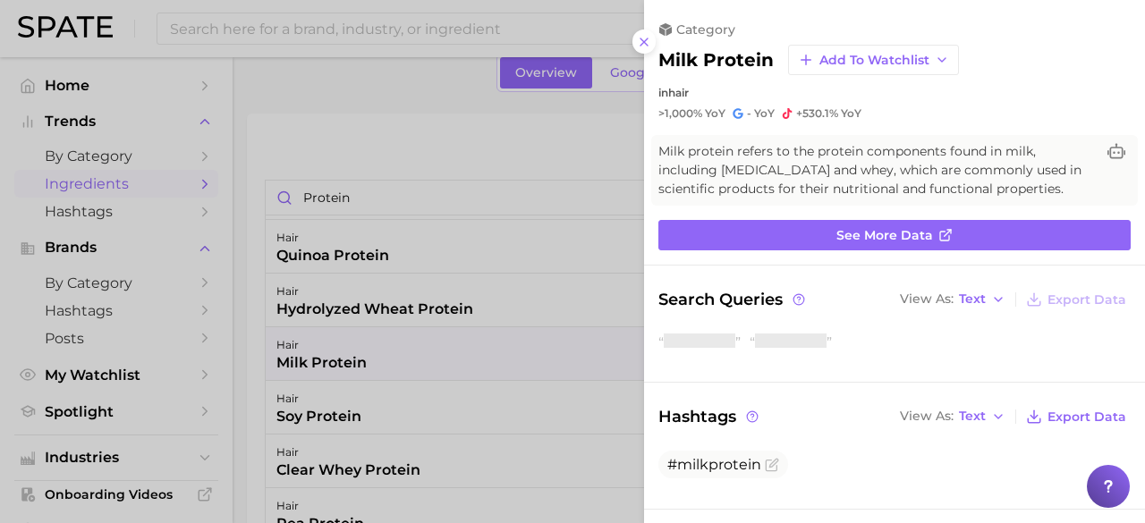
scroll to position [0, 0]
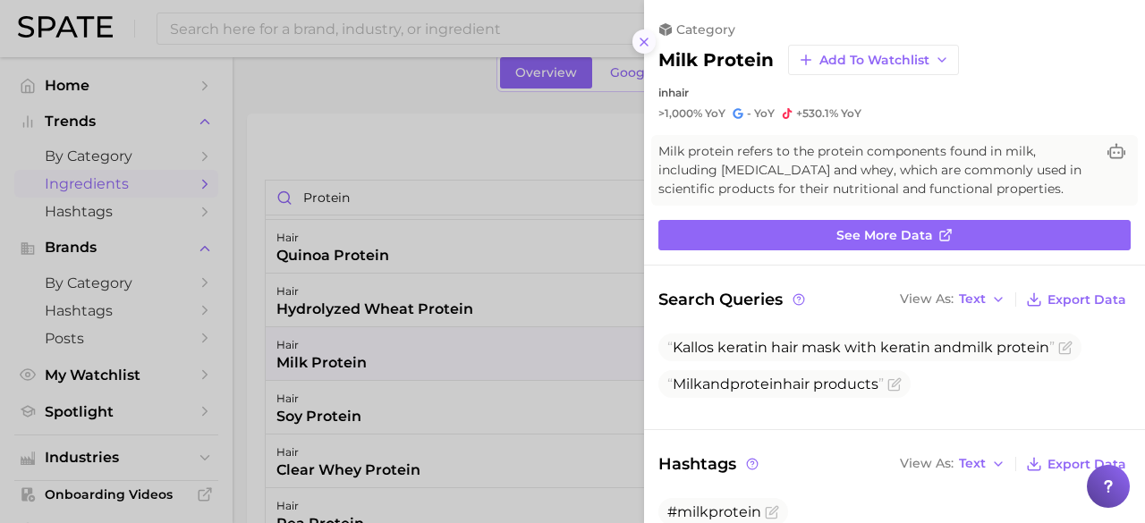
click at [648, 44] on icon at bounding box center [644, 42] width 14 height 14
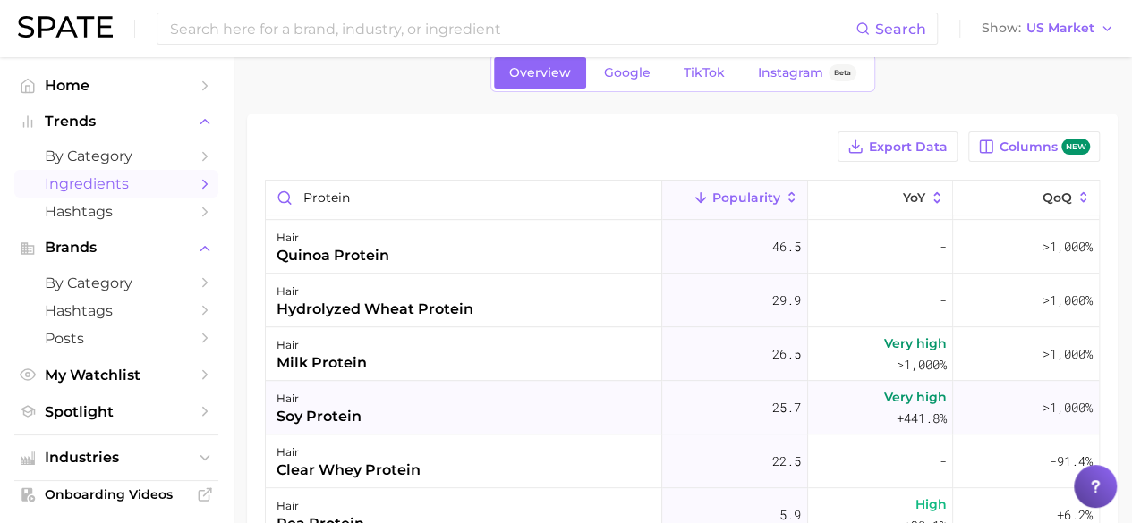
click at [411, 408] on div "hair soy protein" at bounding box center [464, 408] width 396 height 54
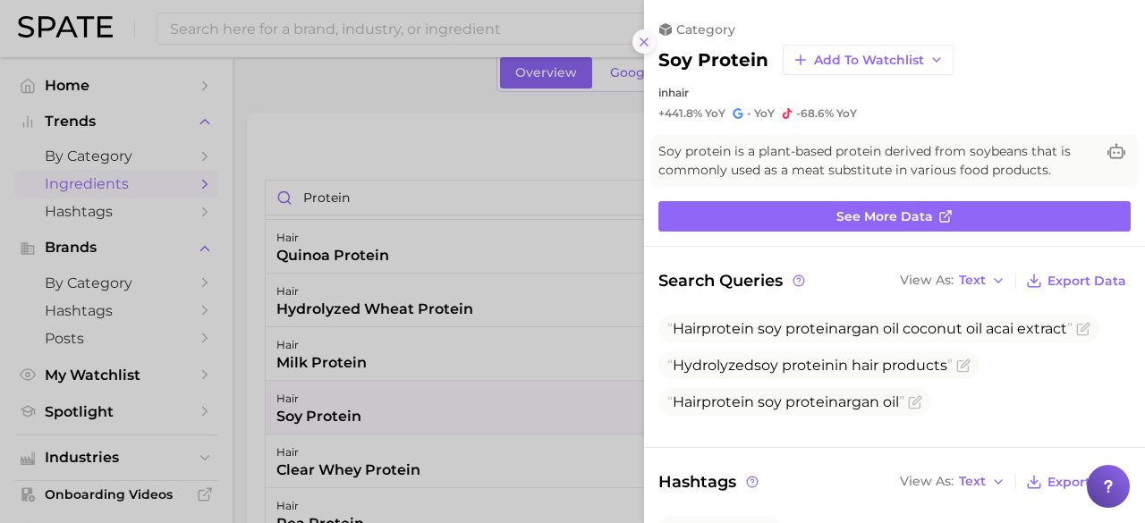
click at [643, 50] on button at bounding box center [644, 42] width 24 height 24
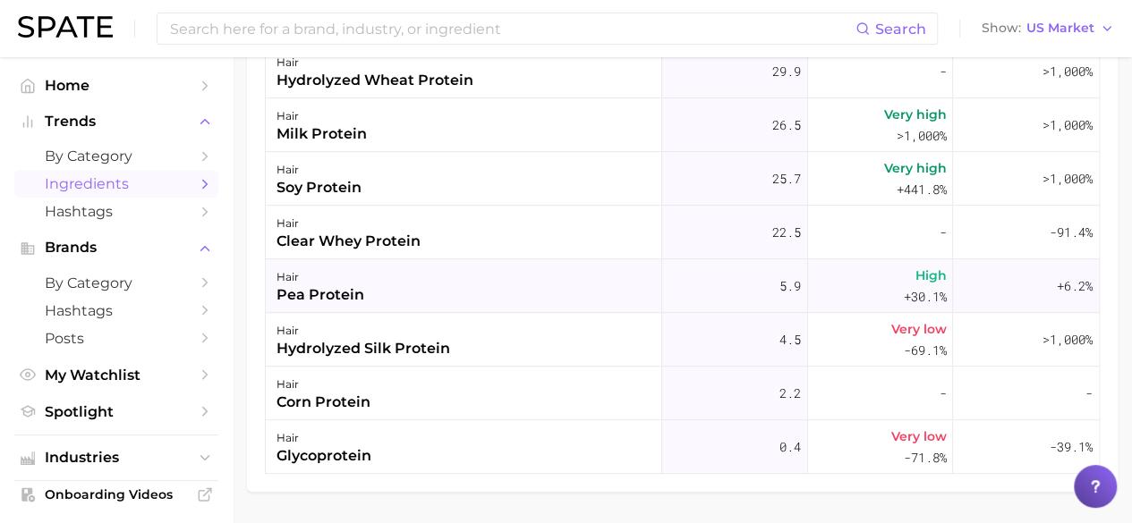
scroll to position [358, 0]
